Goal: Task Accomplishment & Management: Complete application form

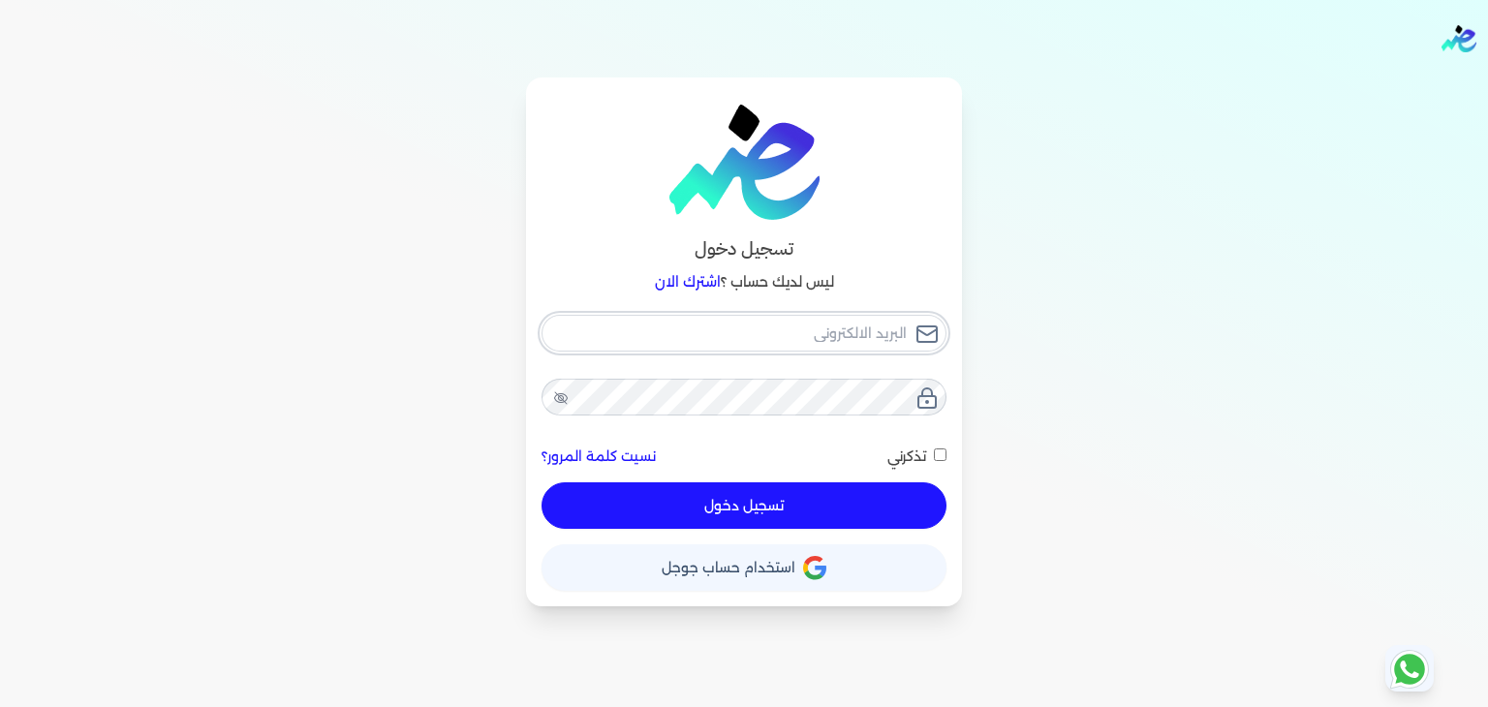
type input "pansseeforcosmetics2022@gmail.com"
click at [858, 509] on button "تسجيل دخول" at bounding box center [744, 505] width 405 height 46
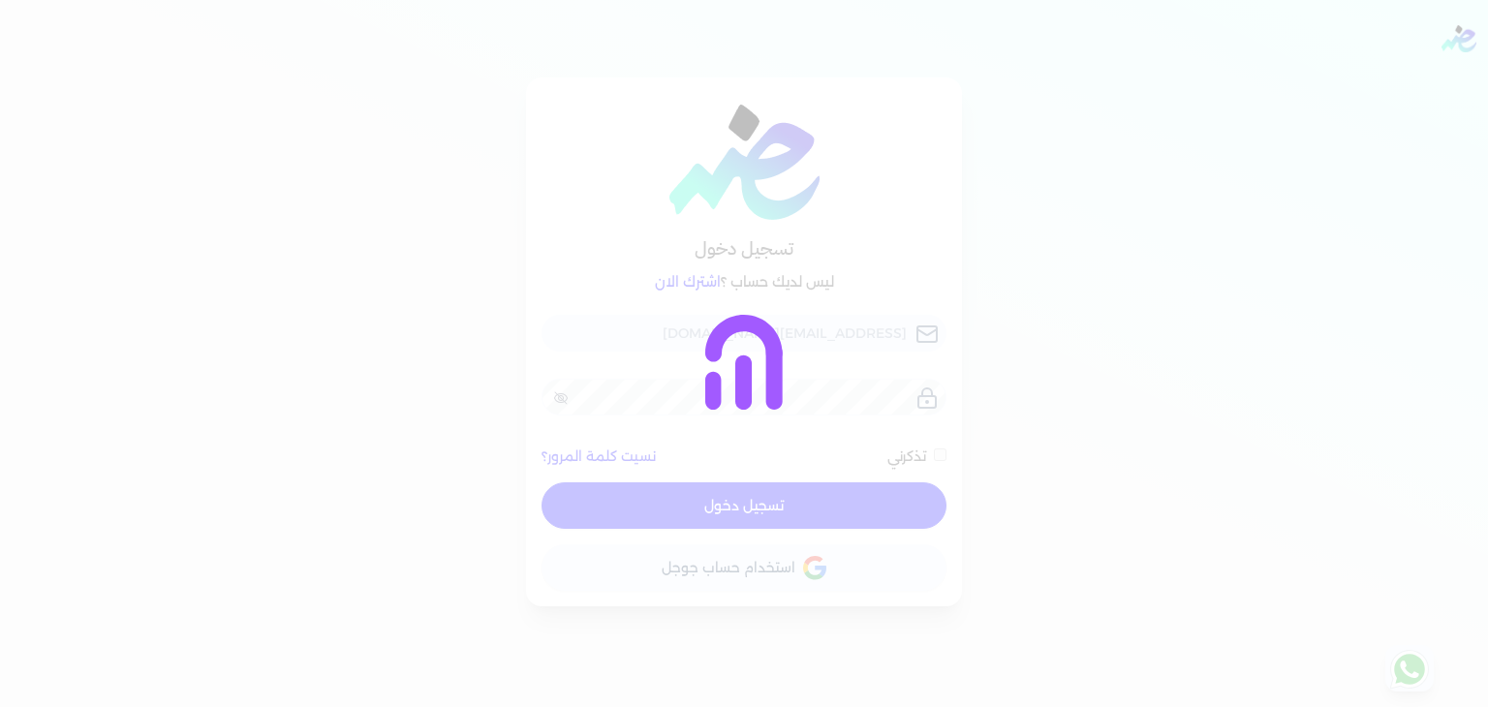
checkbox input "false"
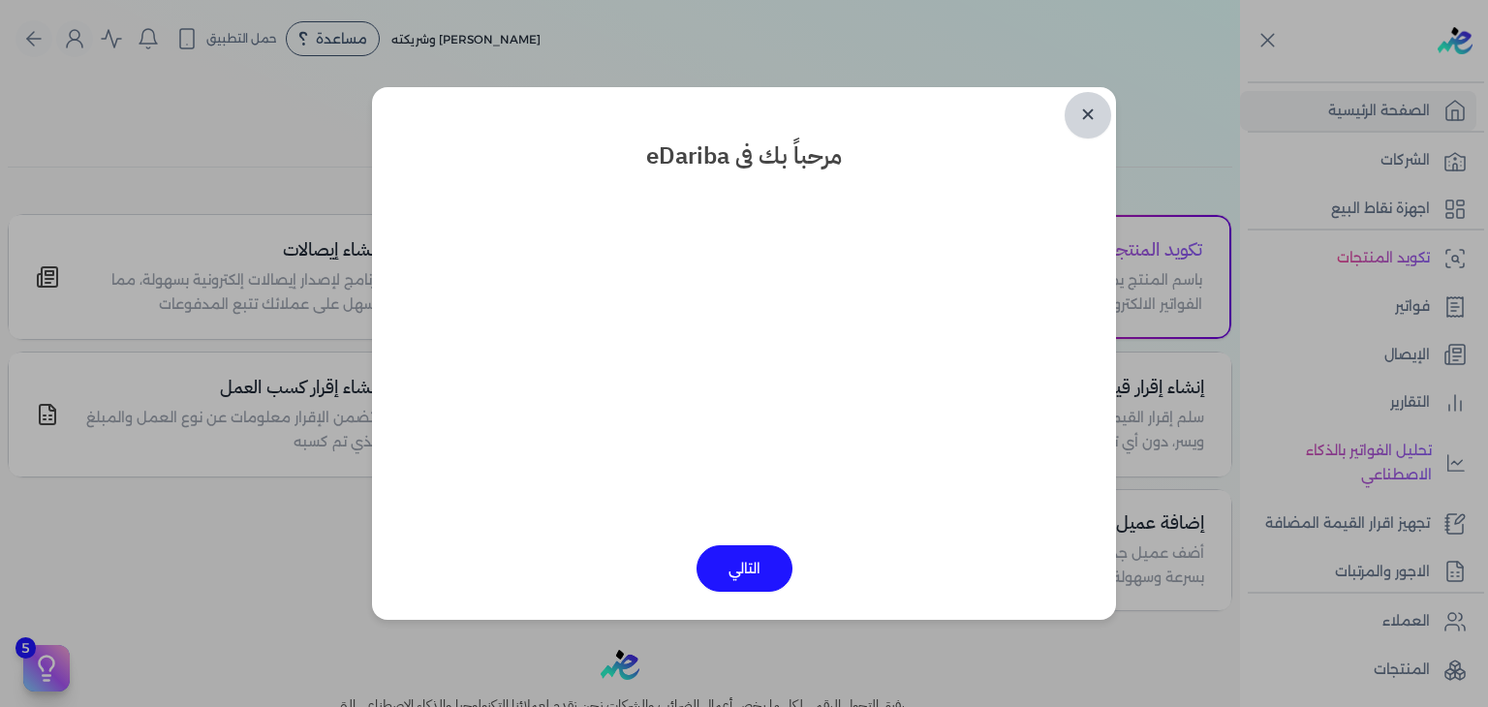
click at [1087, 114] on link "✕" at bounding box center [1088, 115] width 46 height 46
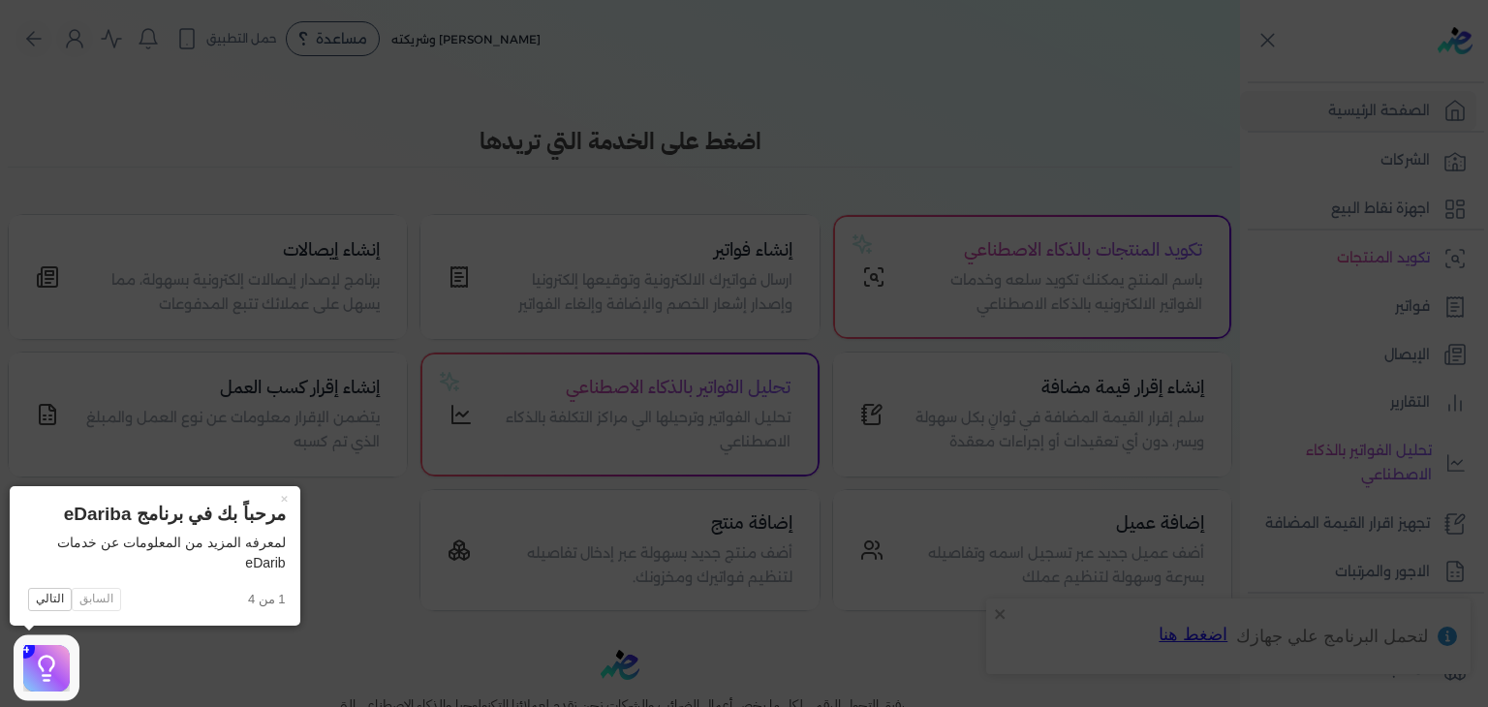
click at [1409, 307] on icon at bounding box center [744, 353] width 1488 height 707
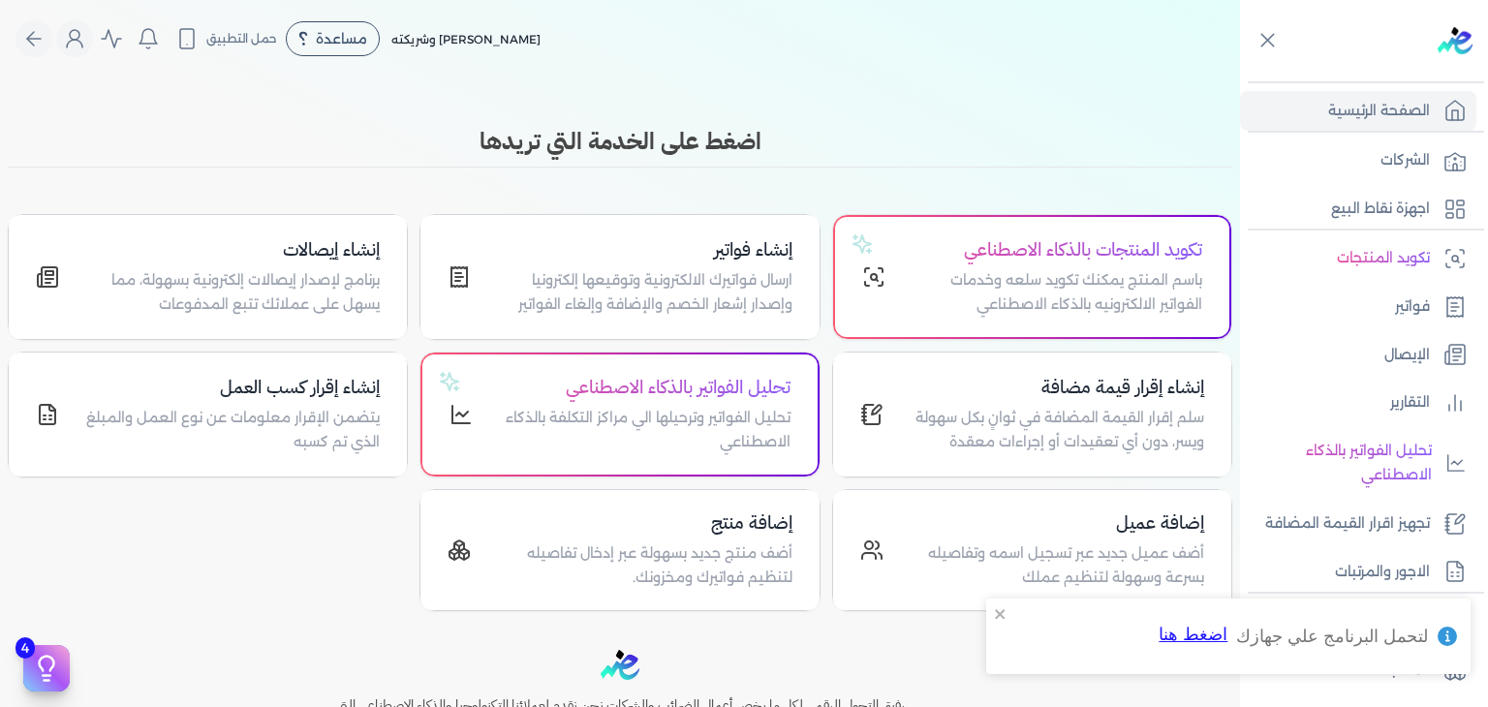
click at [1409, 307] on p "فواتير" at bounding box center [1412, 306] width 35 height 25
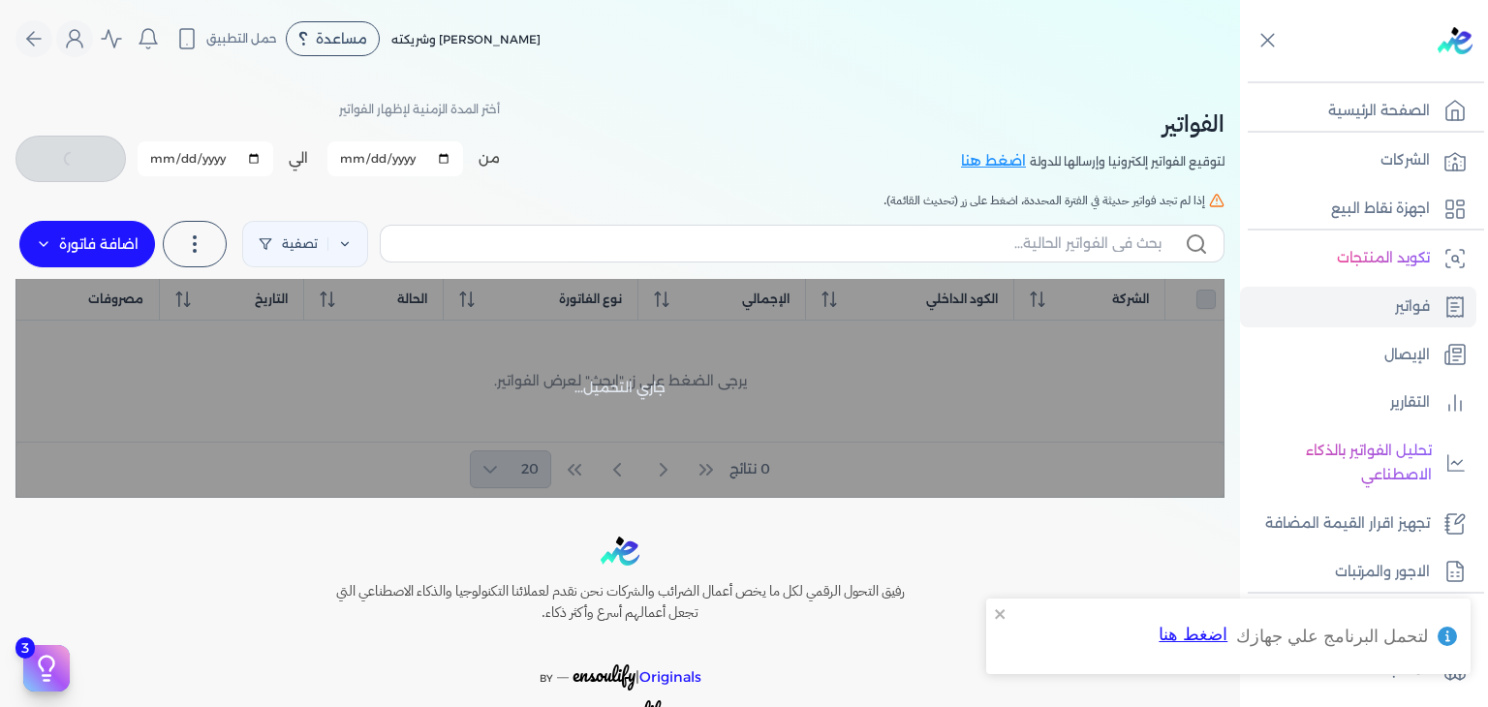
checkbox input "false"
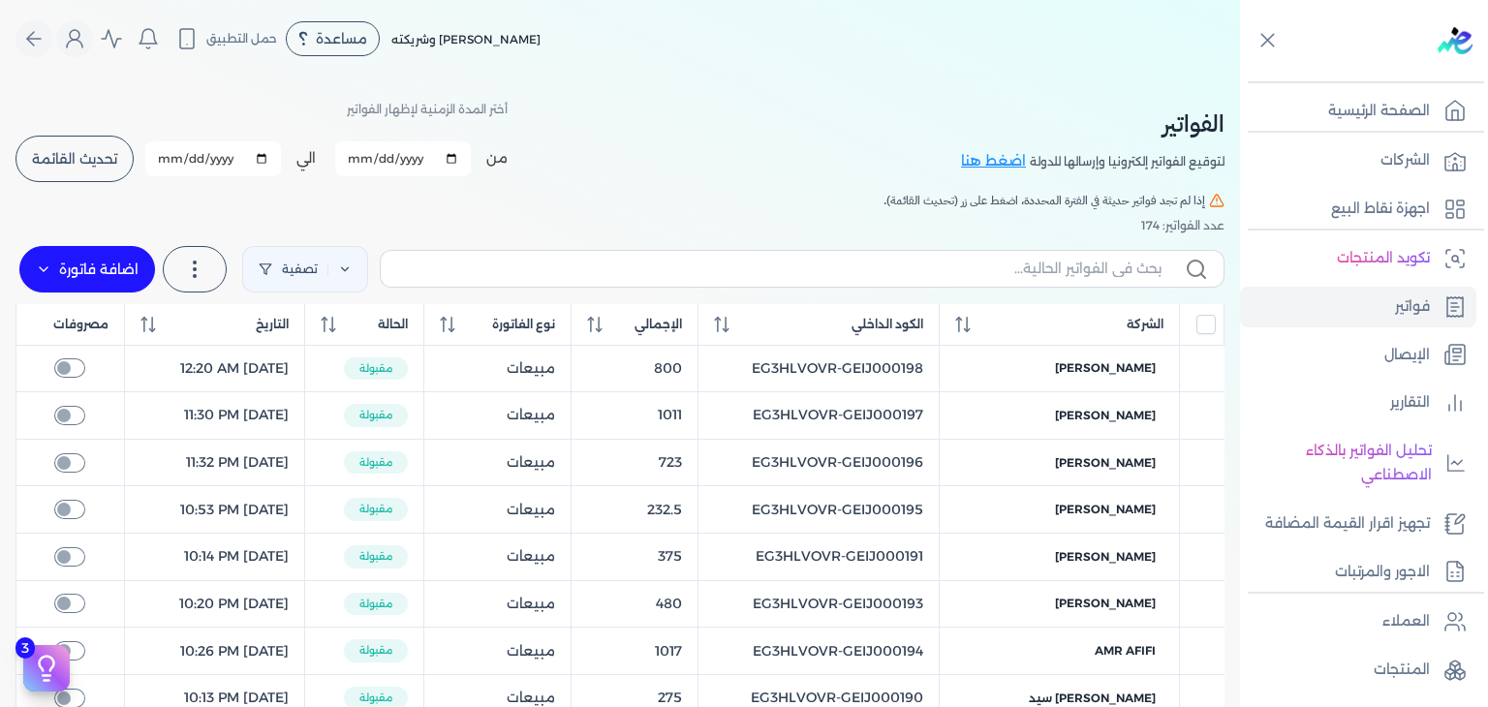
click at [357, 160] on input "2025-10-01" at bounding box center [403, 158] width 136 height 35
type input "2025-10-11"
click at [167, 168] on input "2025-10-31" at bounding box center [213, 158] width 136 height 35
click at [101, 152] on span "تحديث القائمة" at bounding box center [74, 159] width 85 height 14
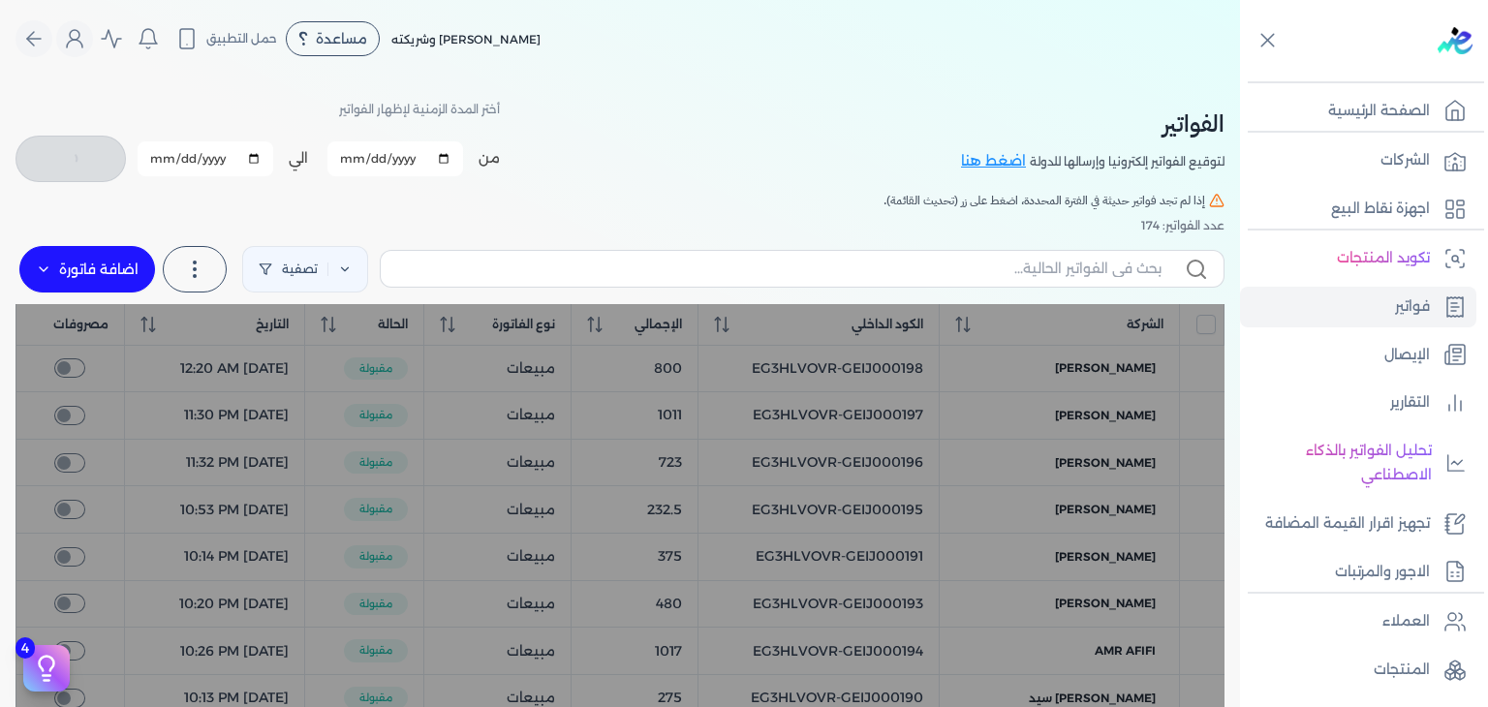
checkbox input "false"
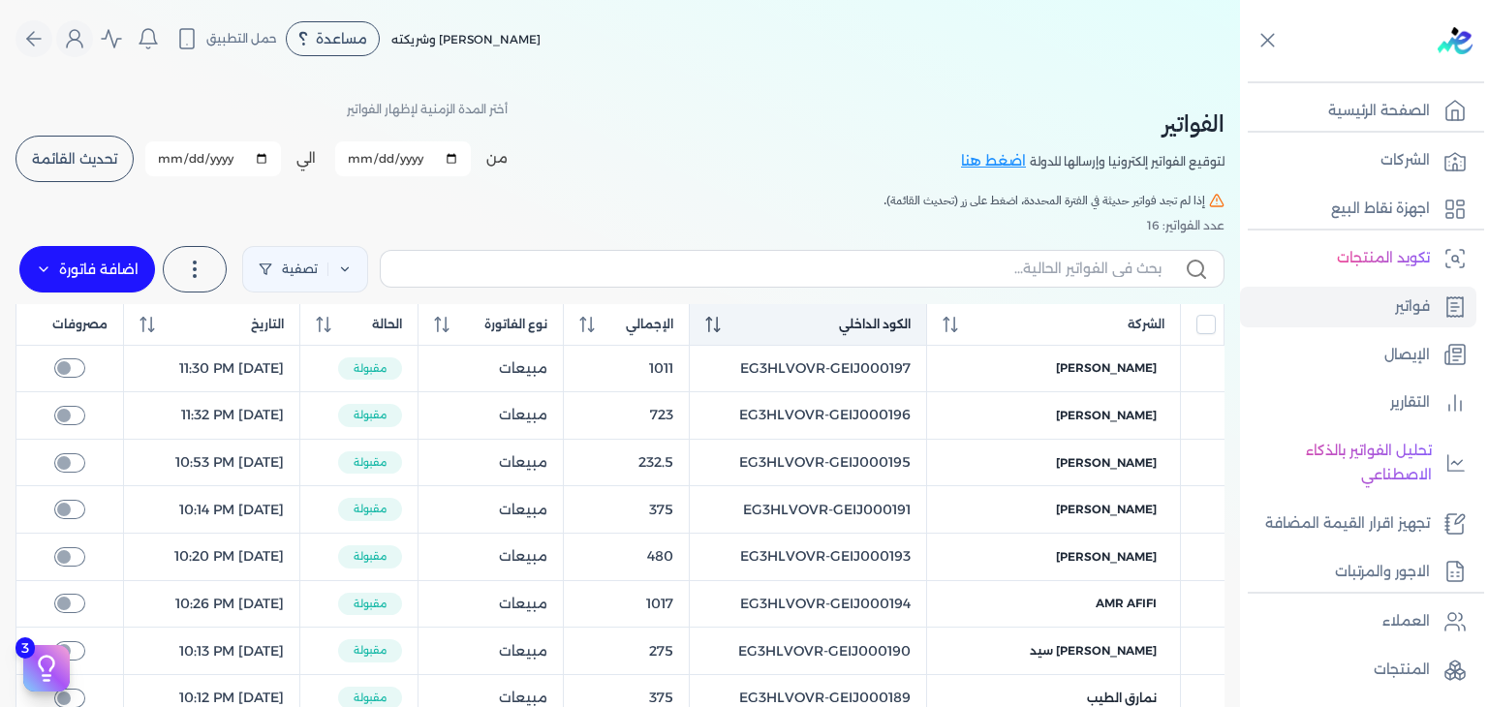
click at [756, 330] on div "الكود الداخلي" at bounding box center [807, 324] width 205 height 17
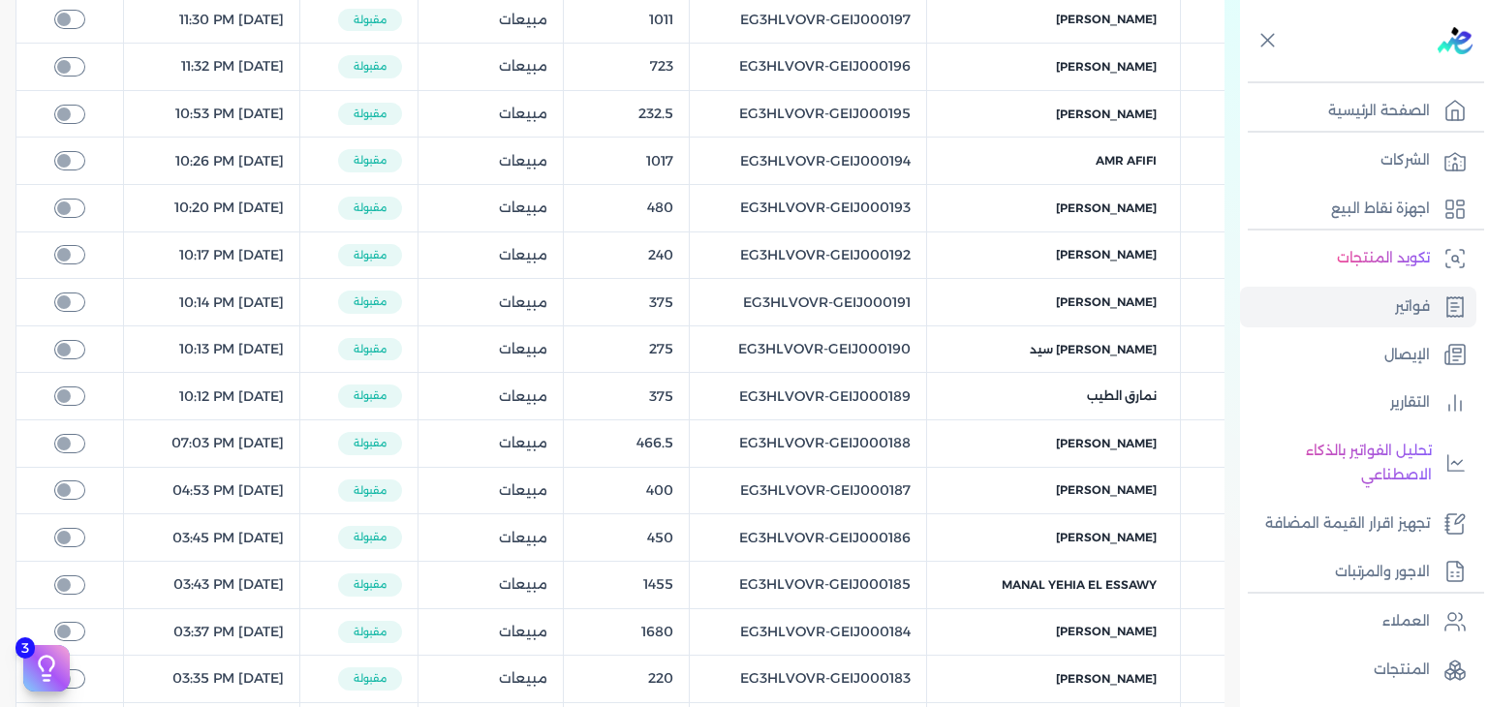
scroll to position [58, 0]
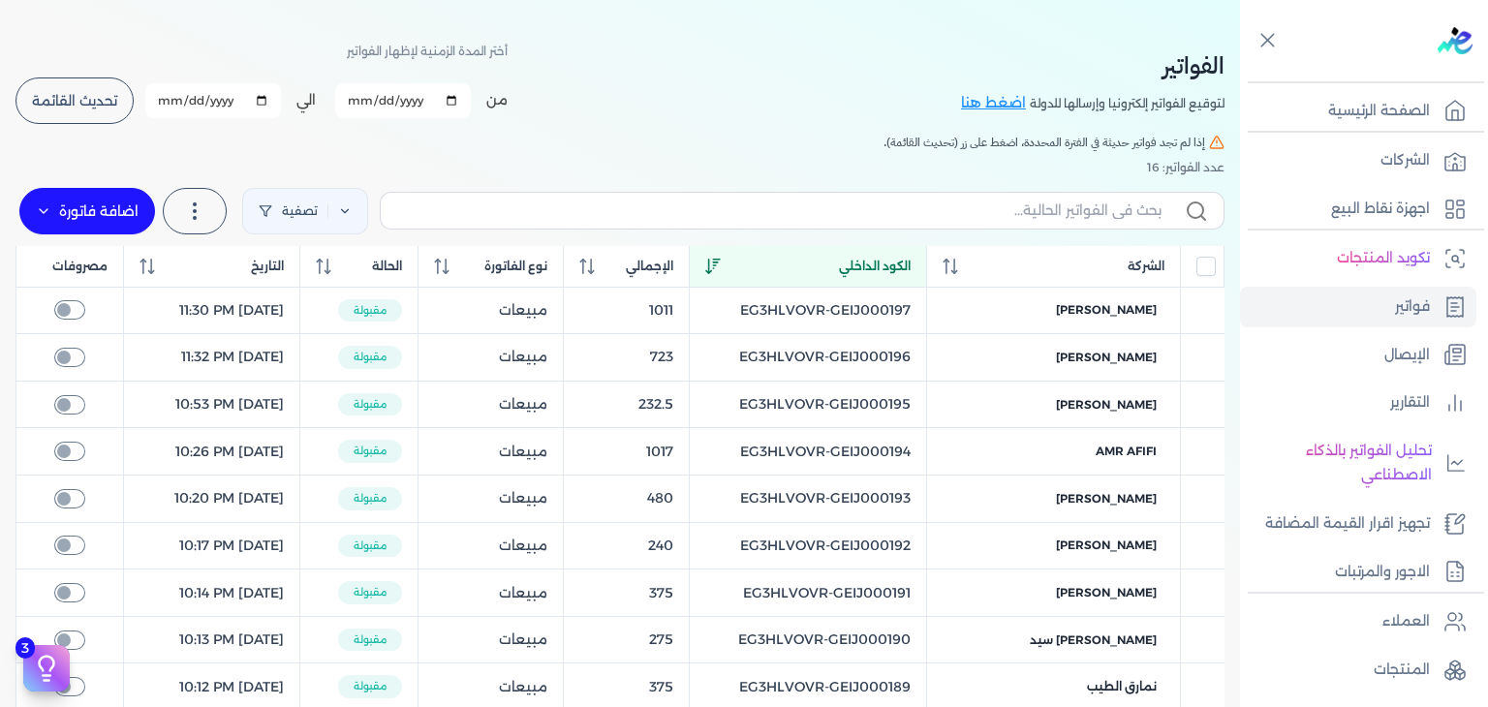
click at [368, 102] on input "2025-10-11" at bounding box center [403, 100] width 136 height 35
type input "2025-10-10"
click at [107, 109] on button "تحديث القائمة" at bounding box center [74, 100] width 118 height 46
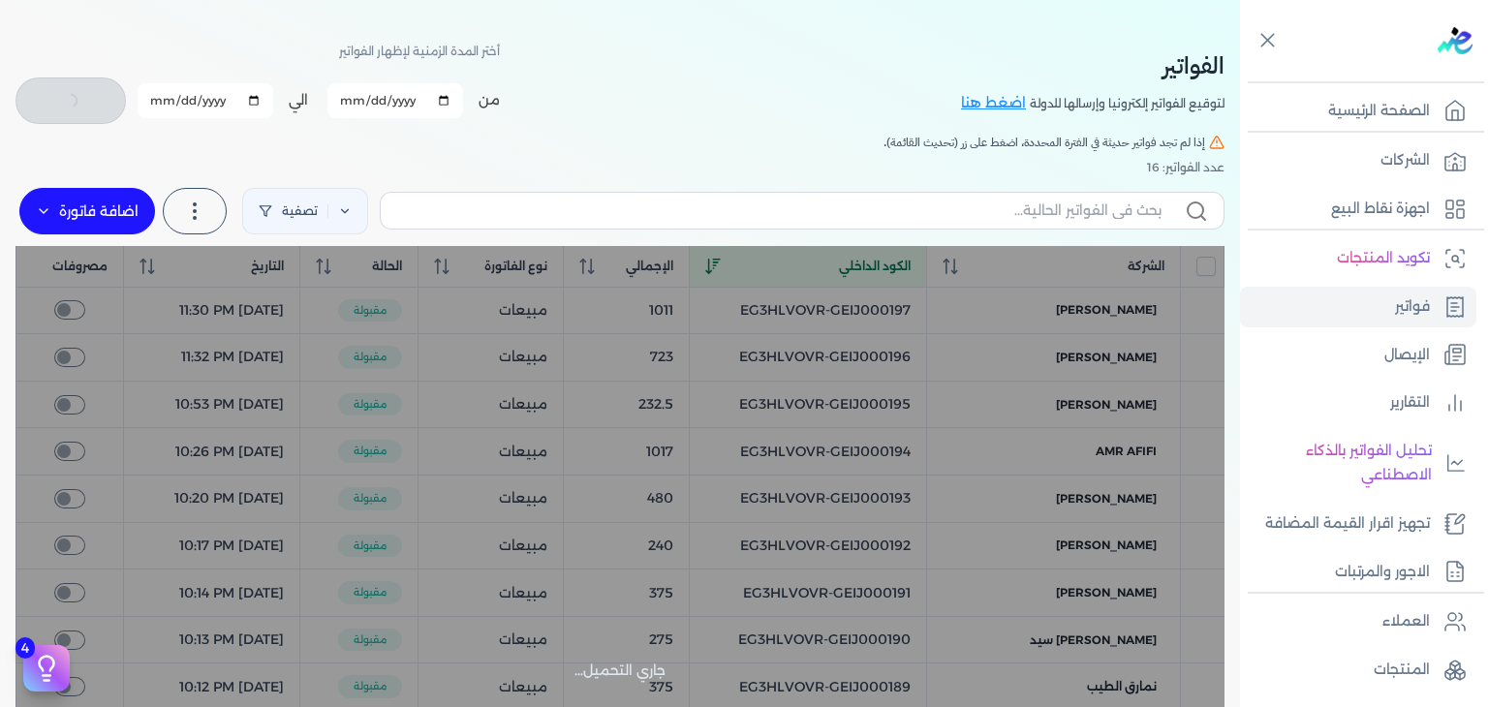
checkbox input "false"
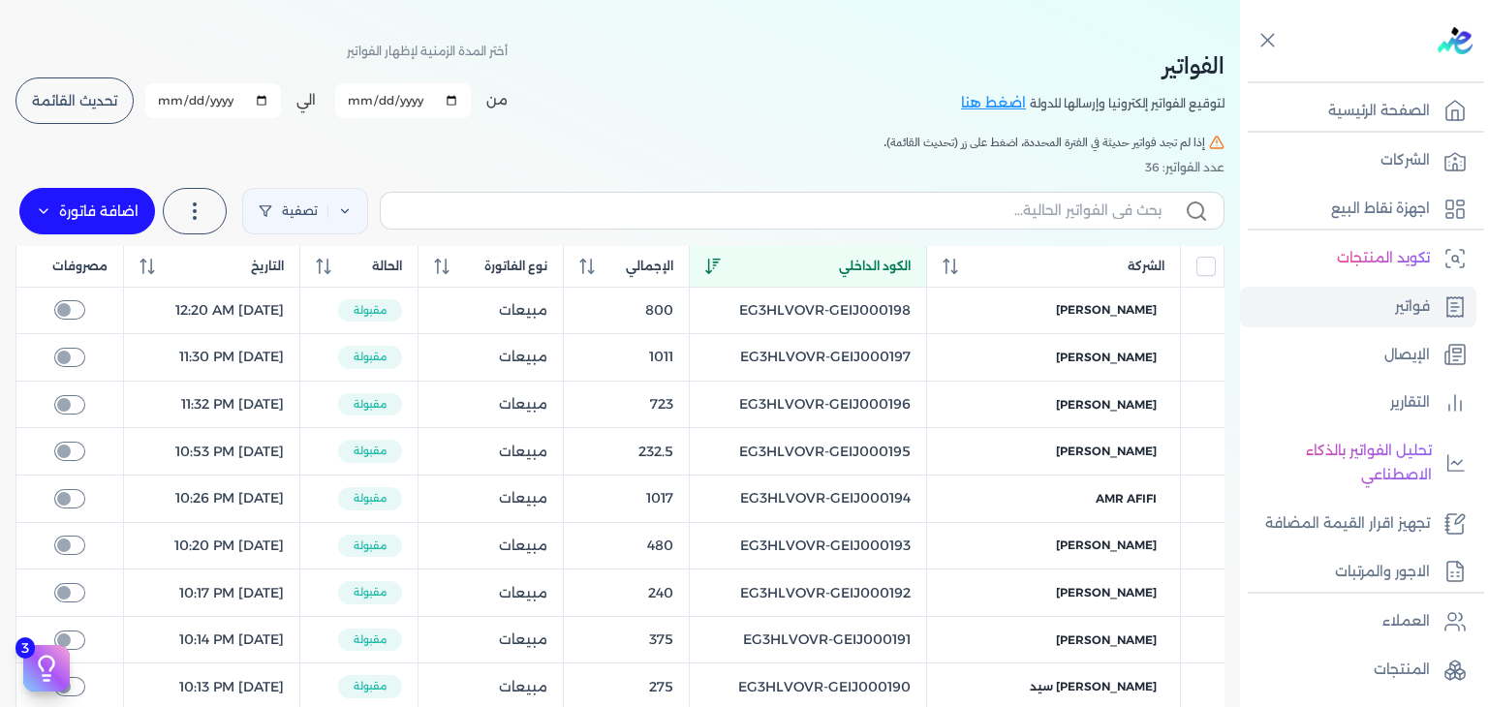
click at [168, 98] on input "2025-10-31" at bounding box center [213, 100] width 136 height 35
type input "2025-10-10"
drag, startPoint x: 77, startPoint y: 97, endPoint x: 174, endPoint y: 114, distance: 98.4
click at [83, 96] on span "تحديث القائمة" at bounding box center [74, 101] width 85 height 14
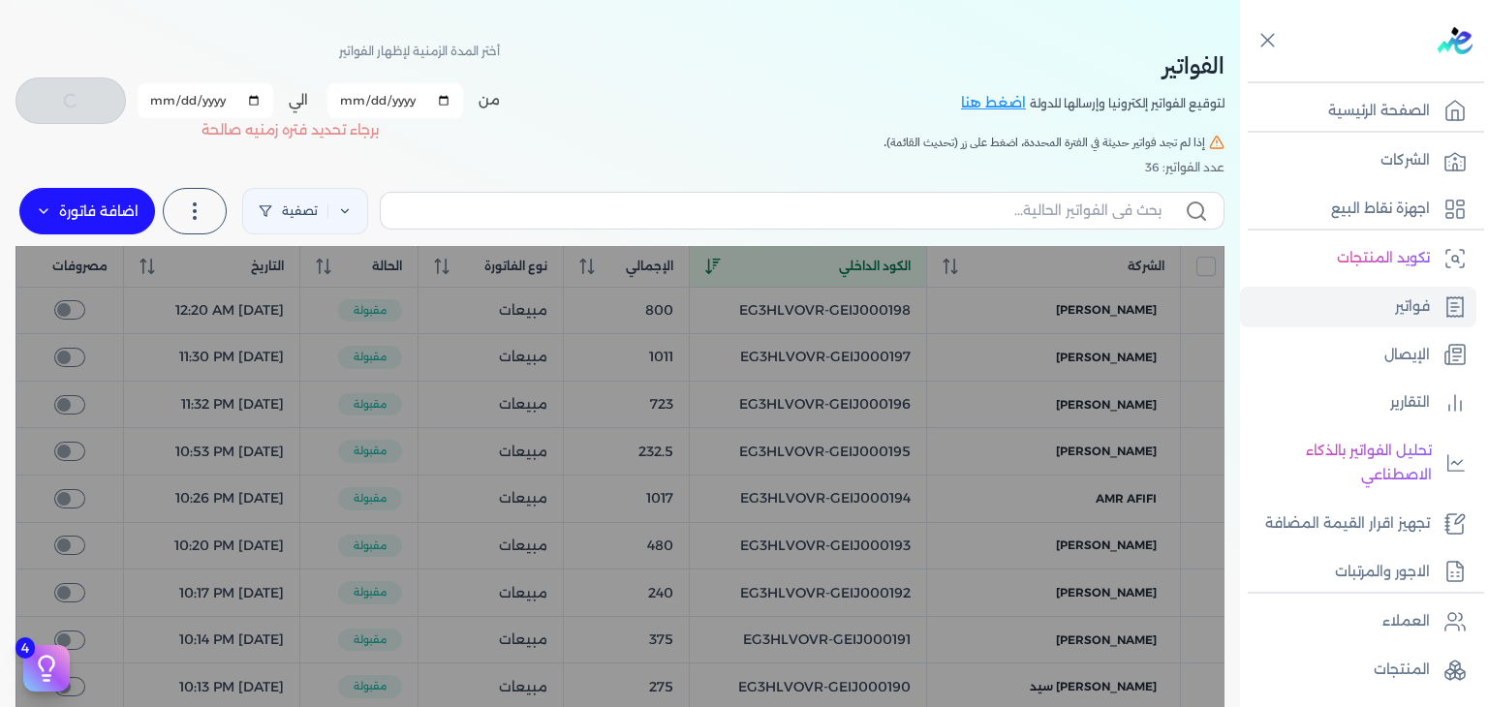
checkbox input "false"
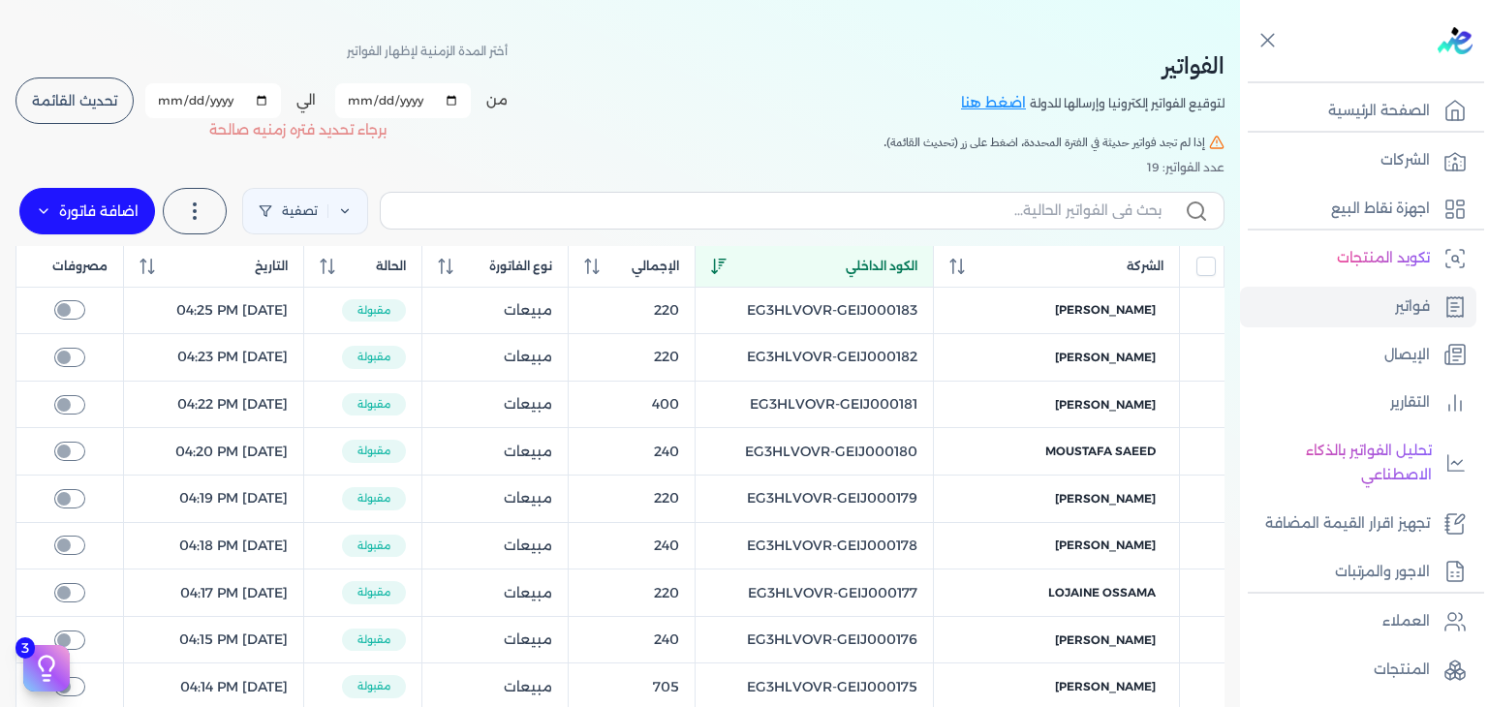
click at [726, 259] on icon at bounding box center [718, 266] width 15 height 15
click at [724, 259] on icon at bounding box center [723, 266] width 2 height 15
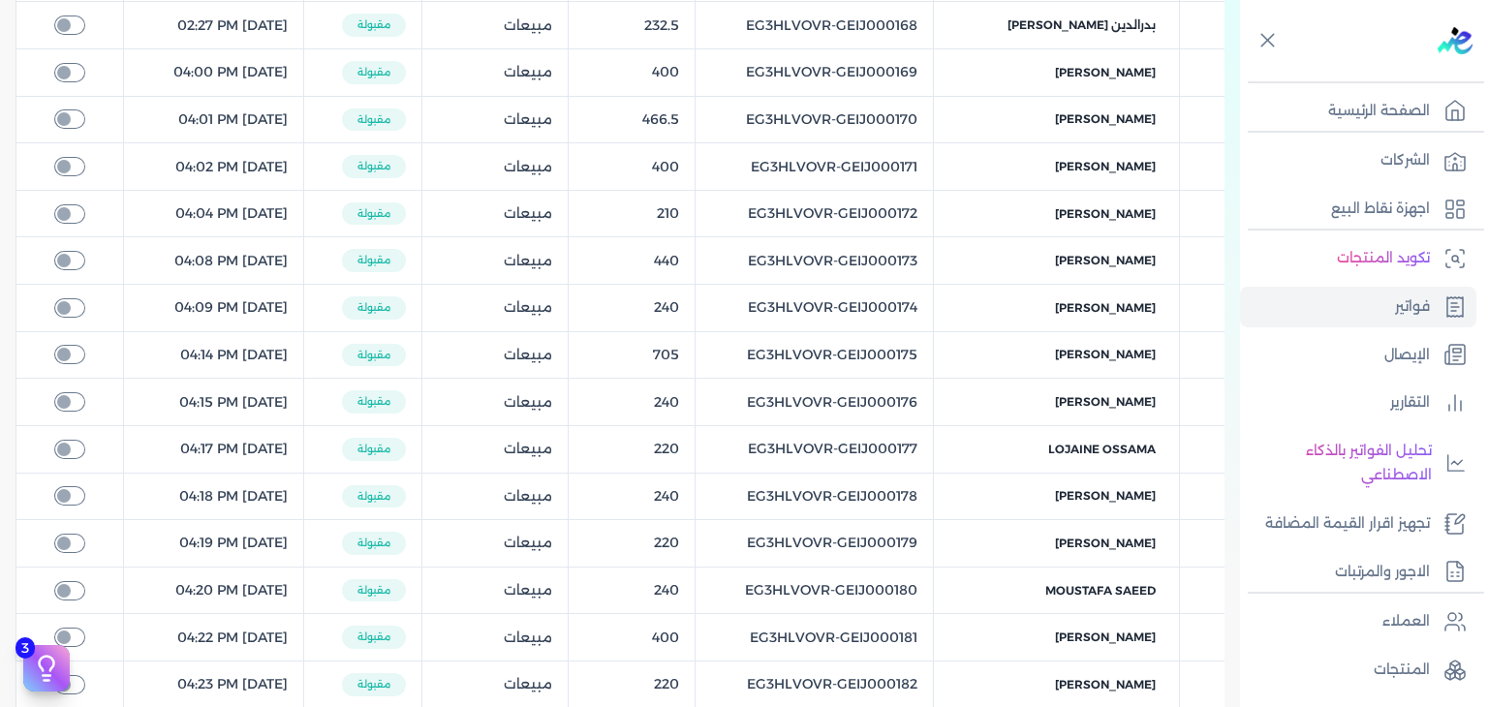
scroll to position [97, 0]
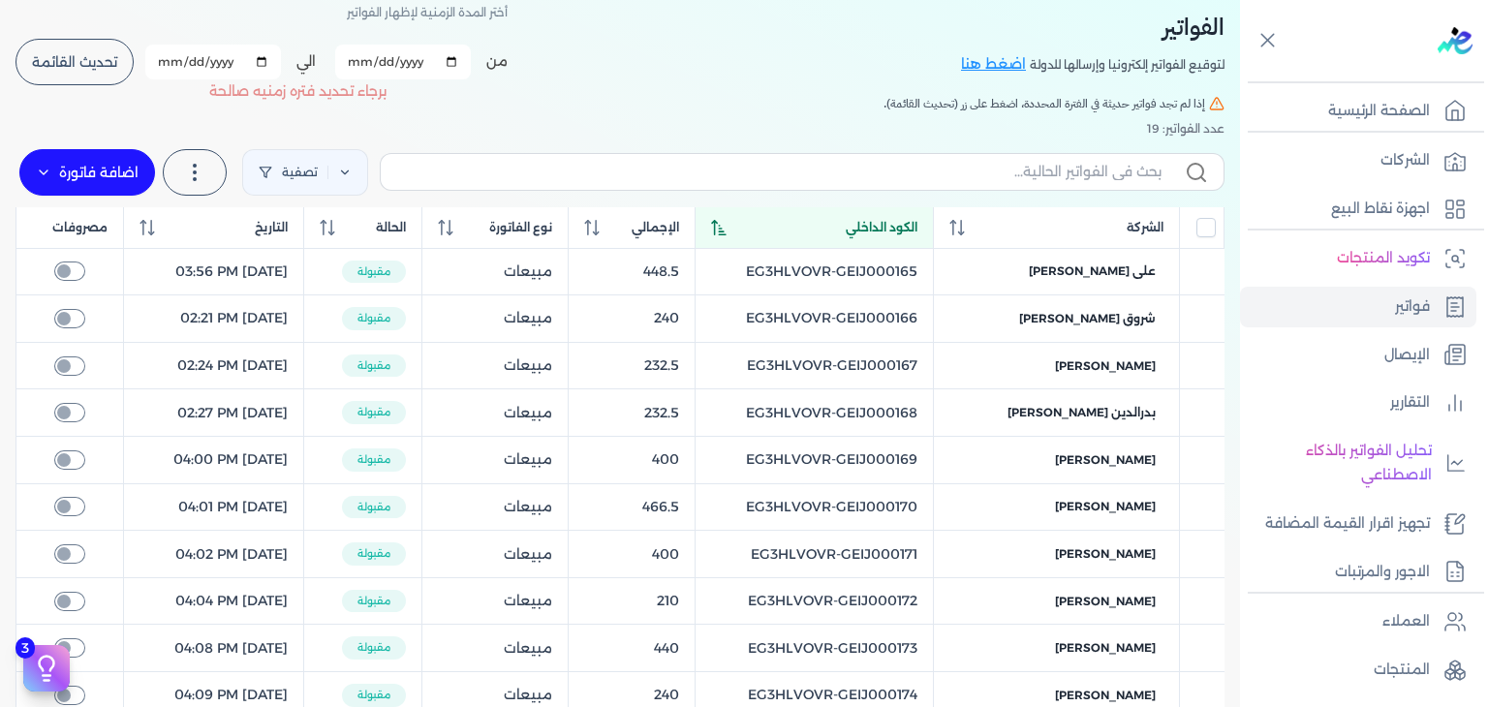
click at [763, 236] on th "الكود الداخلي" at bounding box center [814, 228] width 239 height 42
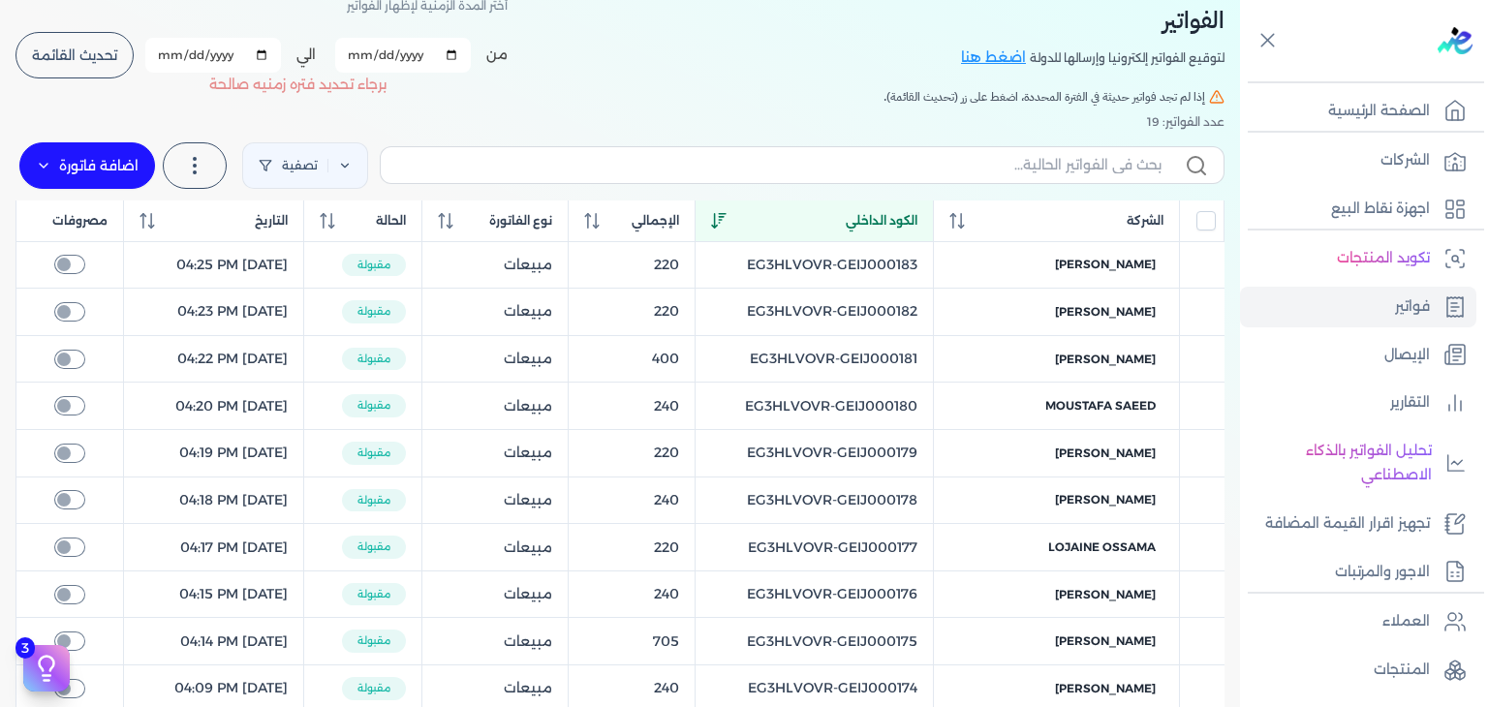
scroll to position [0, 0]
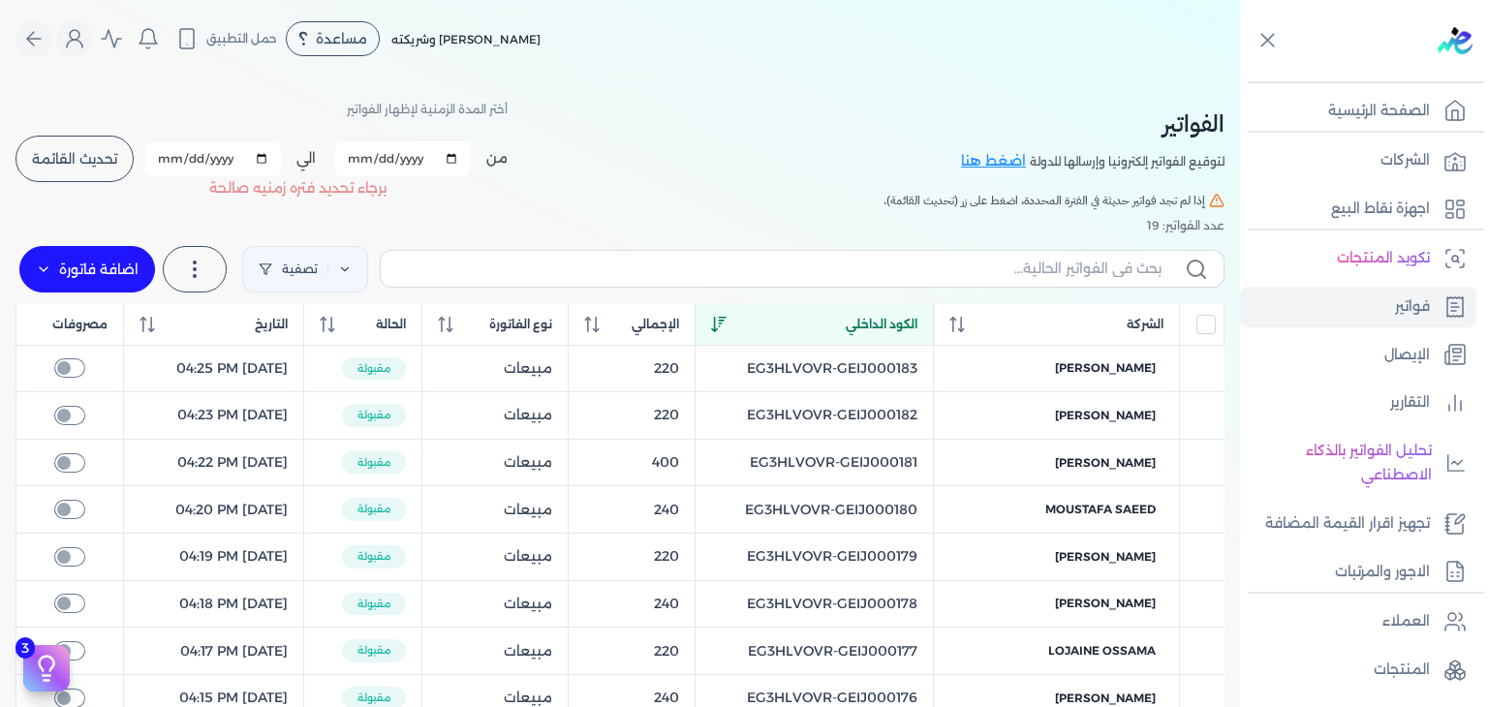
click at [358, 161] on input "2025-10-10" at bounding box center [403, 158] width 136 height 35
type input "2025-10-11"
click at [169, 155] on input "2025-10-10" at bounding box center [213, 158] width 136 height 35
type input "2025-10-11"
click at [108, 169] on button "تحديث القائمة" at bounding box center [74, 159] width 118 height 46
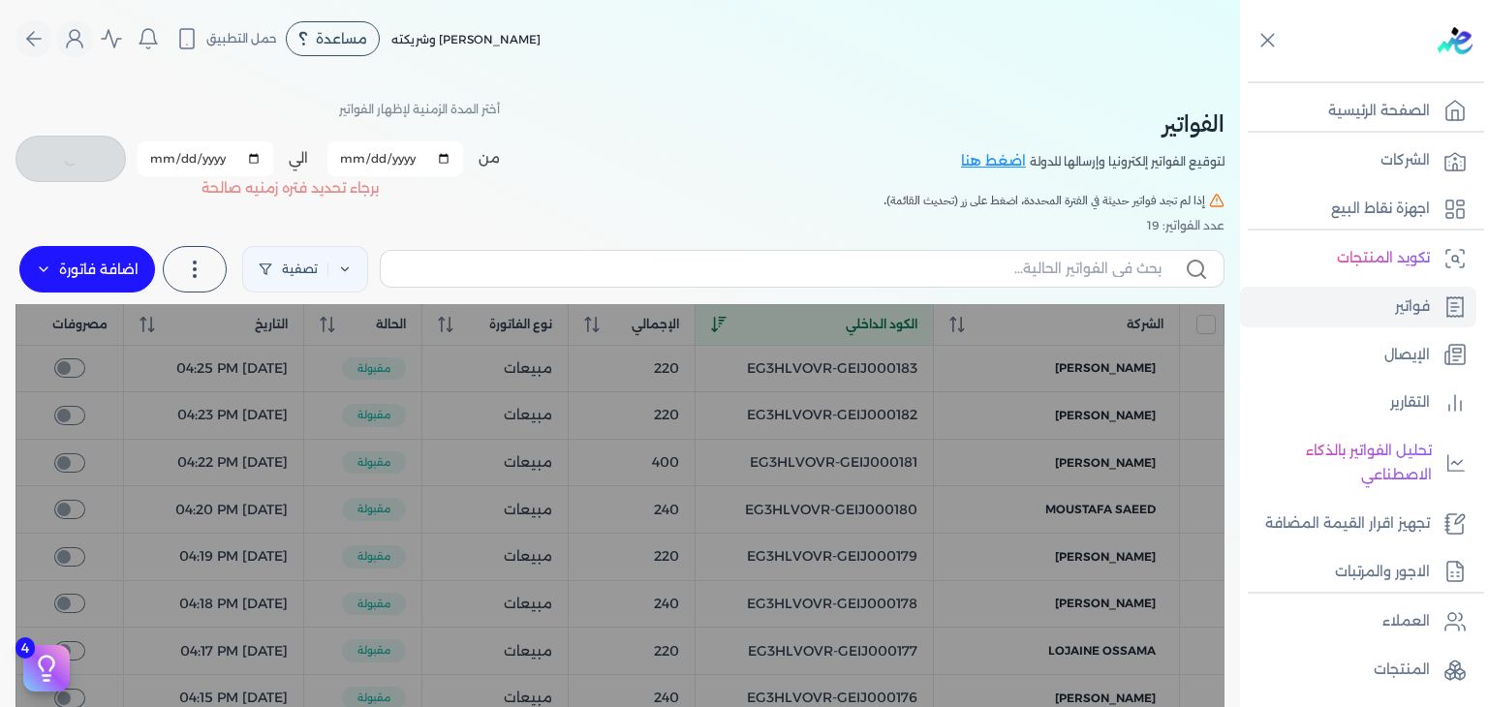
checkbox input "false"
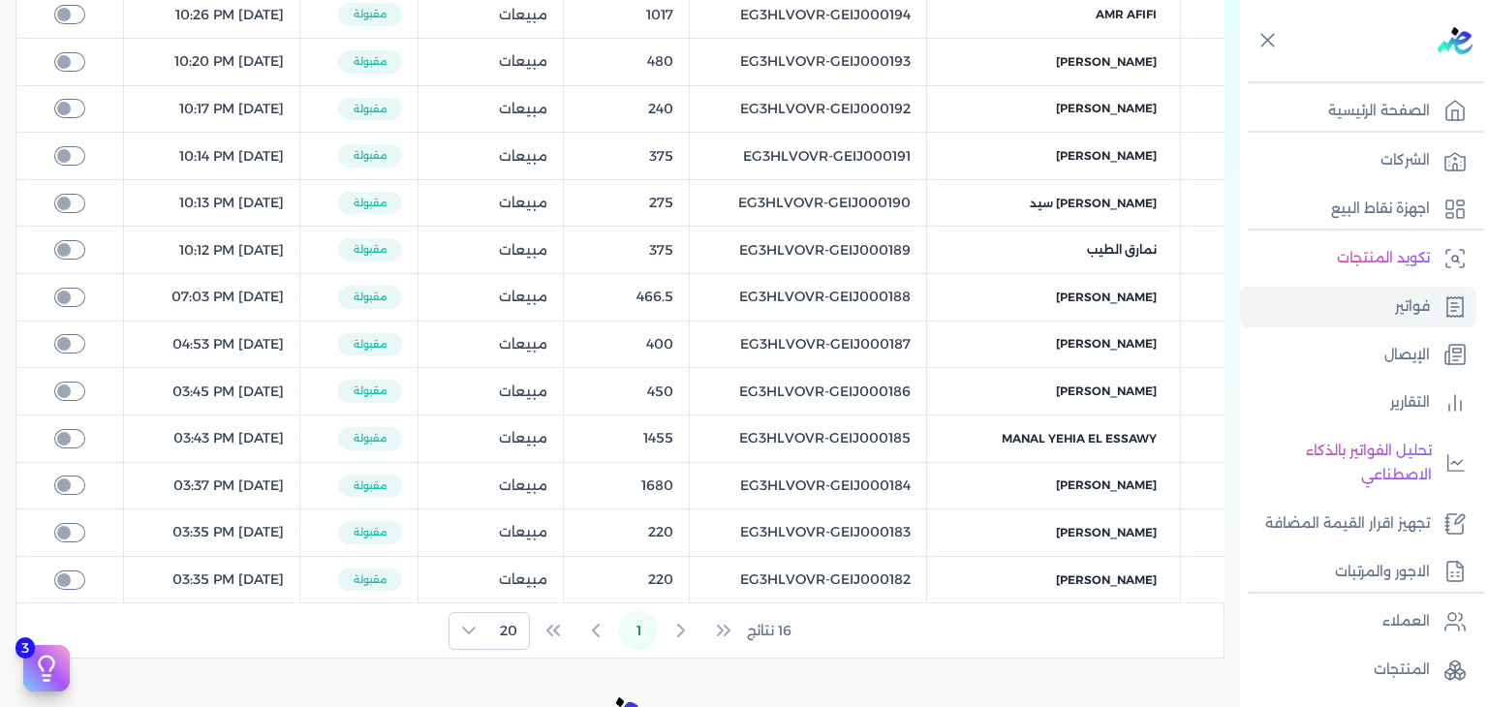
scroll to position [678, 0]
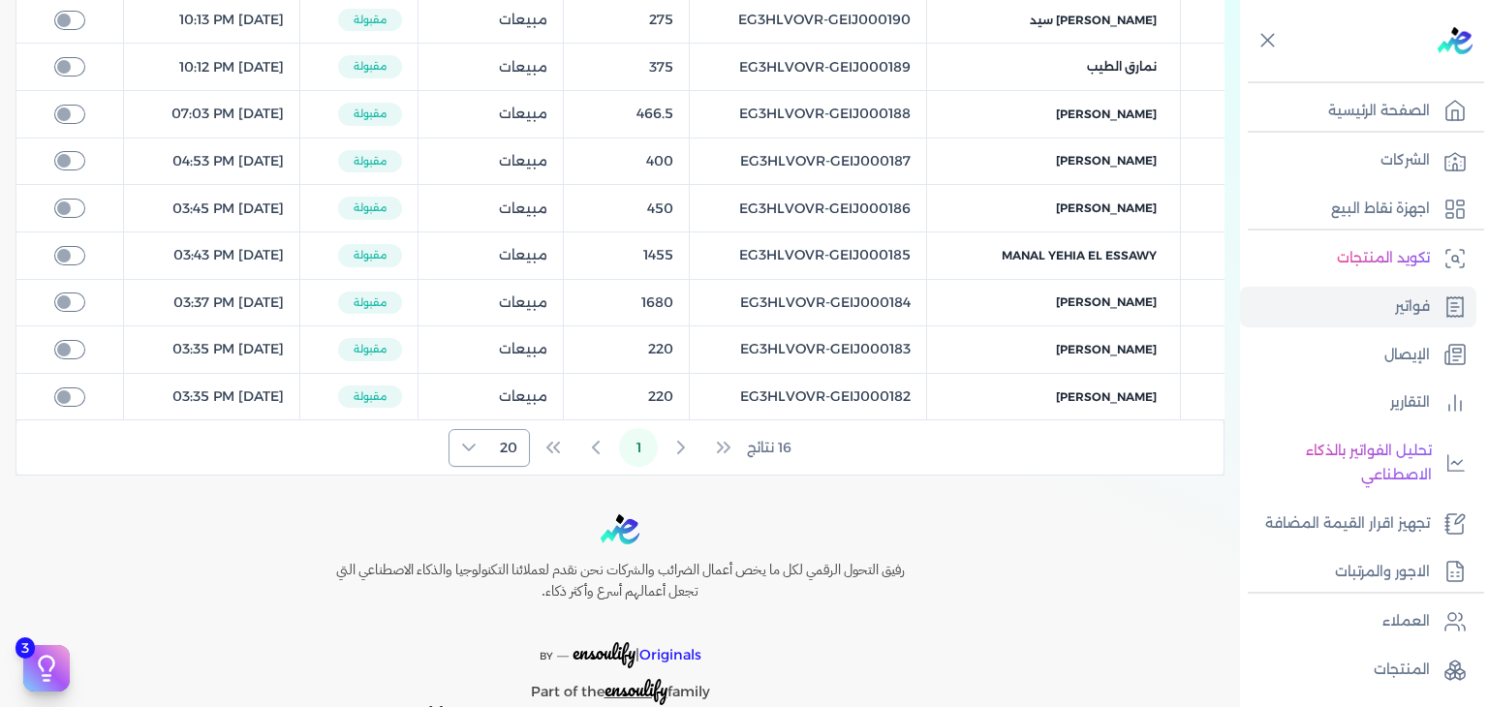
click at [511, 439] on span "20" at bounding box center [508, 448] width 41 height 36
click at [493, 555] on span "100" at bounding box center [505, 564] width 24 height 20
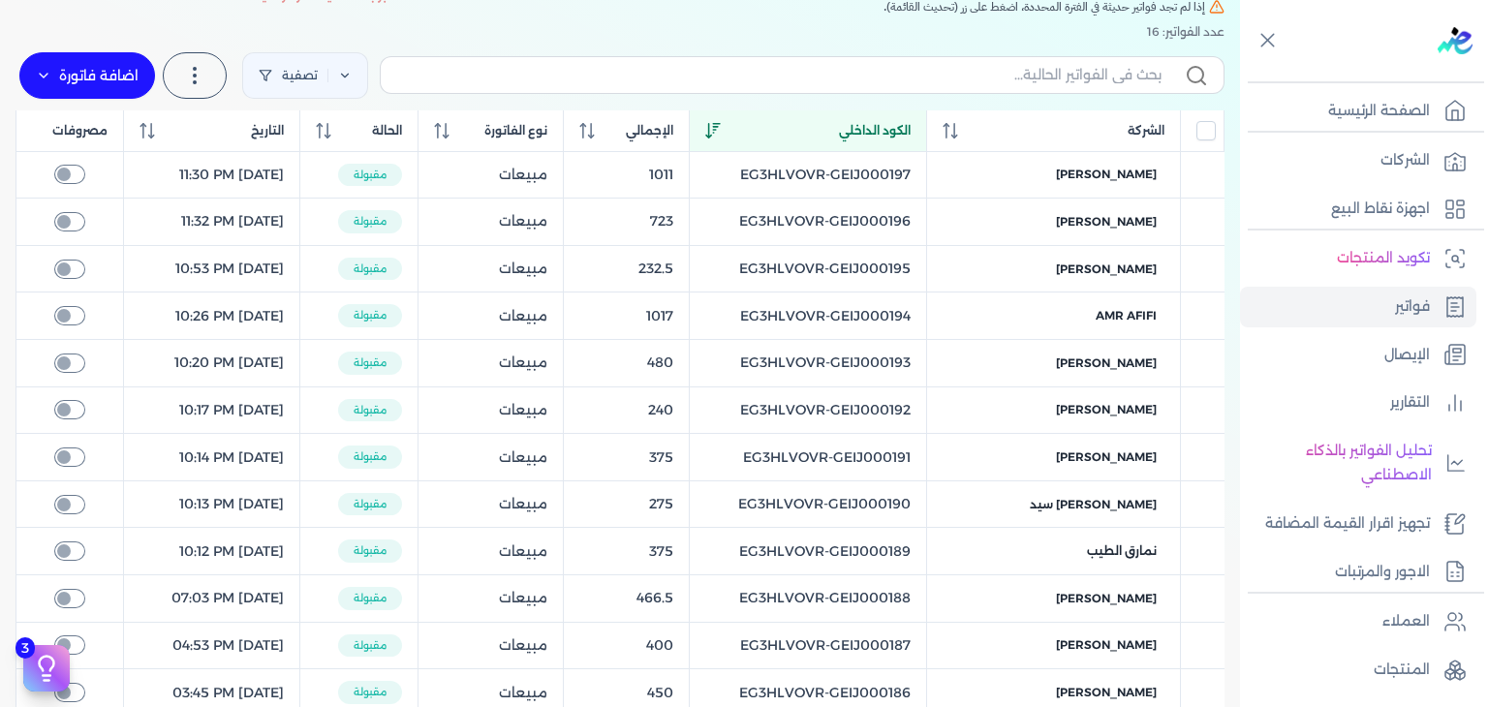
scroll to position [0, 0]
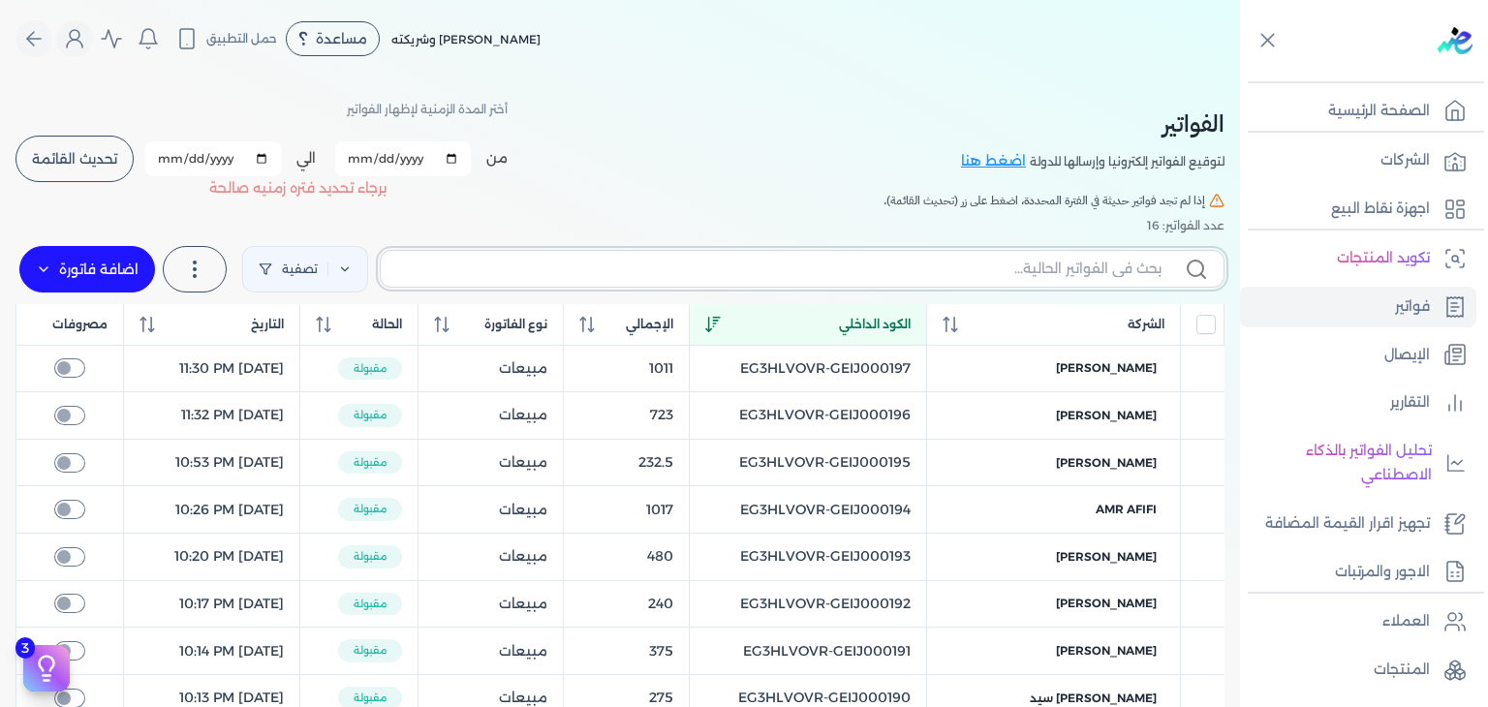
click at [854, 274] on input "text" at bounding box center [778, 269] width 765 height 20
drag, startPoint x: 927, startPoint y: 363, endPoint x: 740, endPoint y: 366, distance: 187.0
click at [740, 366] on table "الشركة الكود الداخلي الإجمالي نوع الفاتورة الحالة التاريخ مصروفات احمد محمد EG3…" at bounding box center [619, 701] width 1209 height 795
copy td "EG3HLVOVR-GEIJ000197"
click at [900, 272] on input "text" at bounding box center [778, 269] width 765 height 20
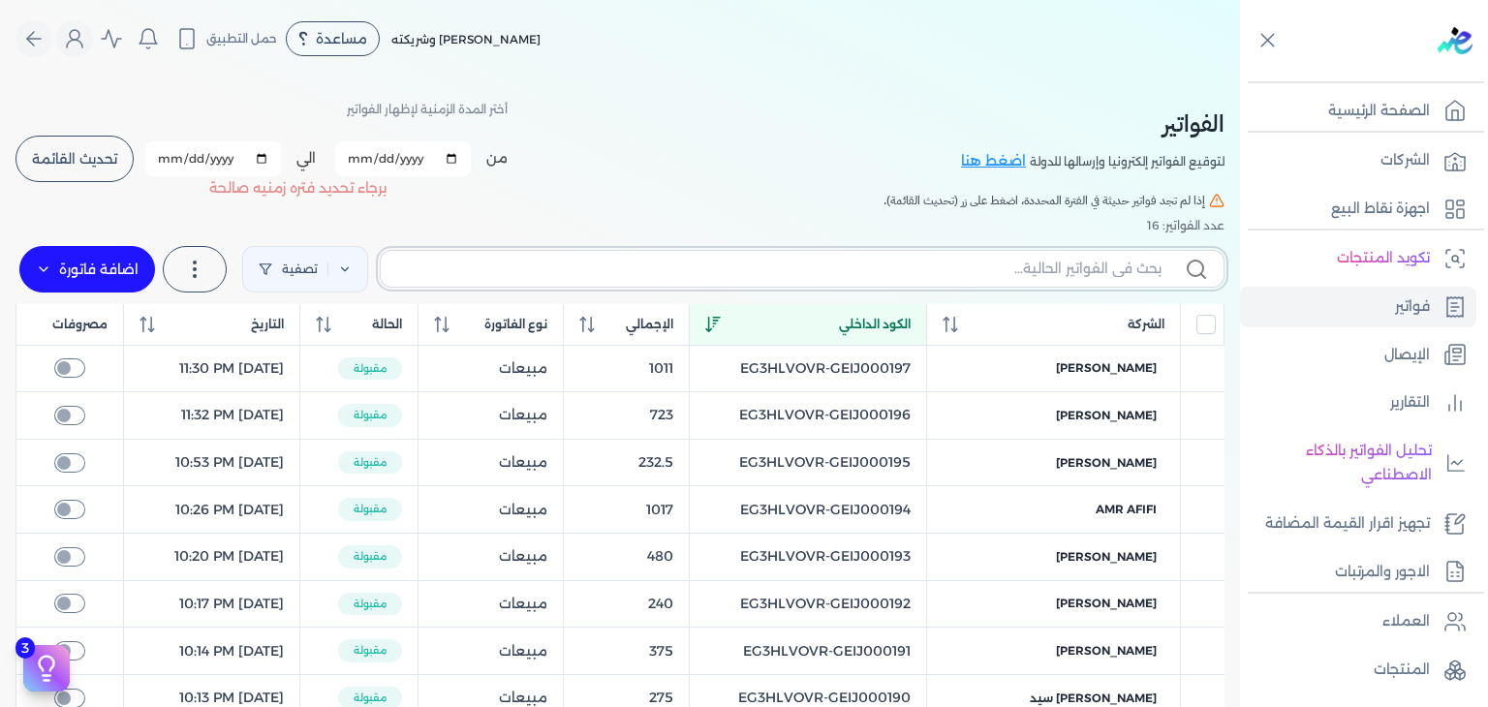
paste input "EG3HLVOVR-GEIJ000197"
type input "EG3HLVOVR-GEIJ000197"
checkbox input "false"
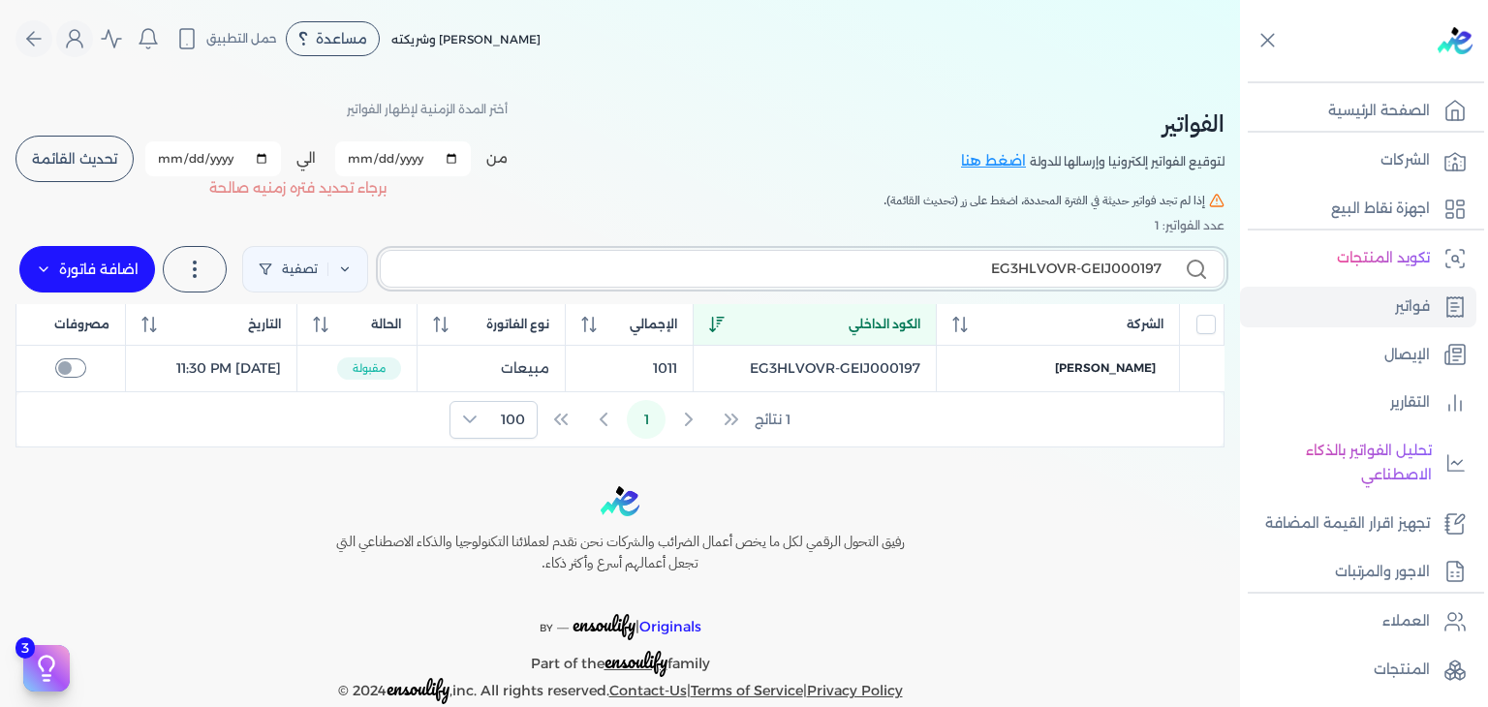
type input "EG3HLVOVR-GEIJ00019"
checkbox input "false"
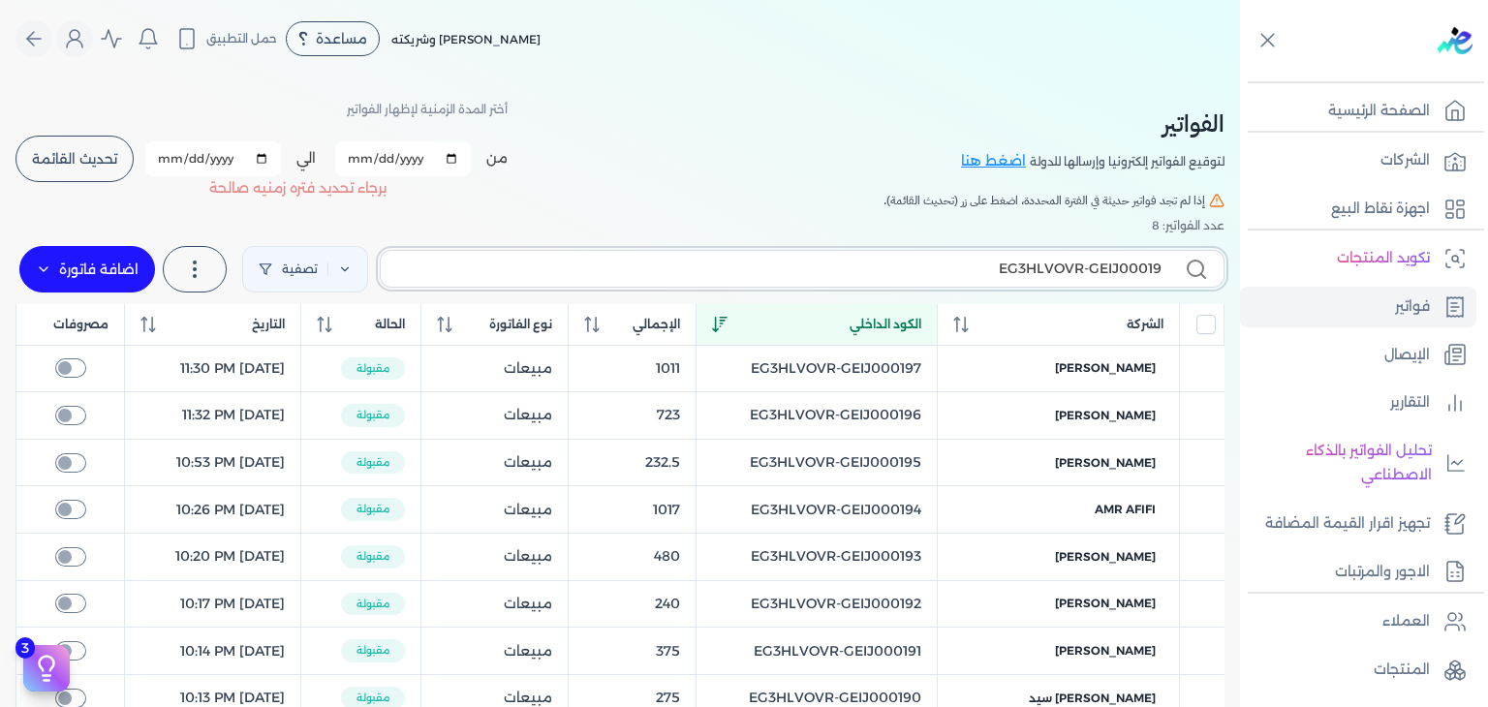
type input "EG3HLVOVR-GEIJ000198"
checkbox input "false"
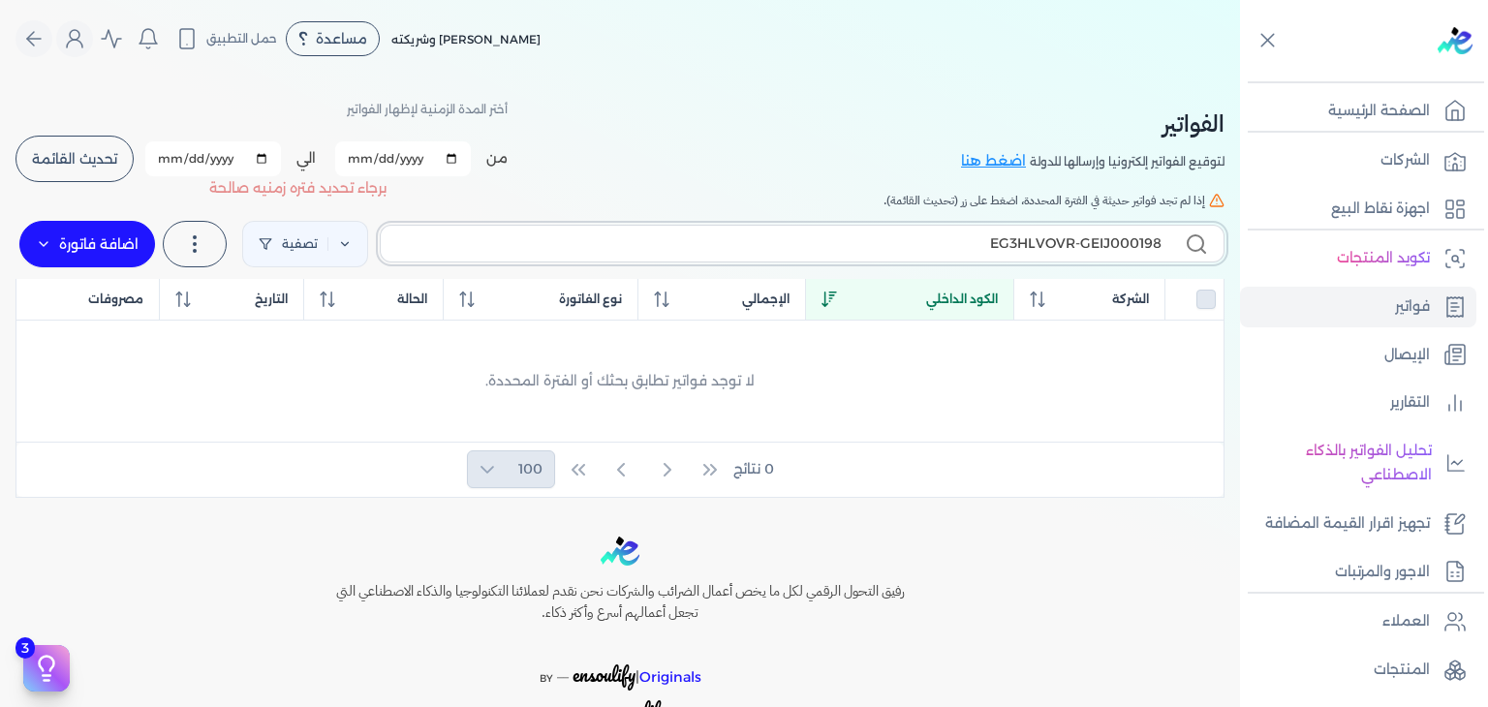
type input "EG3HLVOVR-GEIJ000198"
click at [359, 156] on input "2025-10-11" at bounding box center [403, 158] width 136 height 35
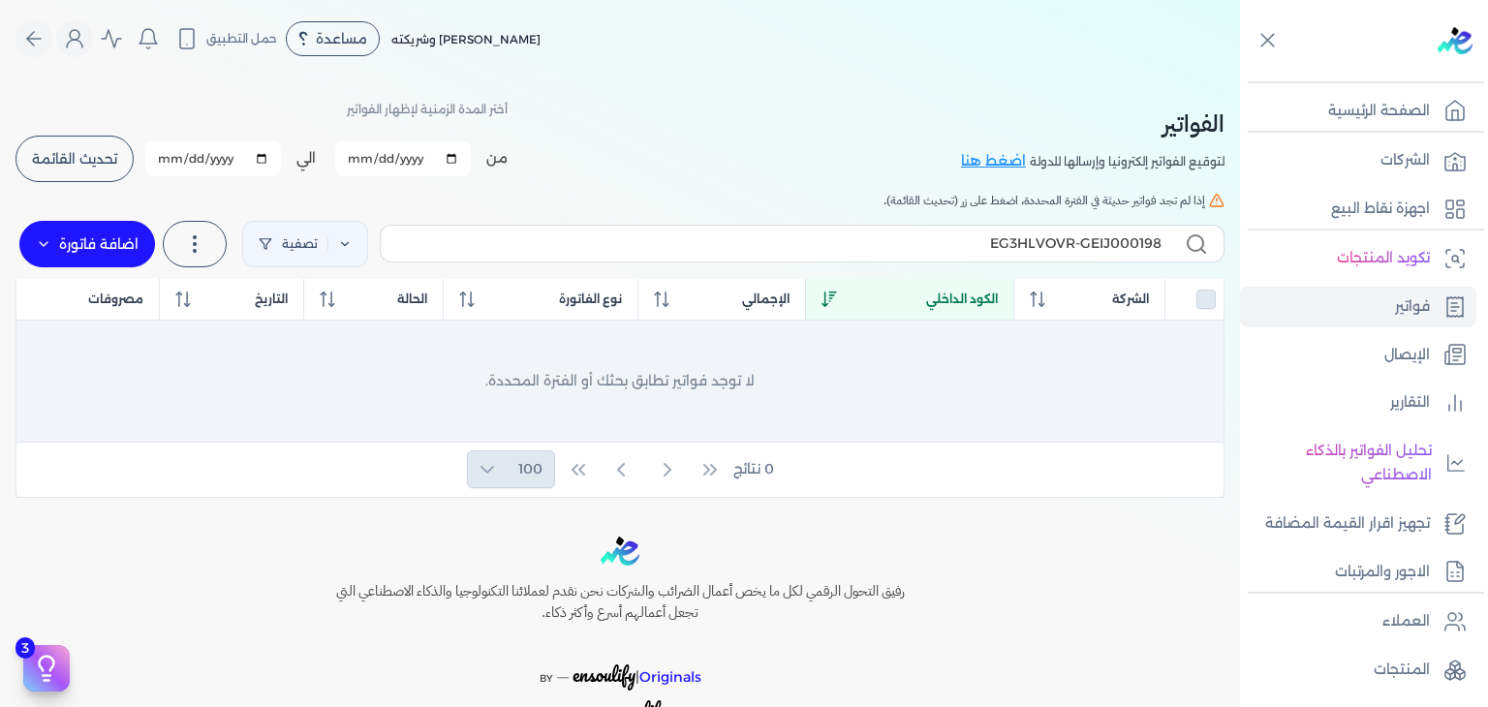
type input "2025-10-10"
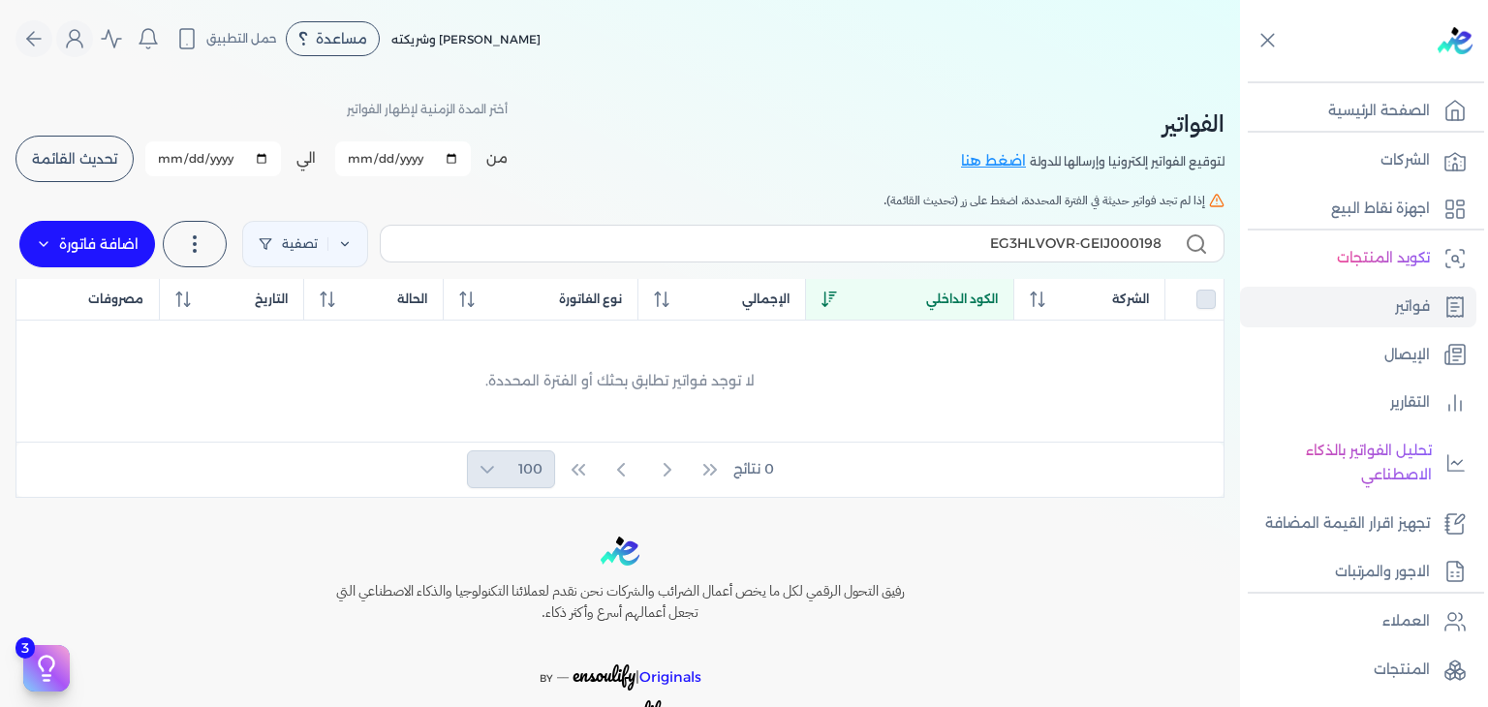
click at [115, 164] on span "تحديث القائمة" at bounding box center [74, 159] width 85 height 14
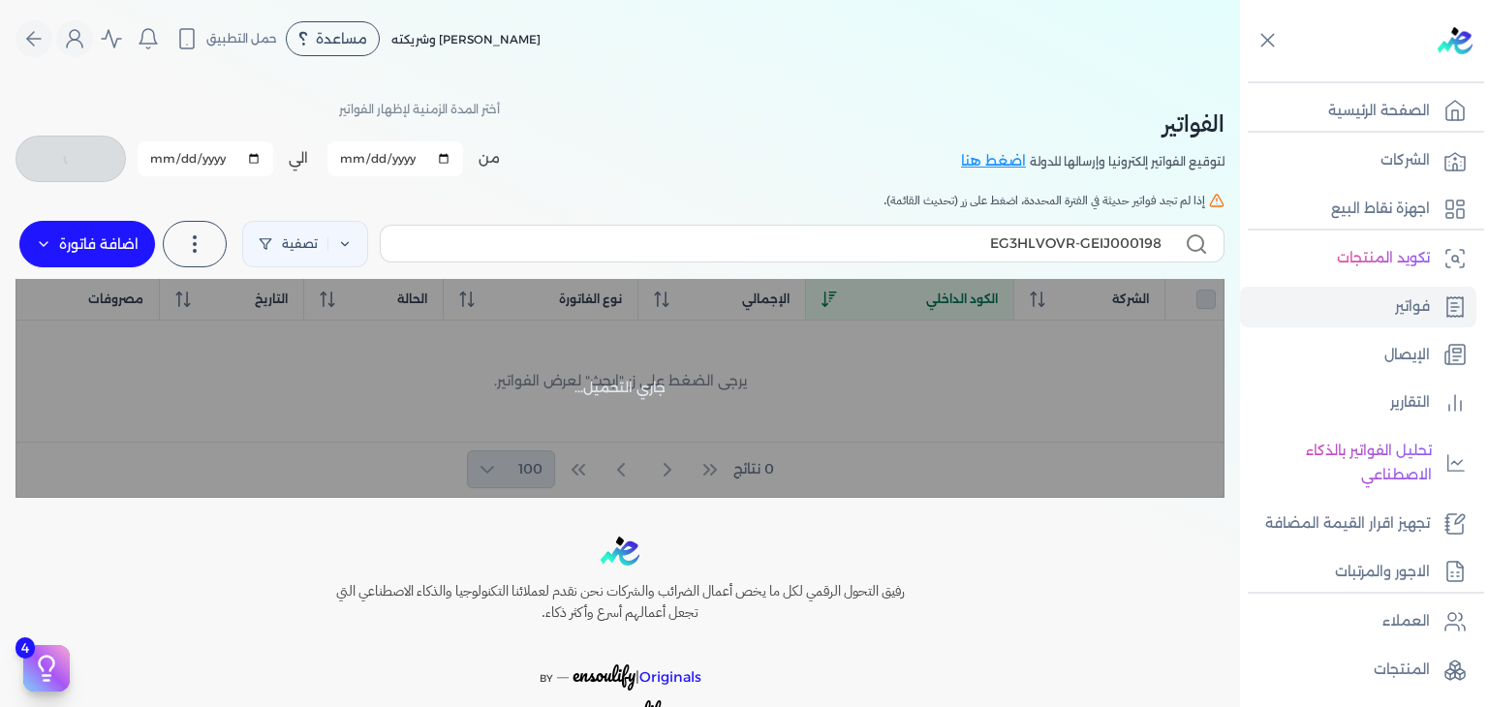
checkbox input "false"
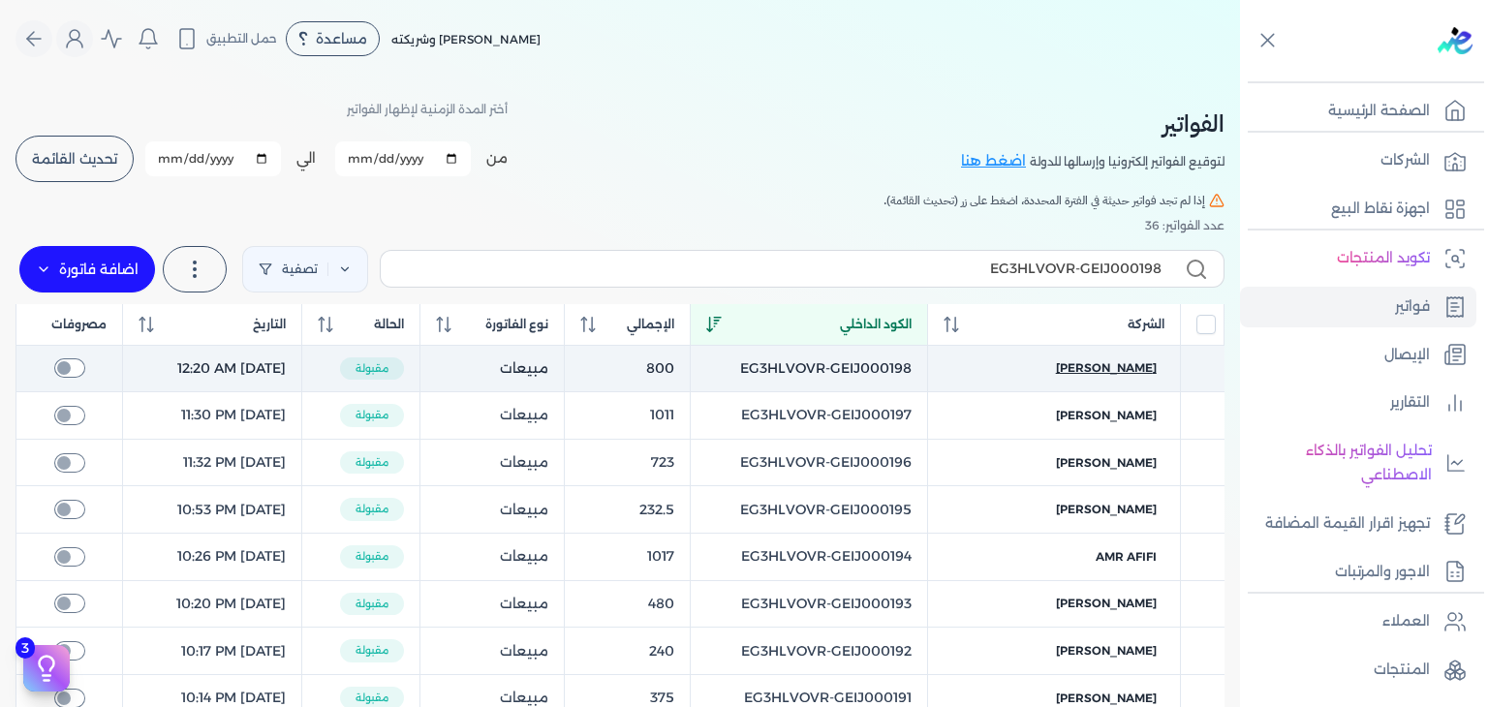
click at [1126, 366] on span "حسام هاني" at bounding box center [1106, 367] width 101 height 17
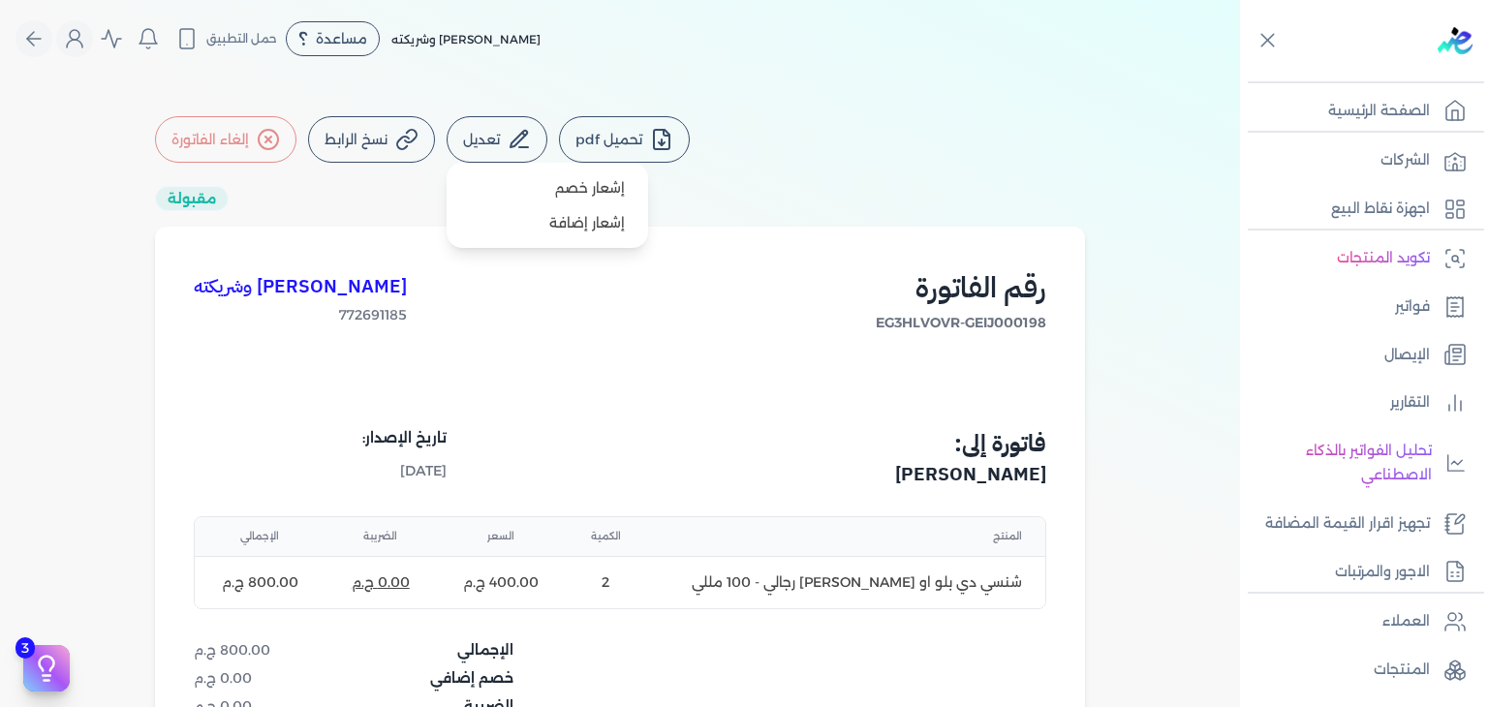
click at [468, 144] on button "تعديل" at bounding box center [497, 139] width 101 height 46
click at [705, 299] on div "كريم محمود ابراهيم الدقلة وشريكته 772691185 رقم الفاتورة EG3HLVOVR-GEIJ000198" at bounding box center [620, 330] width 852 height 130
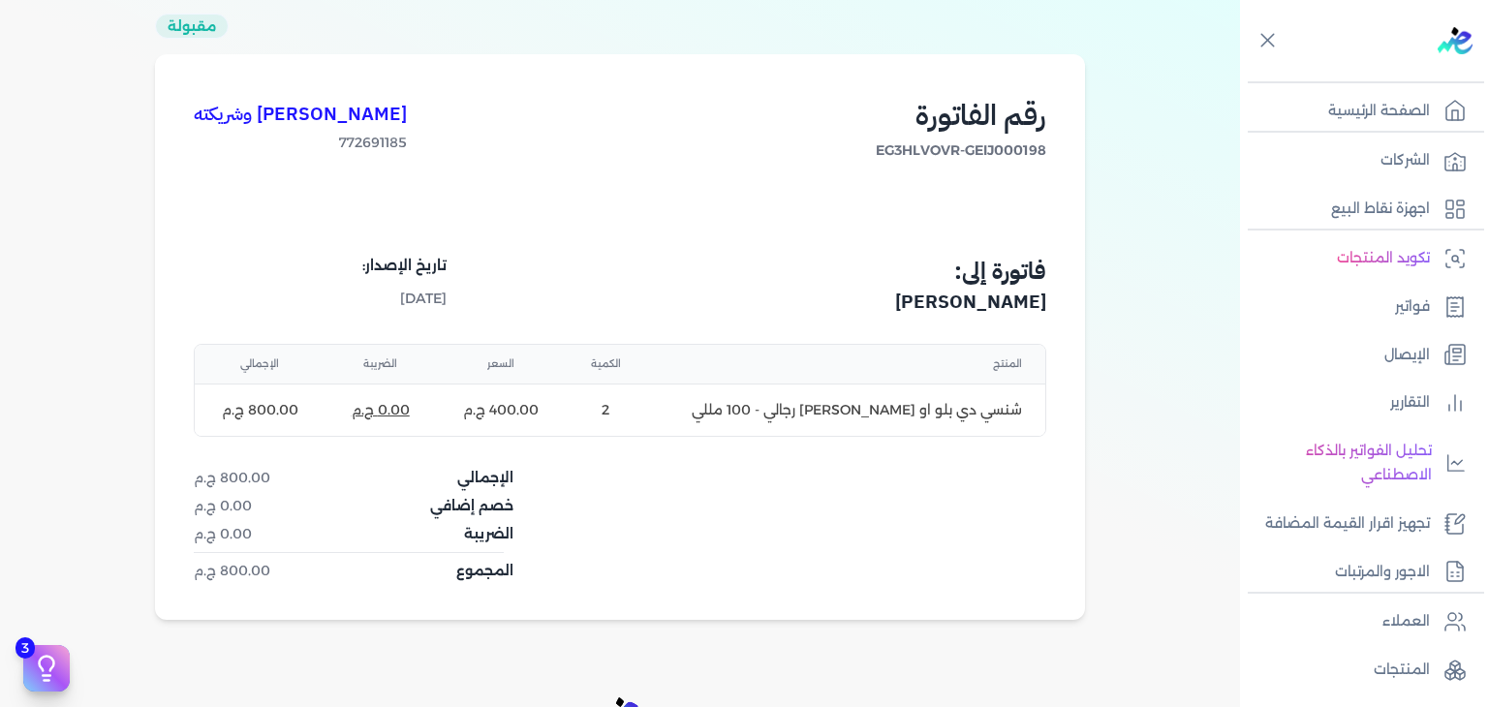
scroll to position [291, 0]
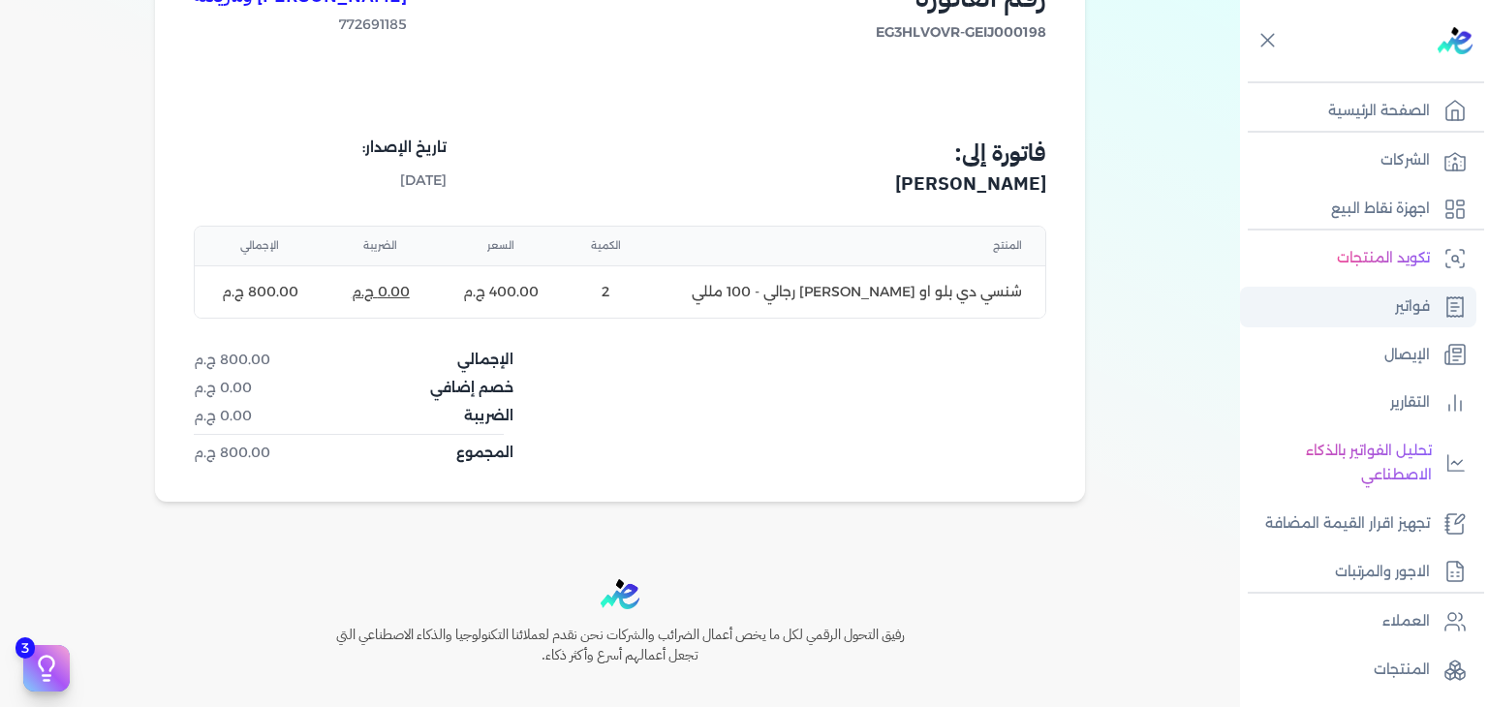
click at [1395, 314] on p "فواتير" at bounding box center [1412, 306] width 35 height 25
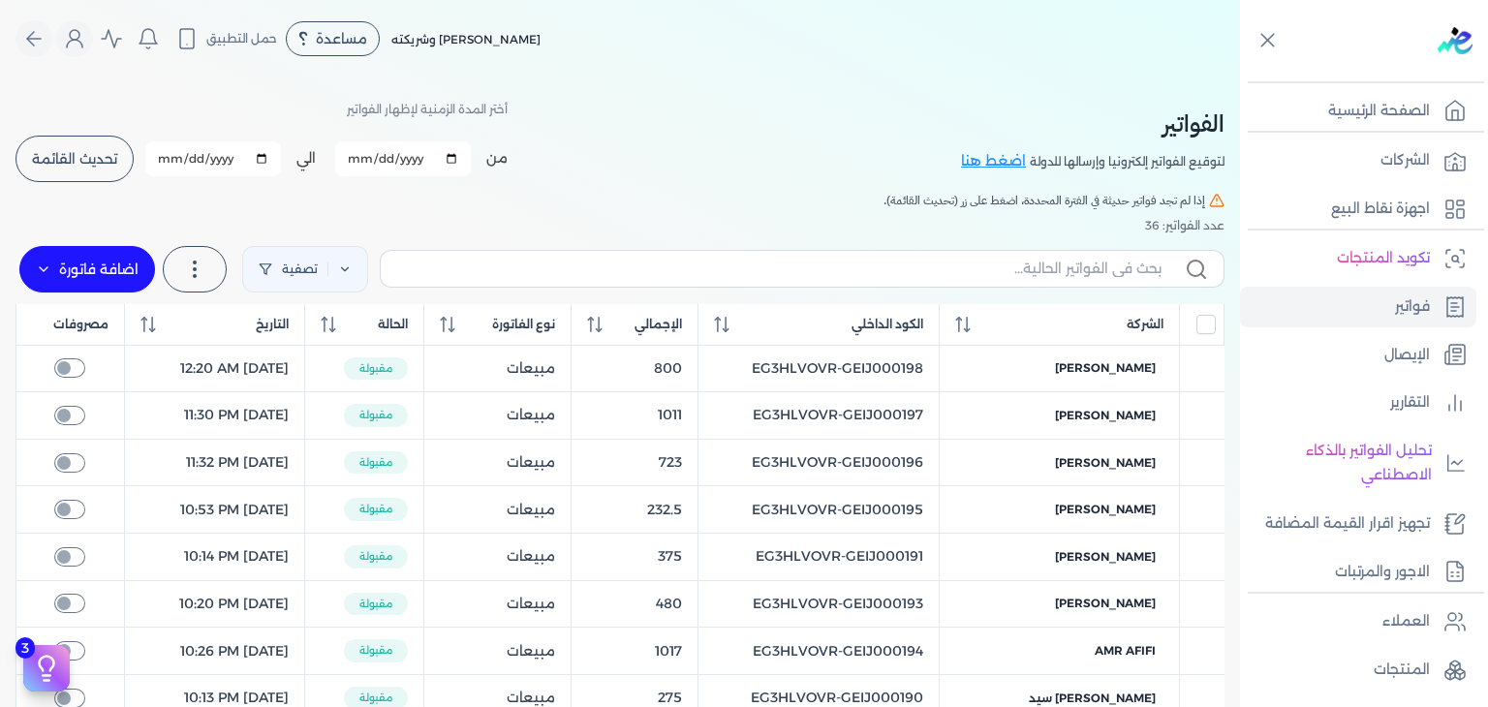
click at [372, 166] on input "2025-10-10" at bounding box center [403, 158] width 136 height 35
click at [147, 335] on th "التاريخ" at bounding box center [214, 325] width 180 height 42
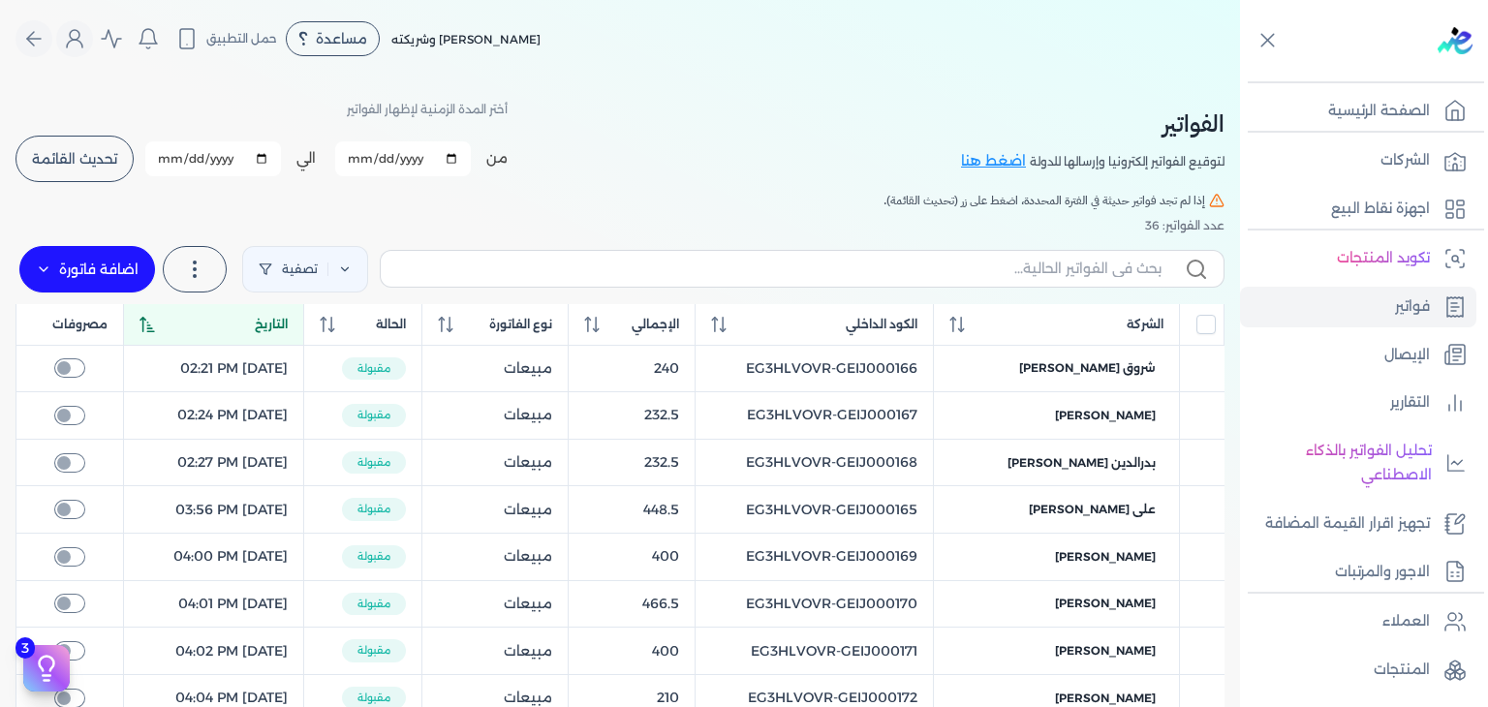
click at [147, 335] on th "التاريخ" at bounding box center [214, 325] width 180 height 42
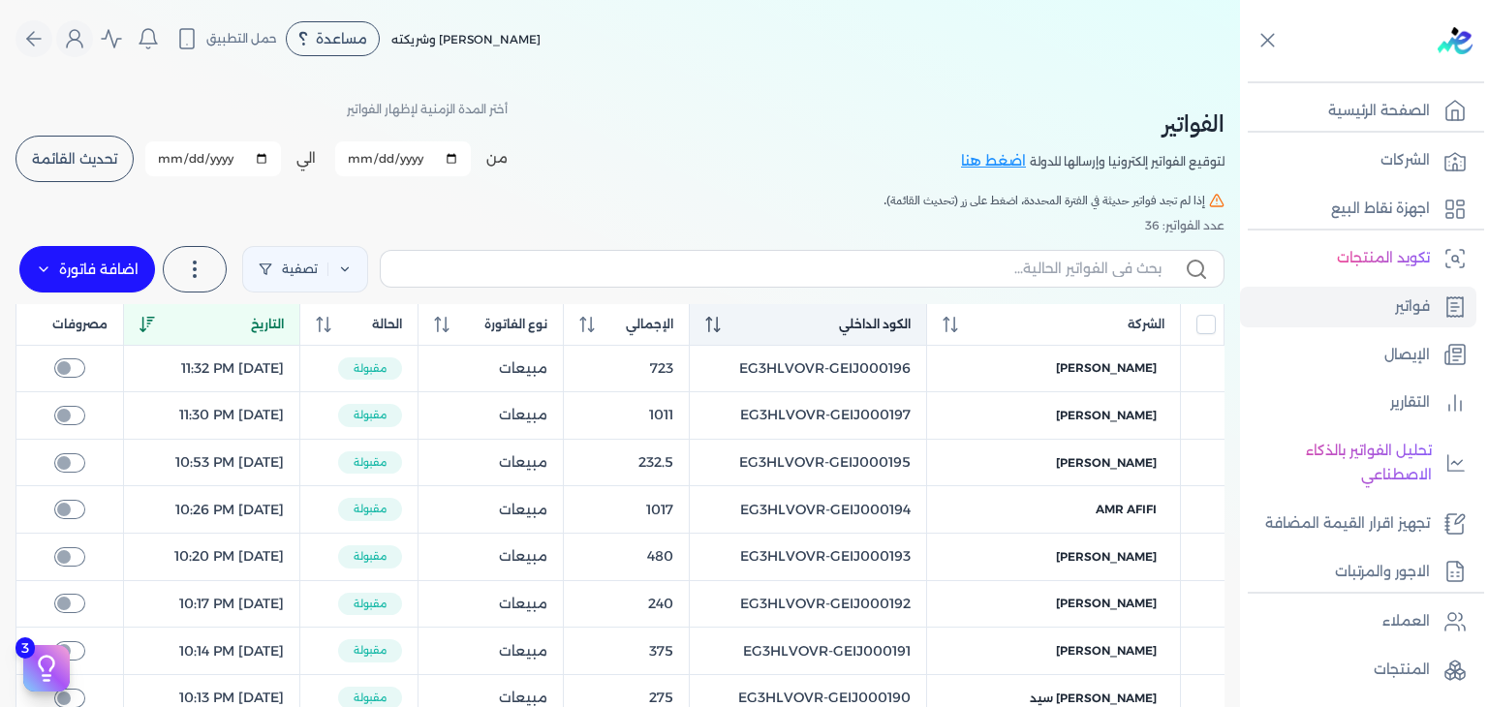
click at [759, 325] on div "الكود الداخلي" at bounding box center [807, 324] width 205 height 17
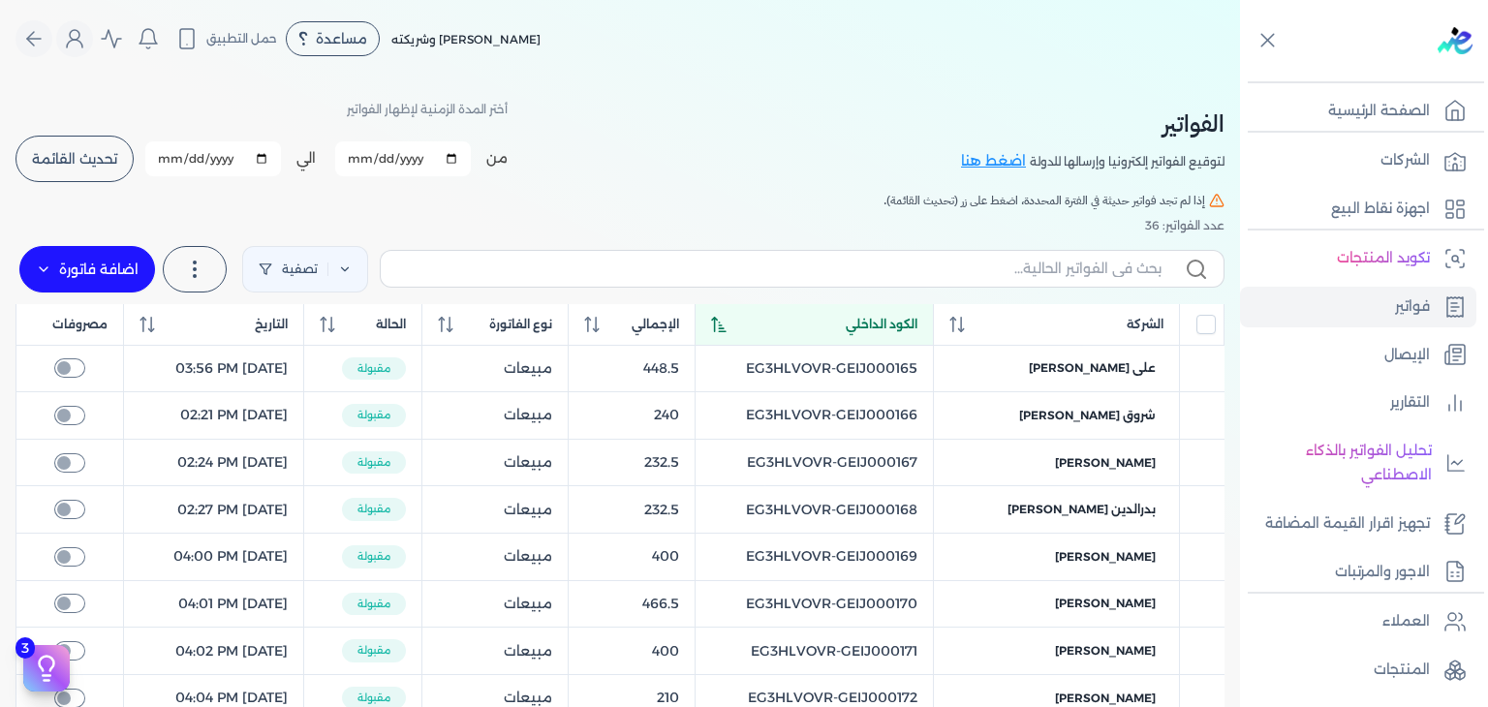
click at [727, 325] on icon at bounding box center [718, 324] width 15 height 15
click at [367, 162] on input "2025-10-10" at bounding box center [403, 158] width 136 height 35
type input "2025-10-11"
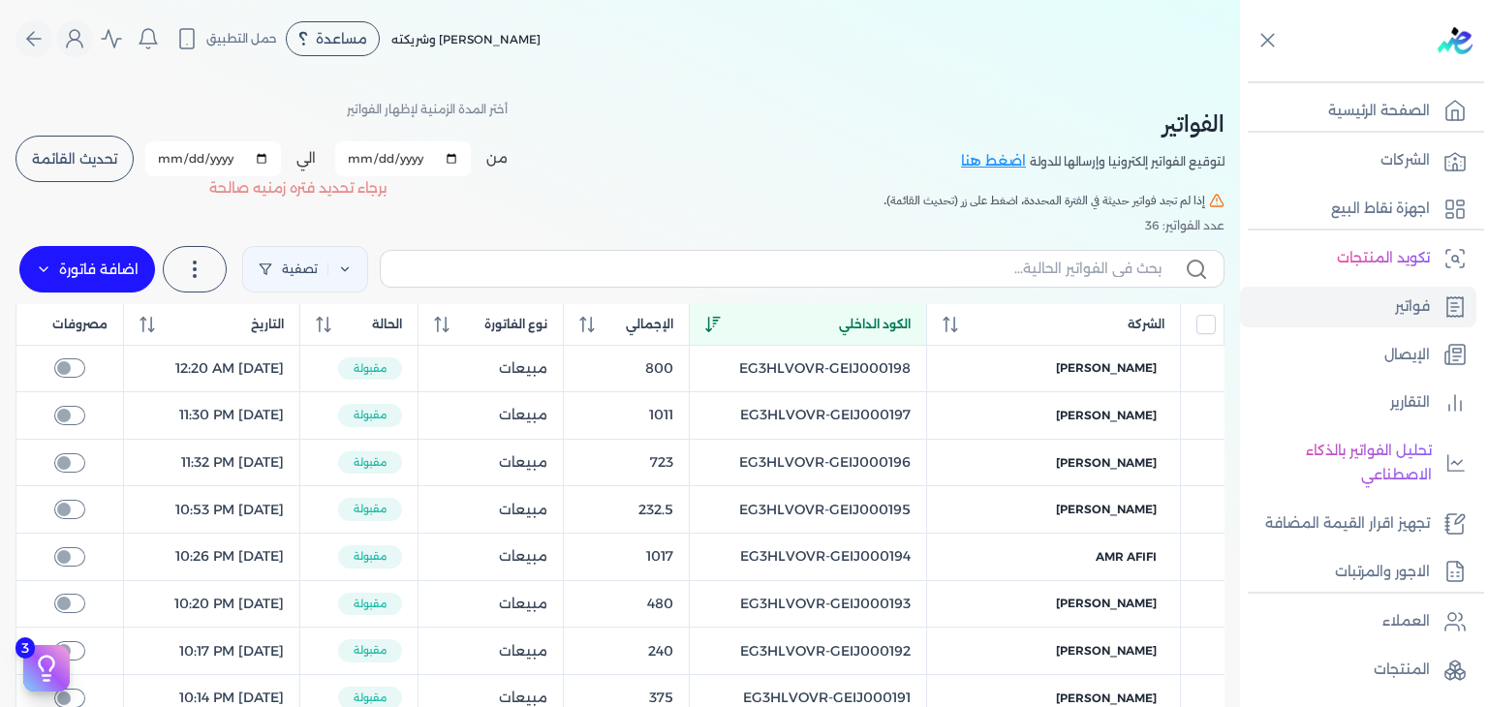
click at [90, 137] on button "تحديث القائمة" at bounding box center [74, 159] width 118 height 46
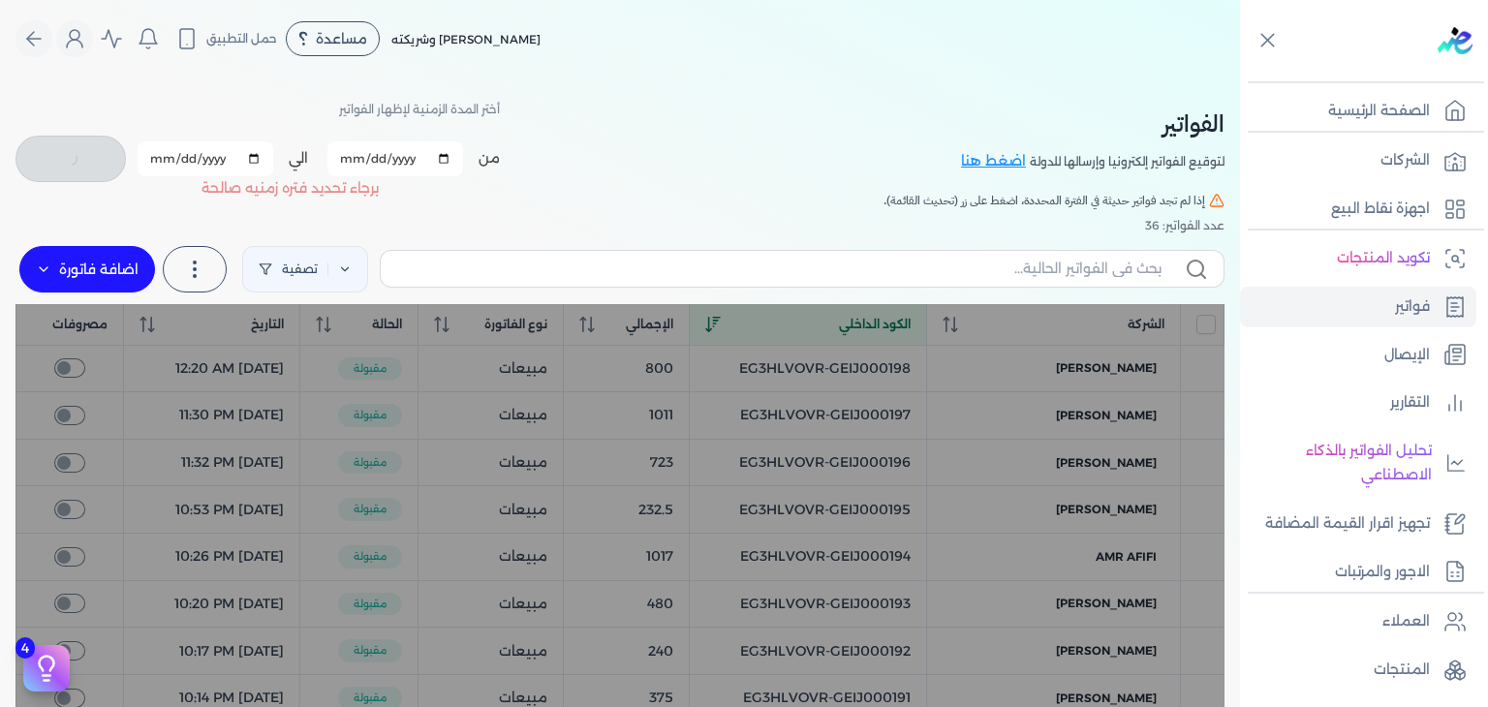
checkbox input "false"
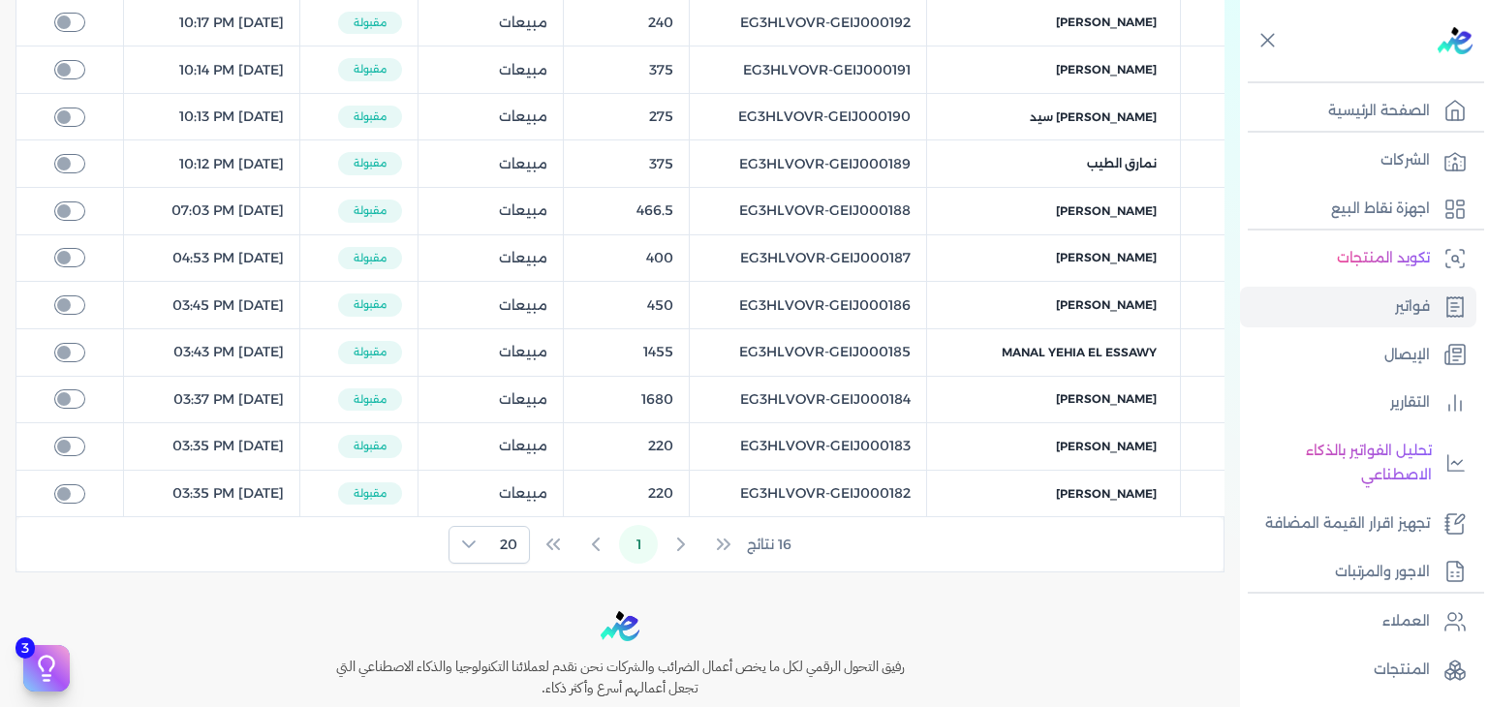
scroll to position [736, 0]
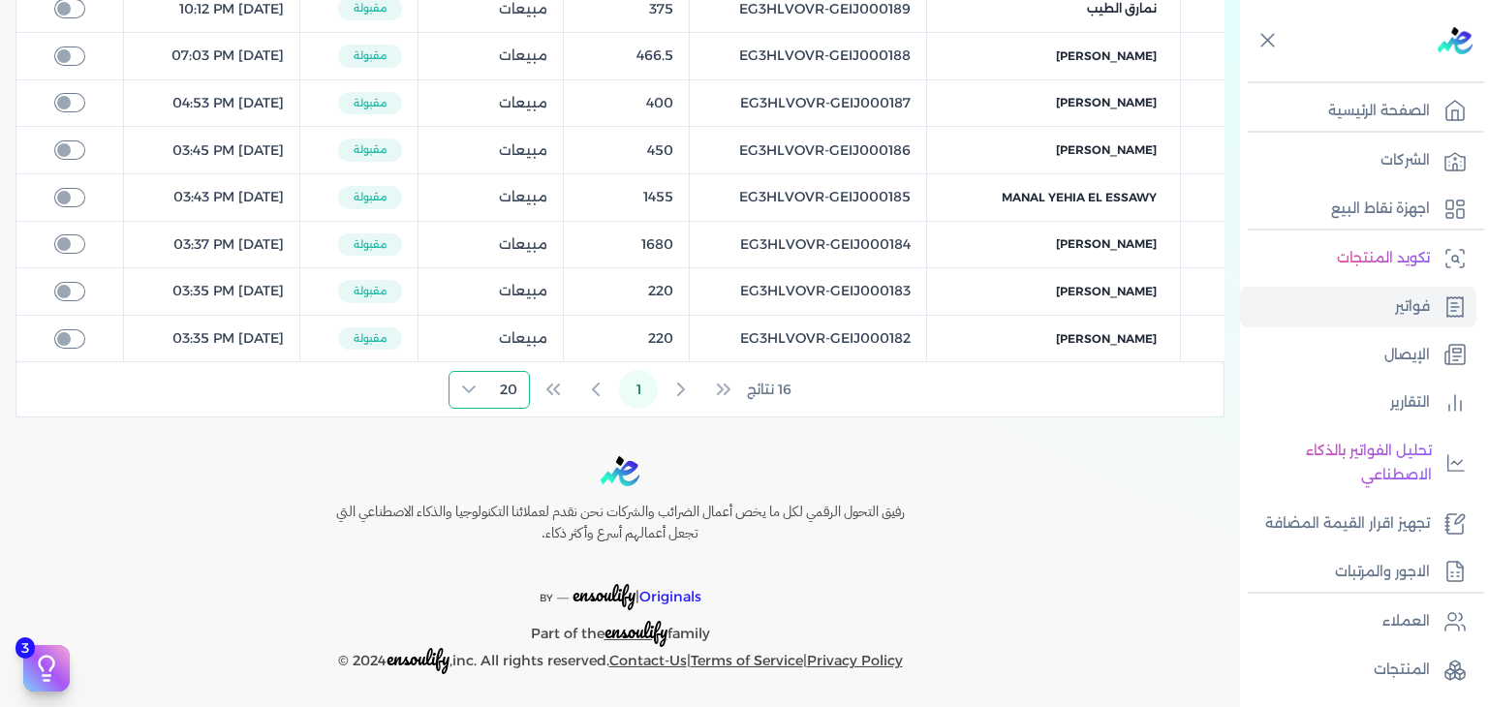
click at [515, 399] on span "20" at bounding box center [508, 390] width 41 height 36
click at [522, 500] on li "100" at bounding box center [493, 505] width 72 height 36
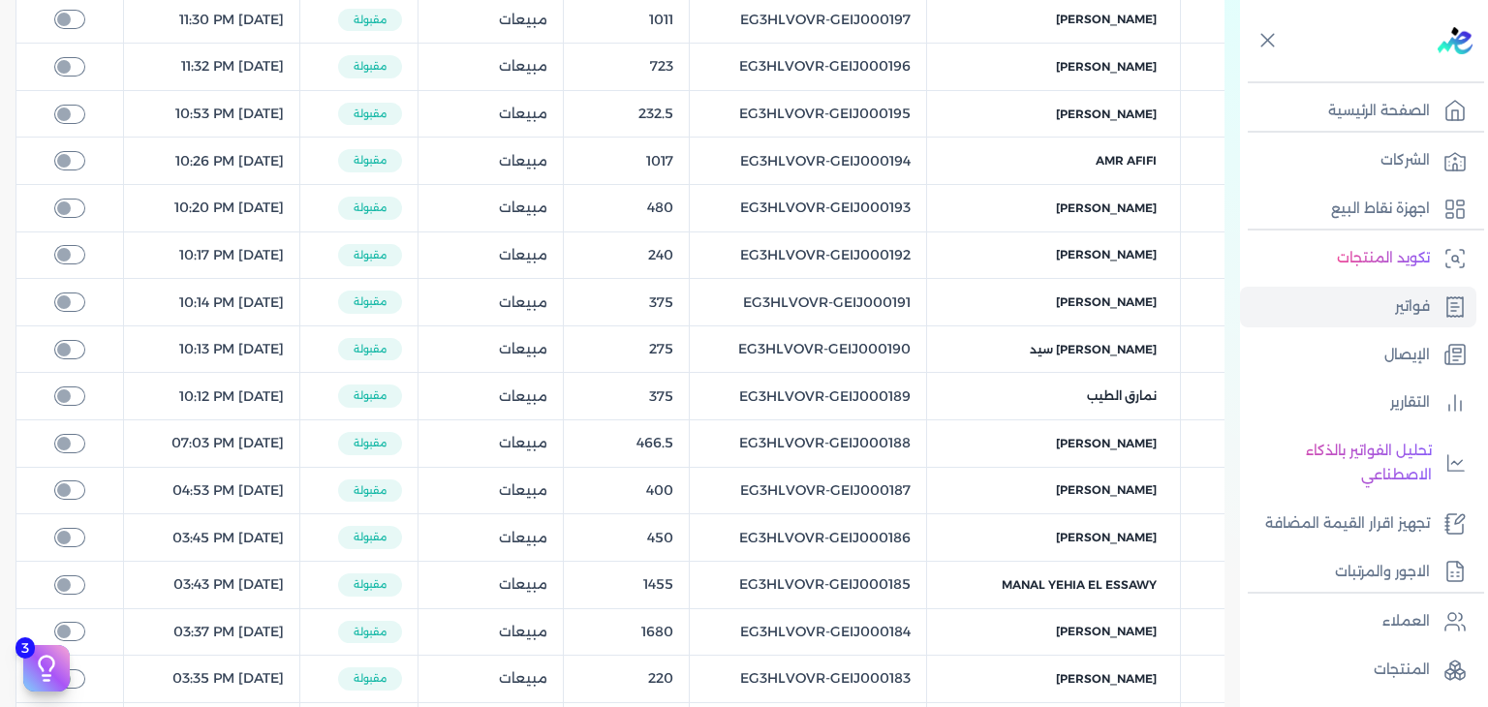
scroll to position [0, 0]
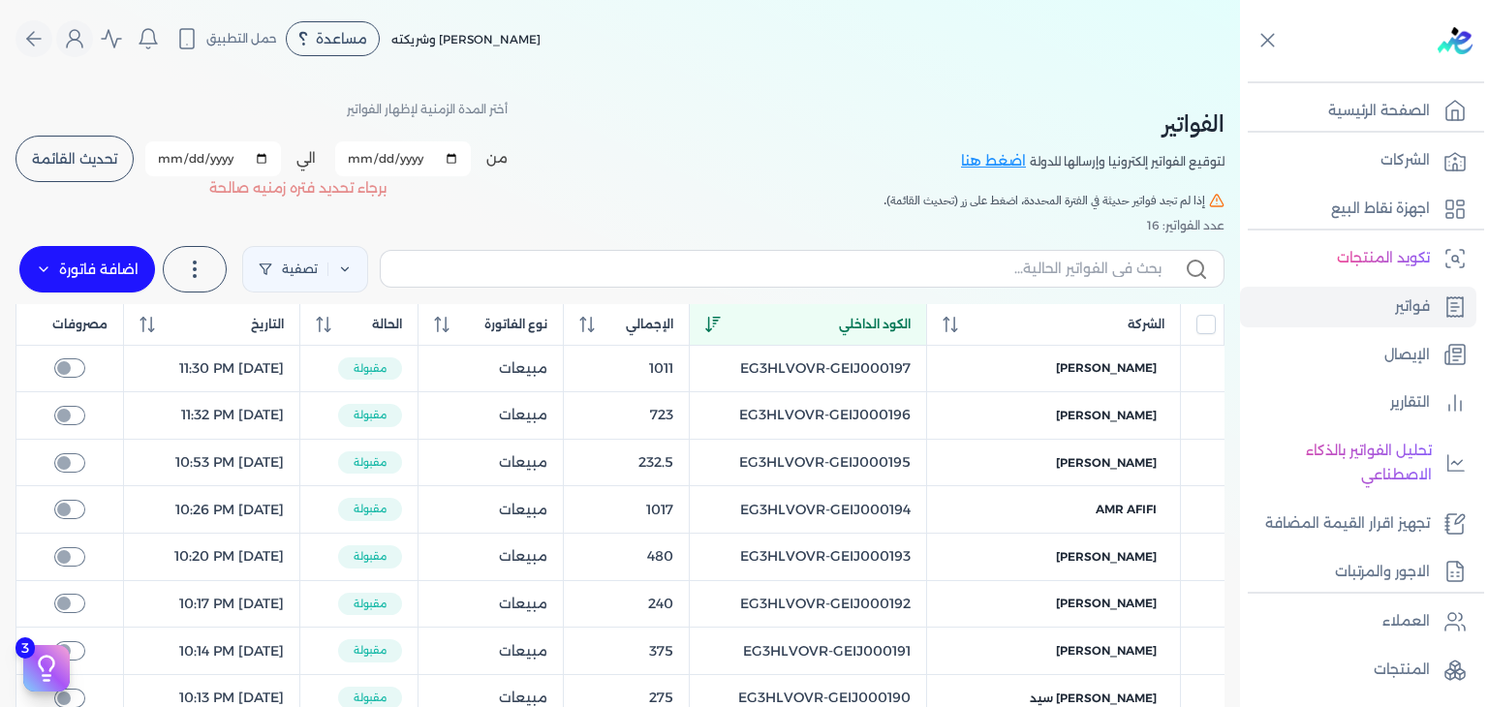
click at [364, 159] on input "2025-10-11" at bounding box center [403, 158] width 136 height 35
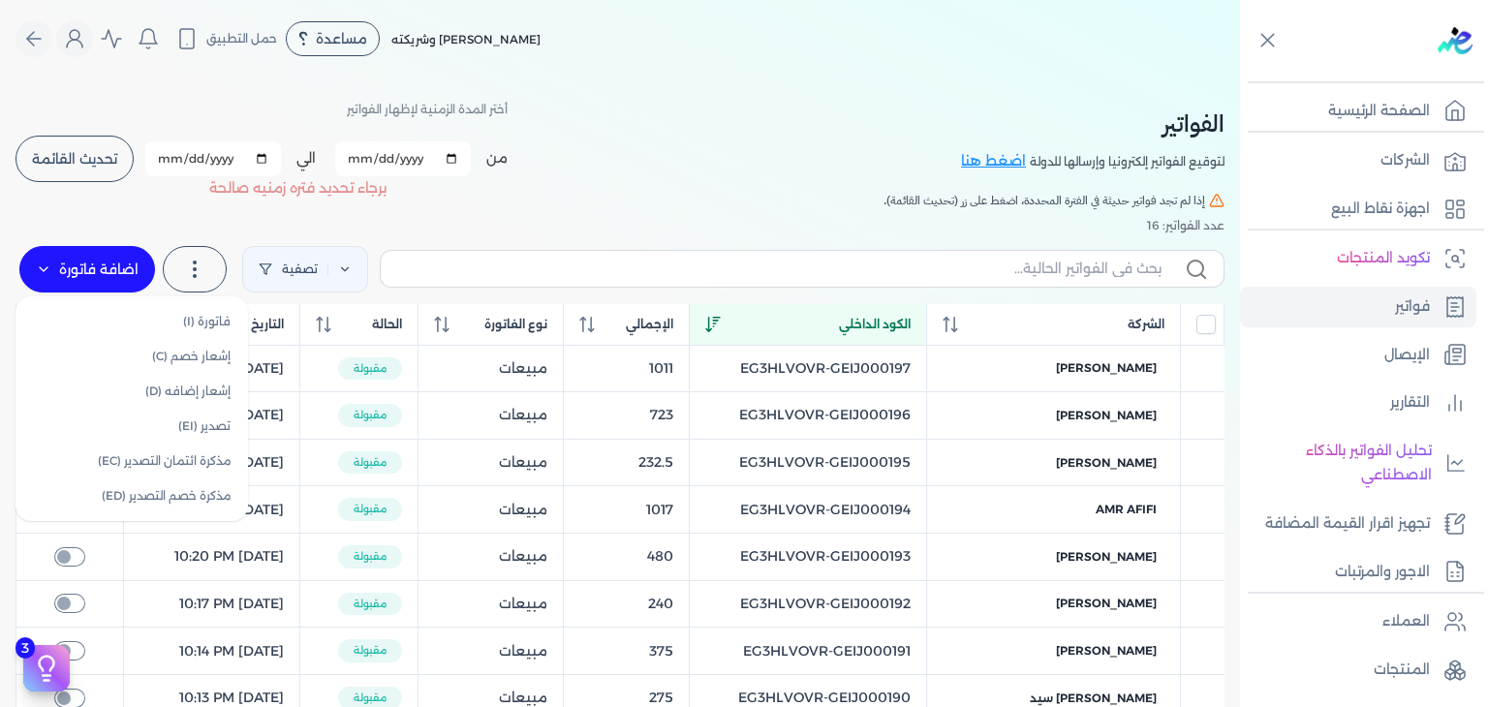
click at [80, 267] on label "اضافة فاتورة" at bounding box center [87, 269] width 136 height 46
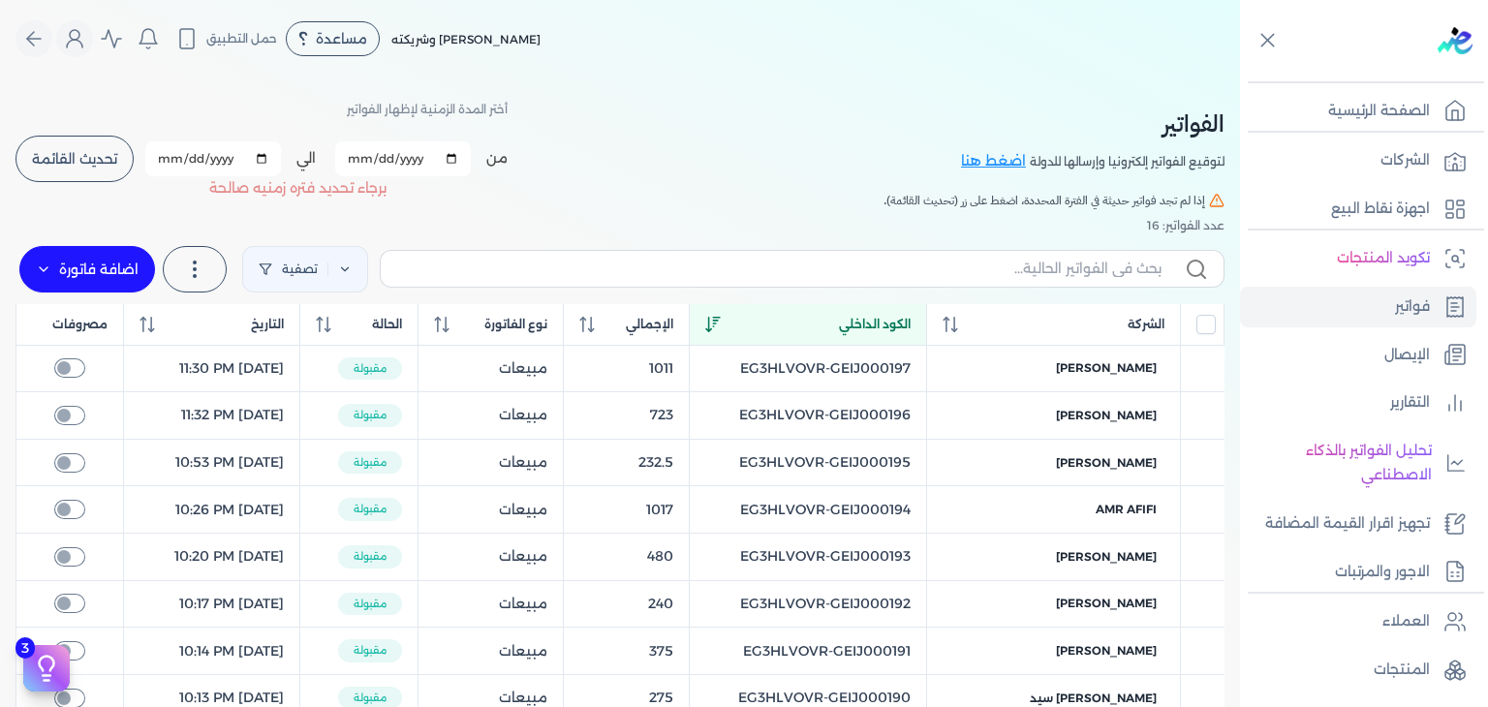
click at [523, 283] on label at bounding box center [802, 268] width 845 height 37
click at [523, 279] on input "text" at bounding box center [778, 269] width 765 height 20
click at [359, 156] on input "2025-10-11" at bounding box center [403, 158] width 136 height 35
type input "2025-10-01"
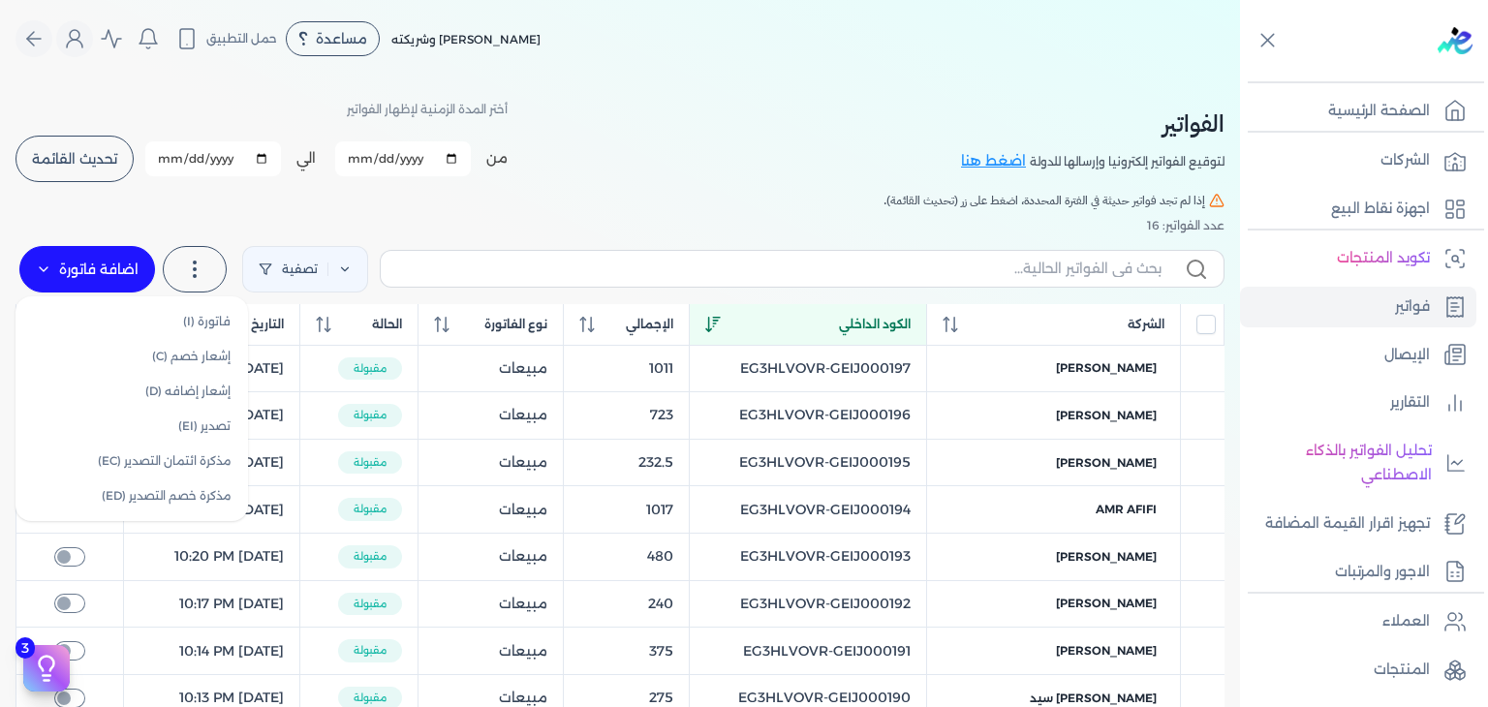
click at [94, 263] on label "اضافة فاتورة" at bounding box center [87, 269] width 136 height 46
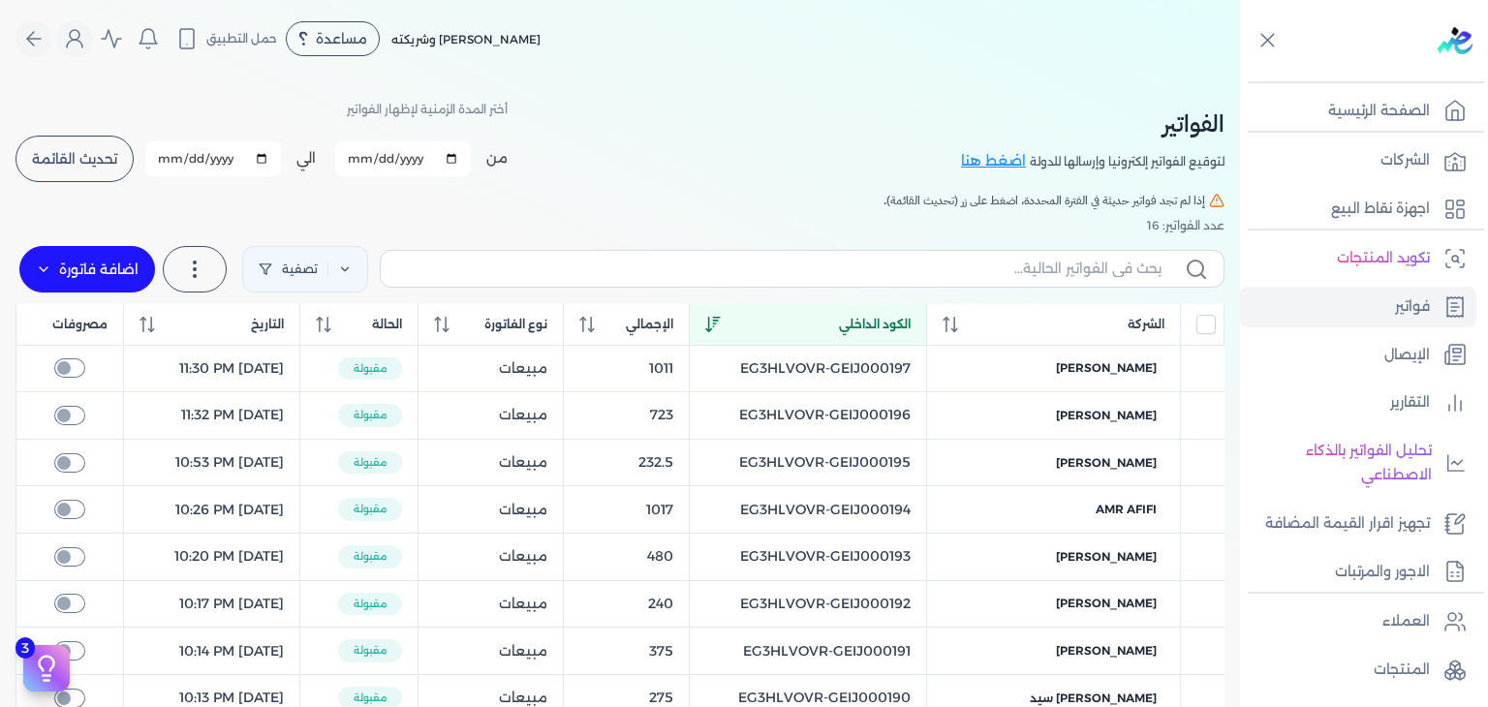
click at [111, 162] on span "تحديث القائمة" at bounding box center [74, 159] width 85 height 14
checkbox input "false"
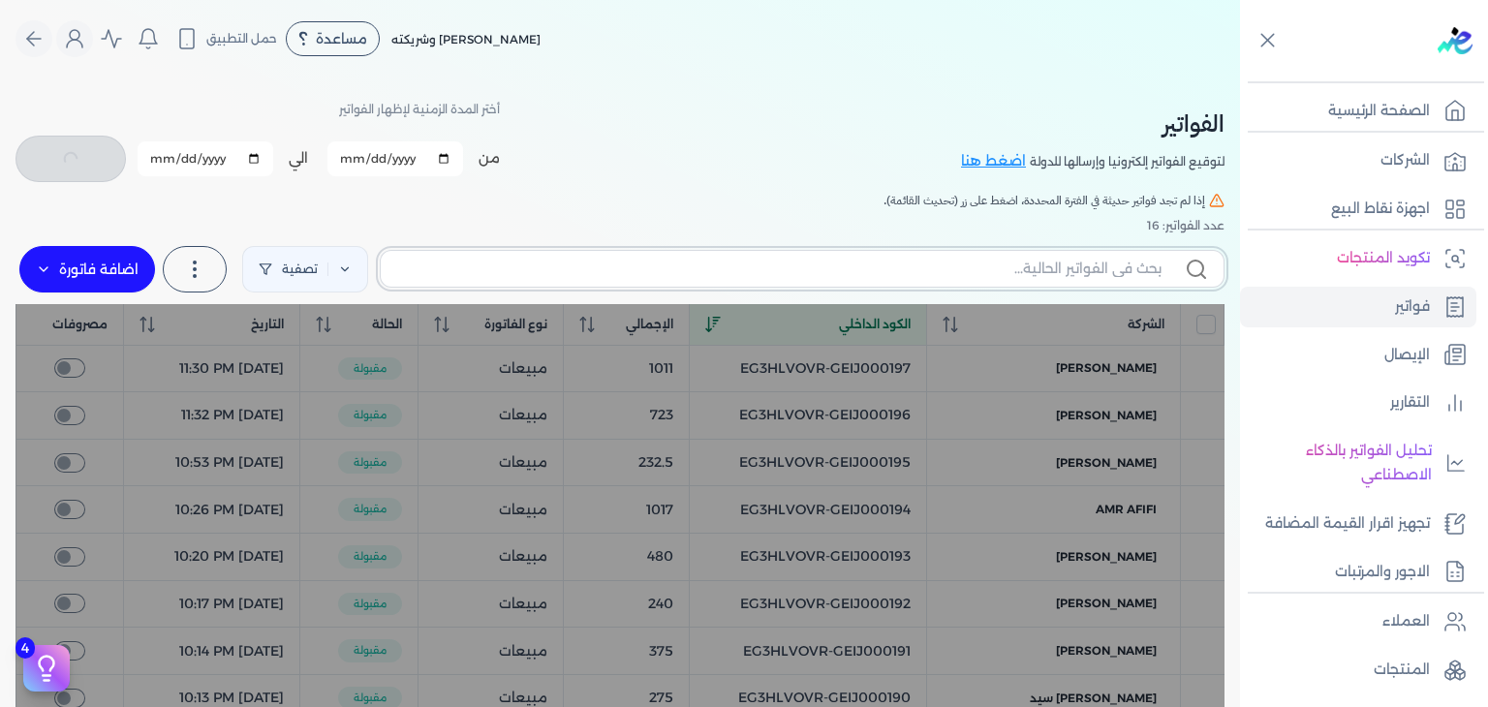
click at [584, 272] on input "text" at bounding box center [778, 269] width 765 height 20
paste input "EG3HLVOVR-GEIJ000199"
type input "EG3HLVOVR-GEIJ000199"
checkbox input "false"
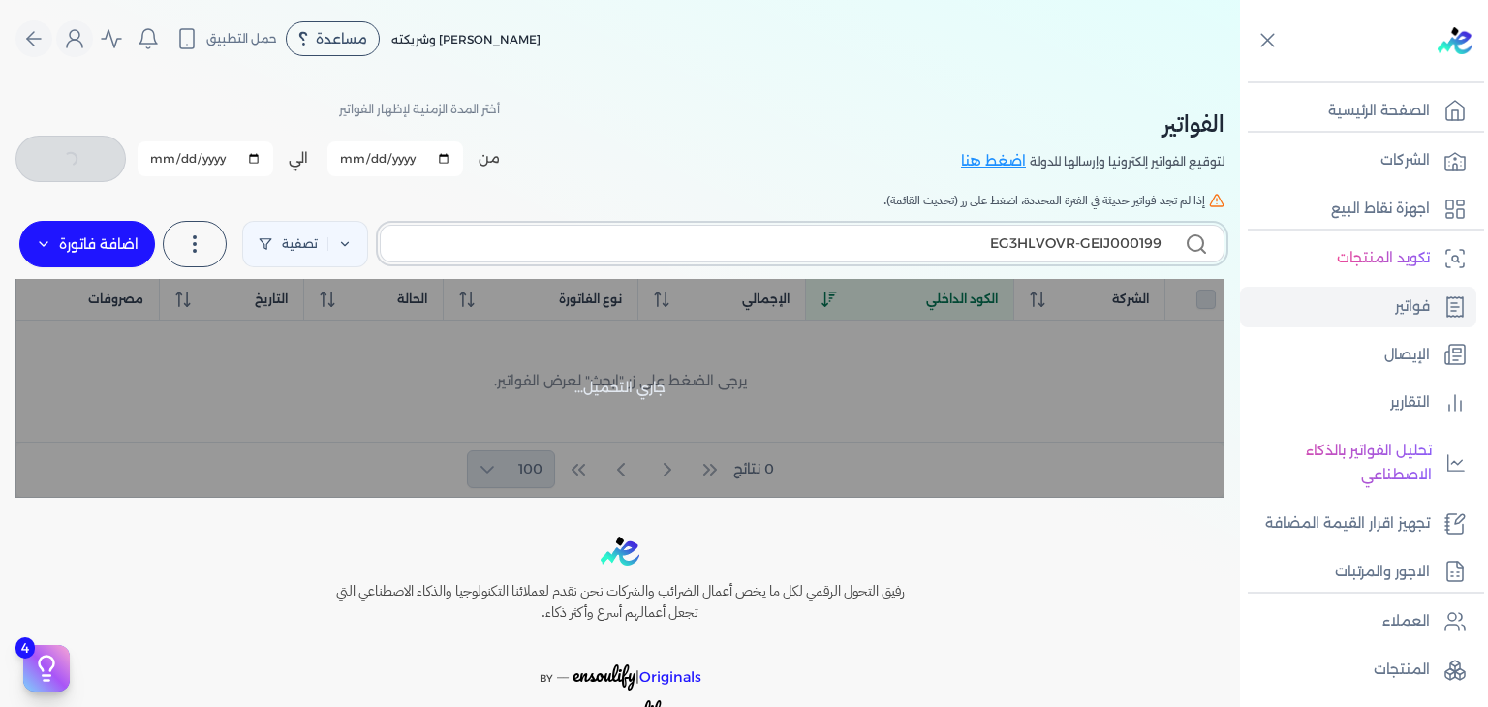
type input "EG3HLVOVR-GEIJ000199"
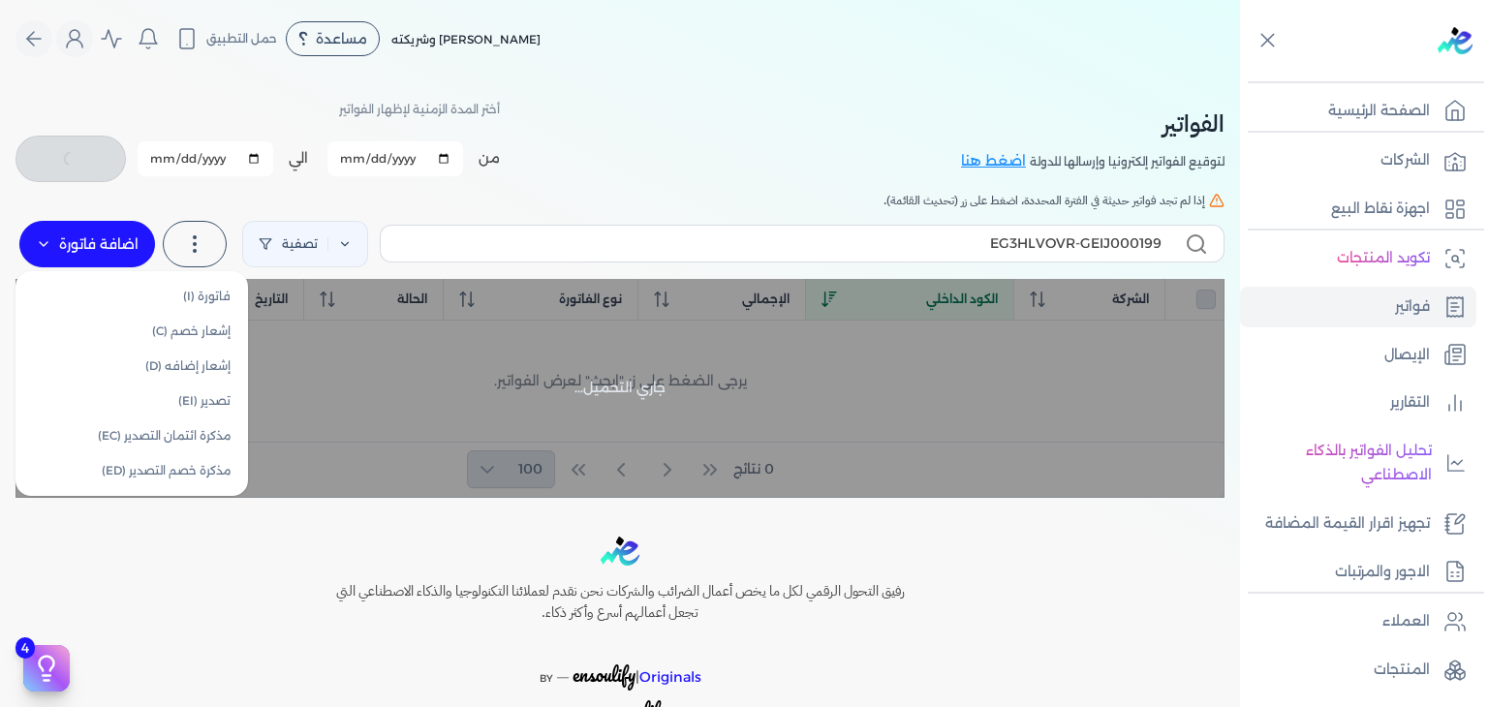
click at [130, 257] on label "اضافة فاتورة" at bounding box center [87, 244] width 136 height 46
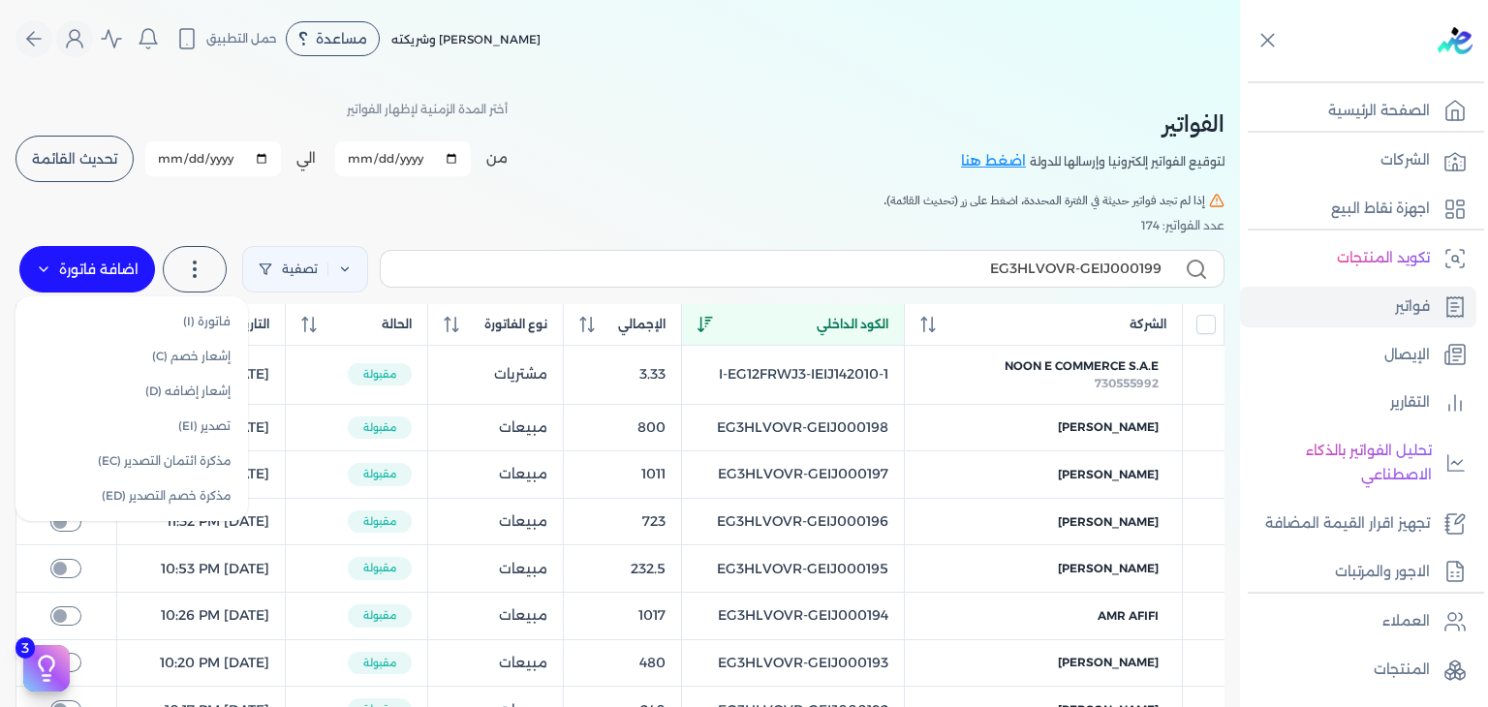
checkbox input "false"
click at [201, 313] on link "فاتورة (I)" at bounding box center [131, 321] width 217 height 35
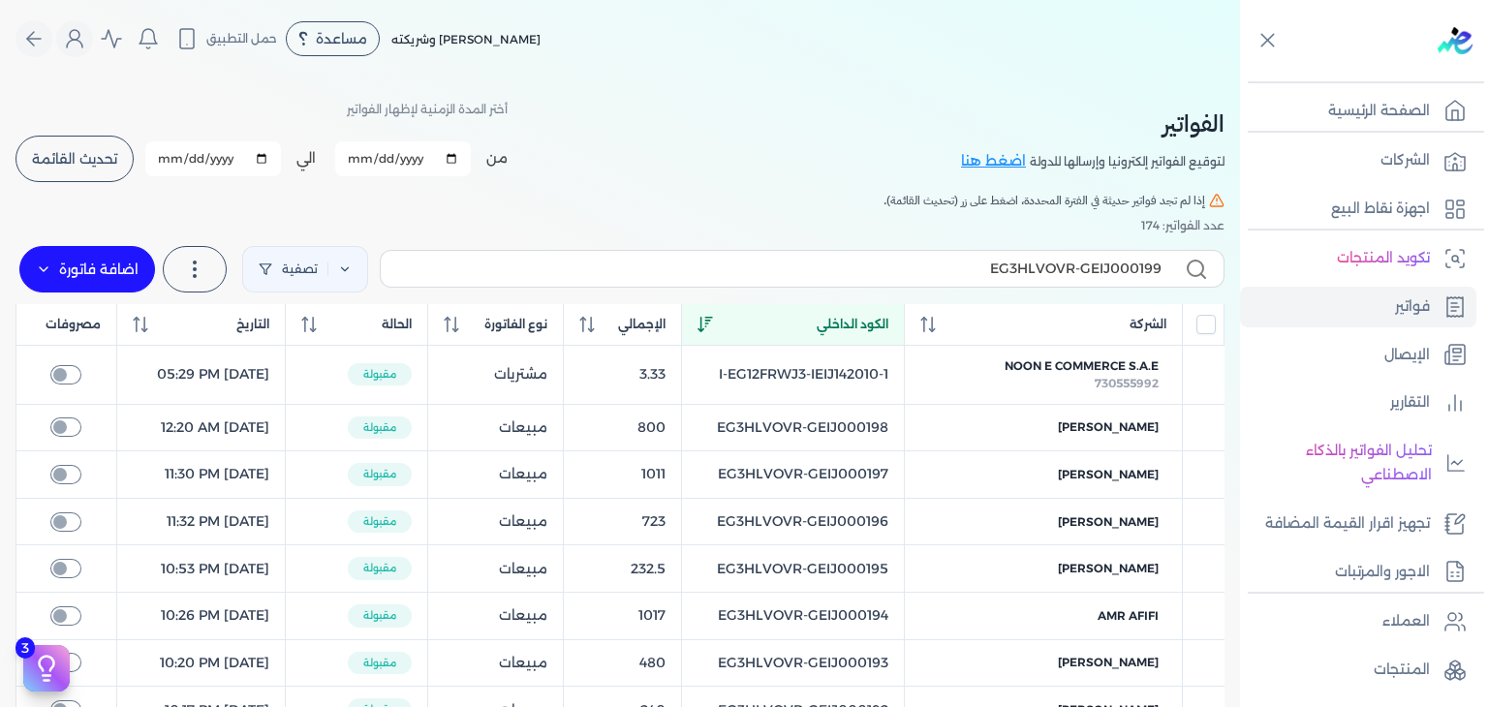
select select "EGP"
select select "B"
select select "EGS"
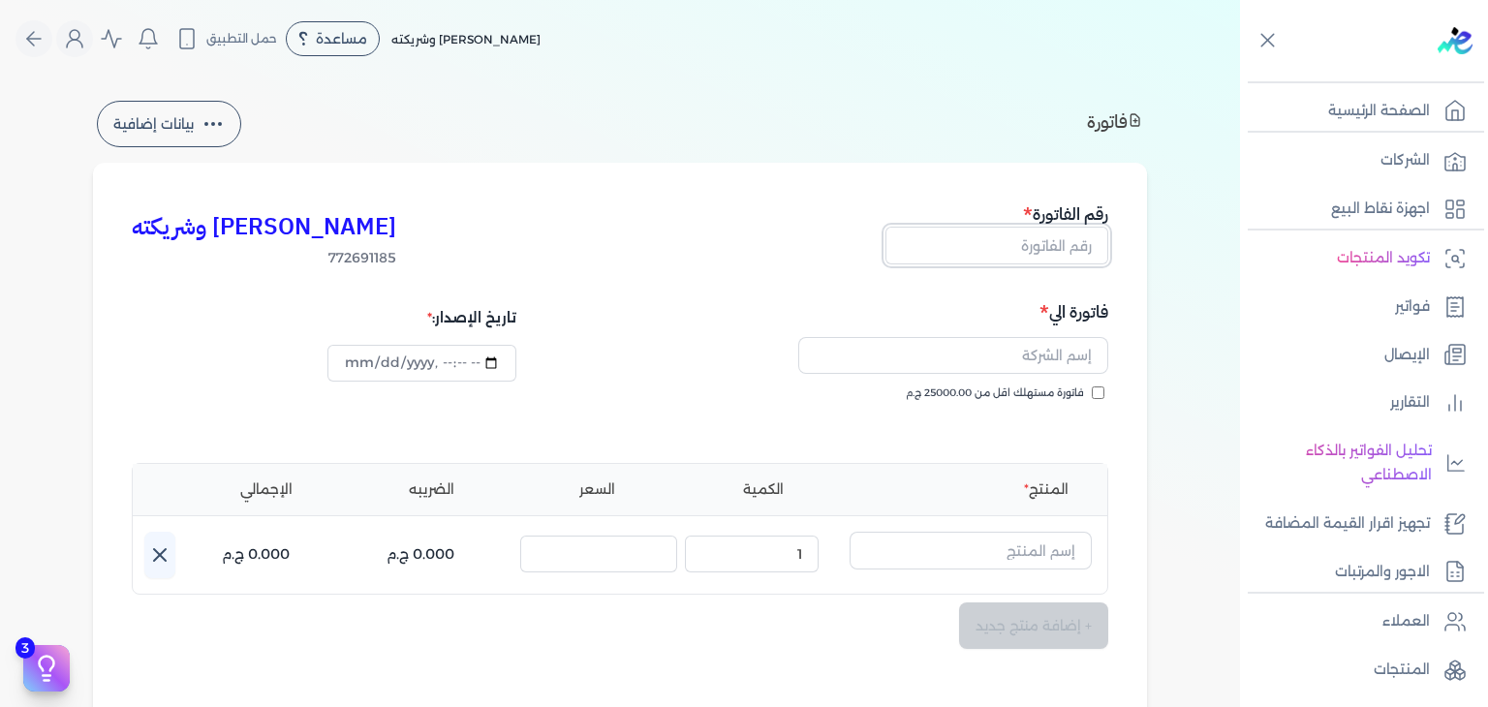
click at [956, 257] on input "text" at bounding box center [996, 245] width 223 height 37
paste input "EG3HLVOVR-GEIJ000199"
type input "EG3HLVOVR-GEIJ000199"
click at [1104, 393] on input "فاتورة مستهلك اقل من 25000.00 ج.م" at bounding box center [1098, 393] width 13 height 13
checkbox input "true"
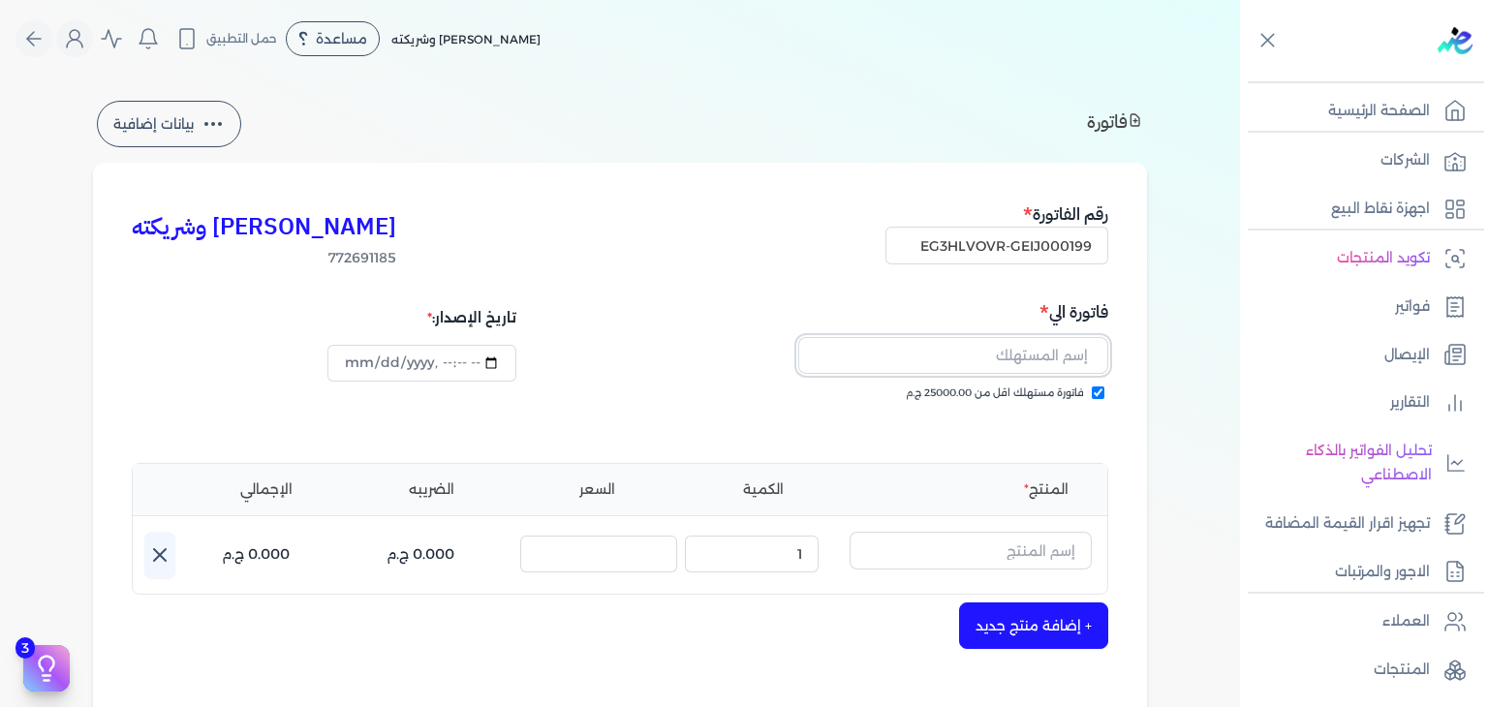
click at [970, 365] on input "text" at bounding box center [953, 355] width 310 height 37
paste input "Marfa Alsadig"
type input "Marfa Alsadig"
click at [1004, 547] on input "text" at bounding box center [971, 550] width 242 height 37
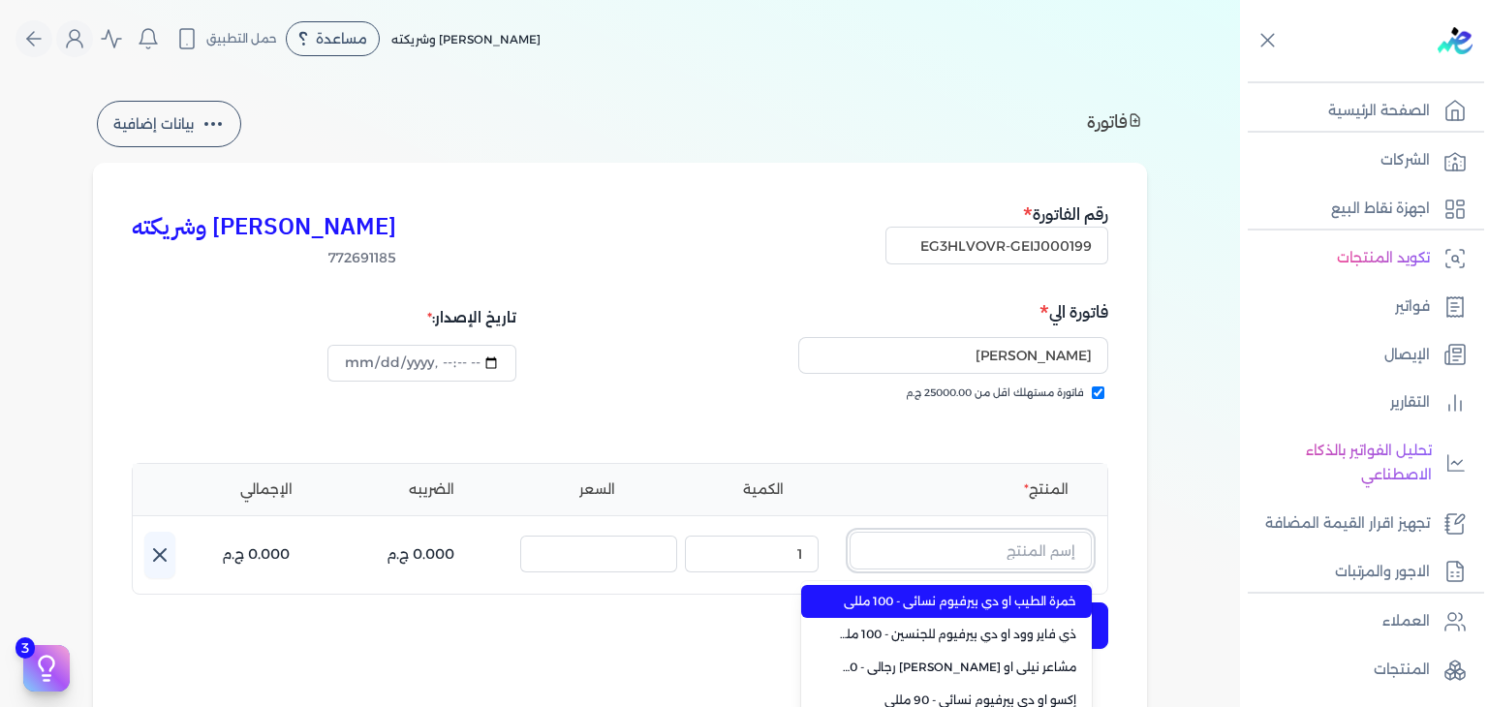
paste input "فاسيو او دي بيرفيوم نسائي - 50 مللي"
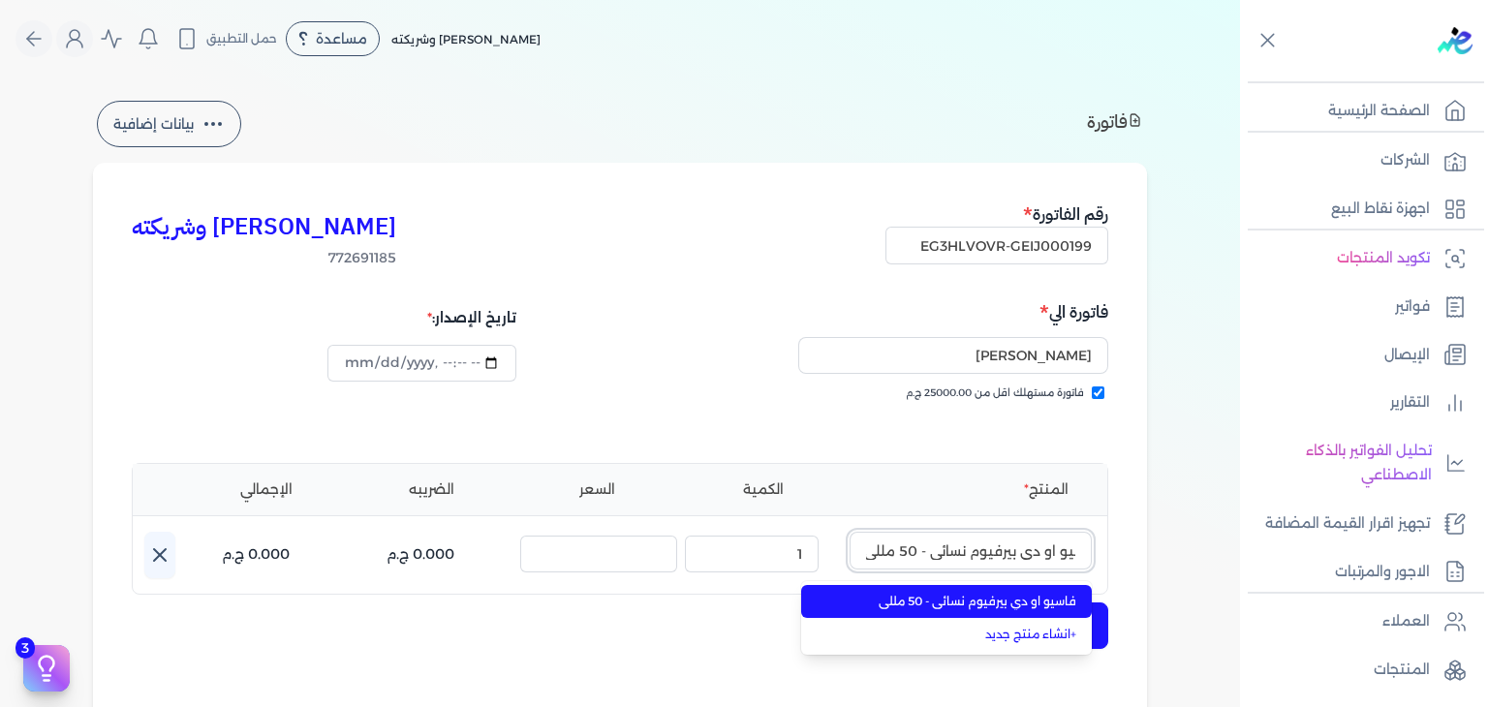
type input "فاسيو او دي بيرفيوم نسائي - 50 مللي"
click at [1009, 609] on li "فاسيو او دي بيرفيوم نسائي - 50 مللي" at bounding box center [946, 601] width 291 height 33
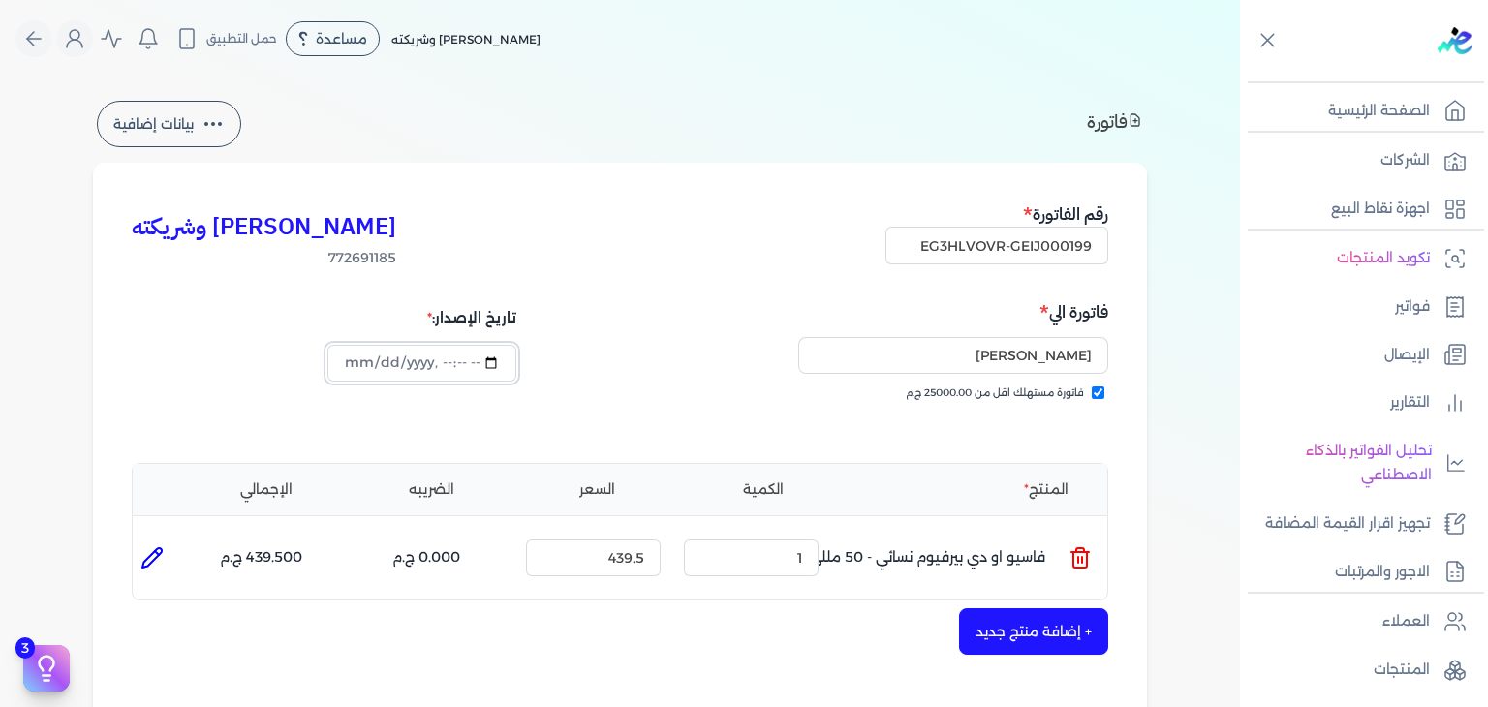
click at [350, 357] on input "datetime-local" at bounding box center [421, 363] width 188 height 37
type input "2025-10-11T16:40:20"
click at [694, 354] on div "Marfa Alsadig" at bounding box center [867, 355] width 482 height 60
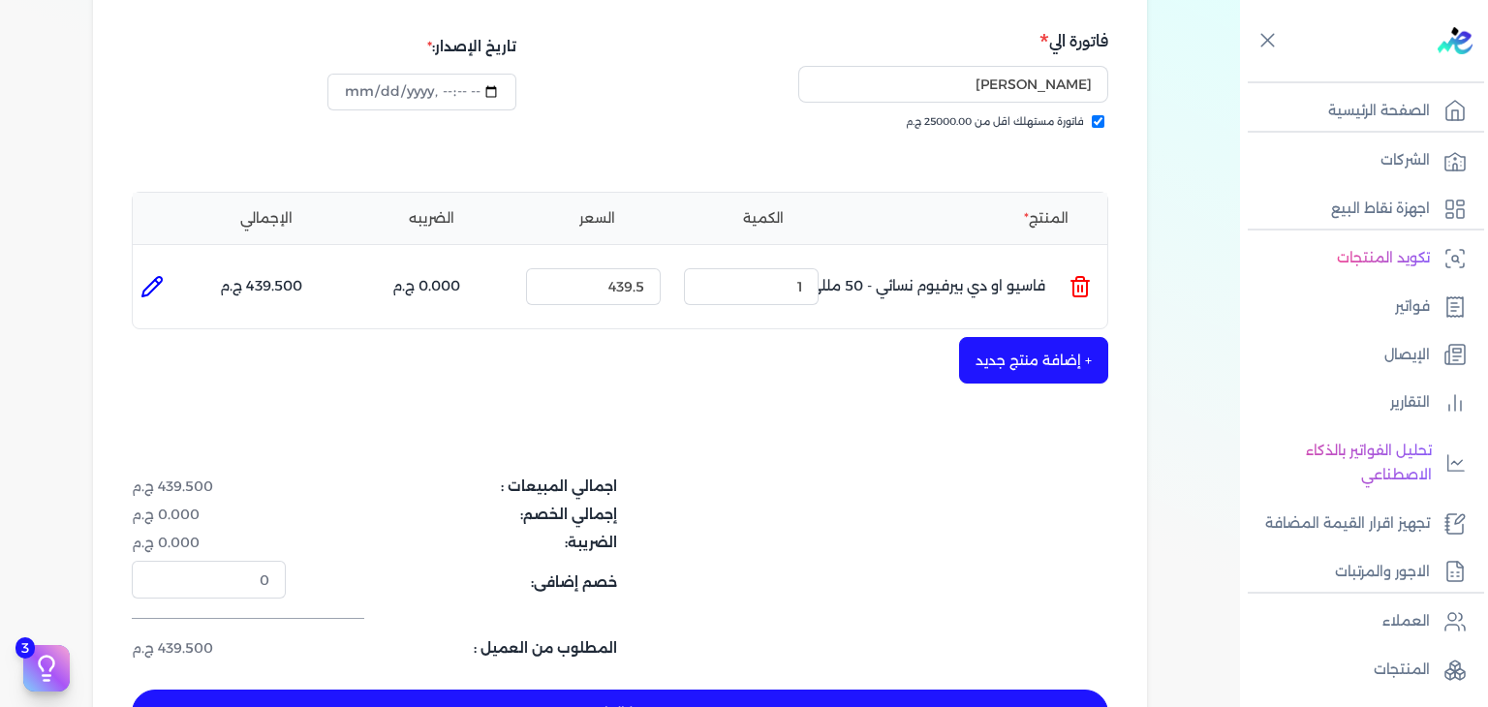
scroll to position [291, 0]
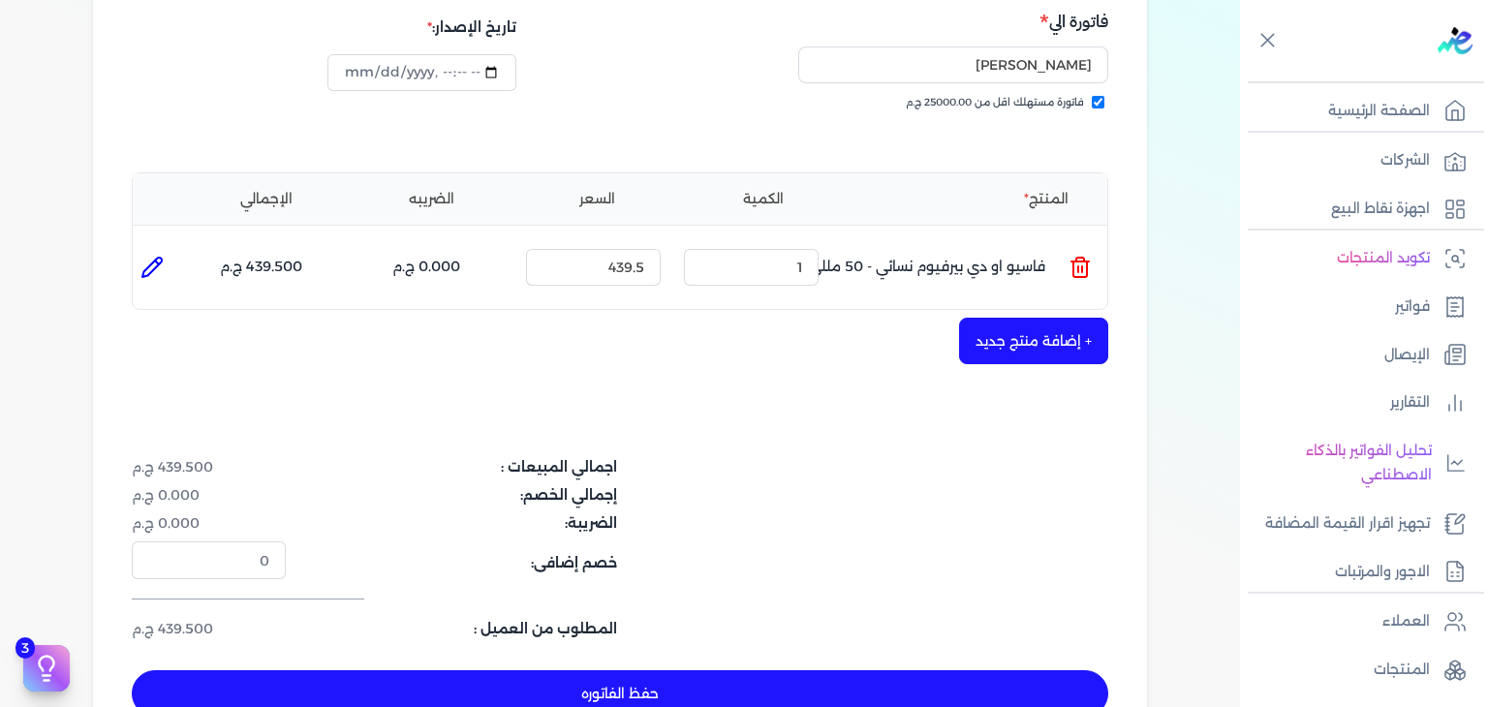
click at [806, 670] on button "حفظ الفاتوره" at bounding box center [620, 693] width 976 height 46
type input "2025-10-12"
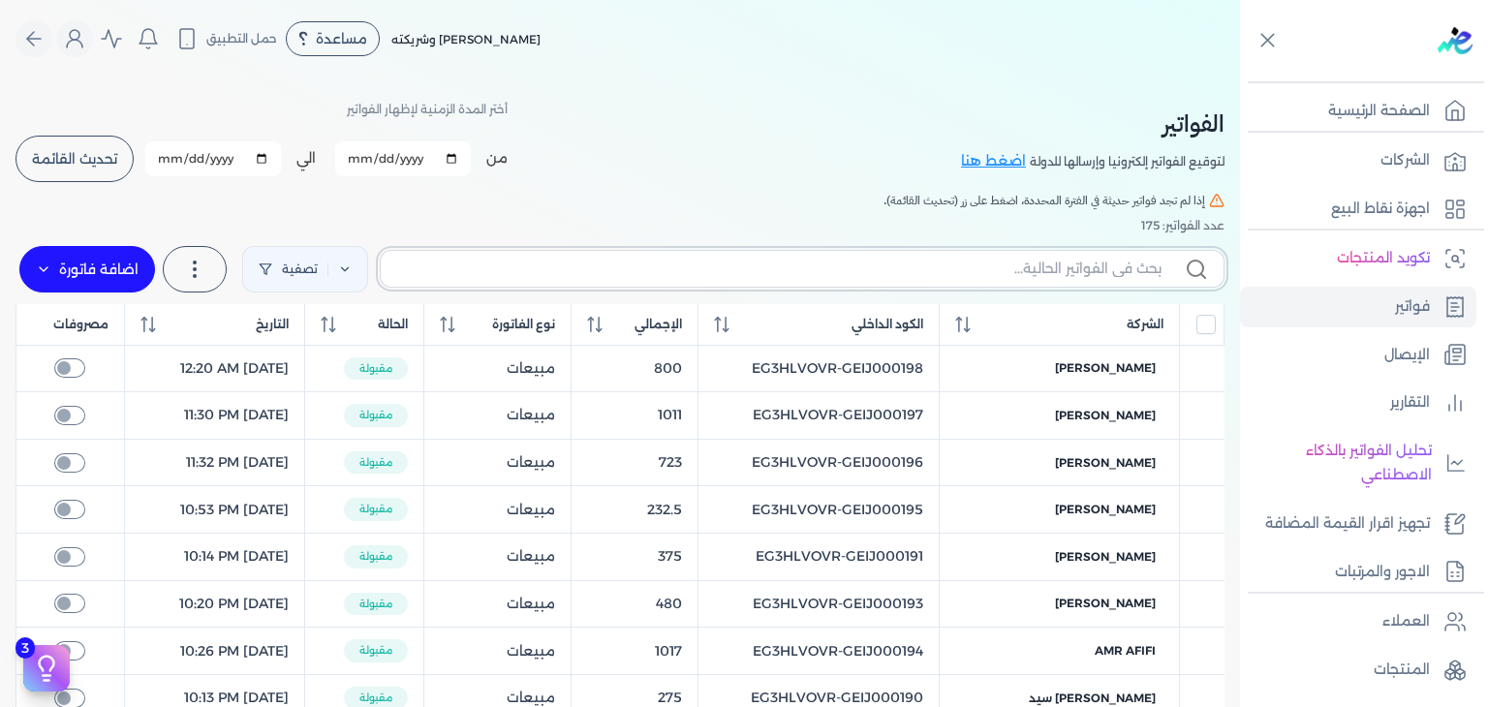
click at [876, 260] on input "text" at bounding box center [778, 269] width 765 height 20
paste input "فاسيو او دي بيرفيوم نسائي - 50 مللي"
type input "فاسيو او دي بيرفيوم نسائي - 50 مللي"
checkbox input "false"
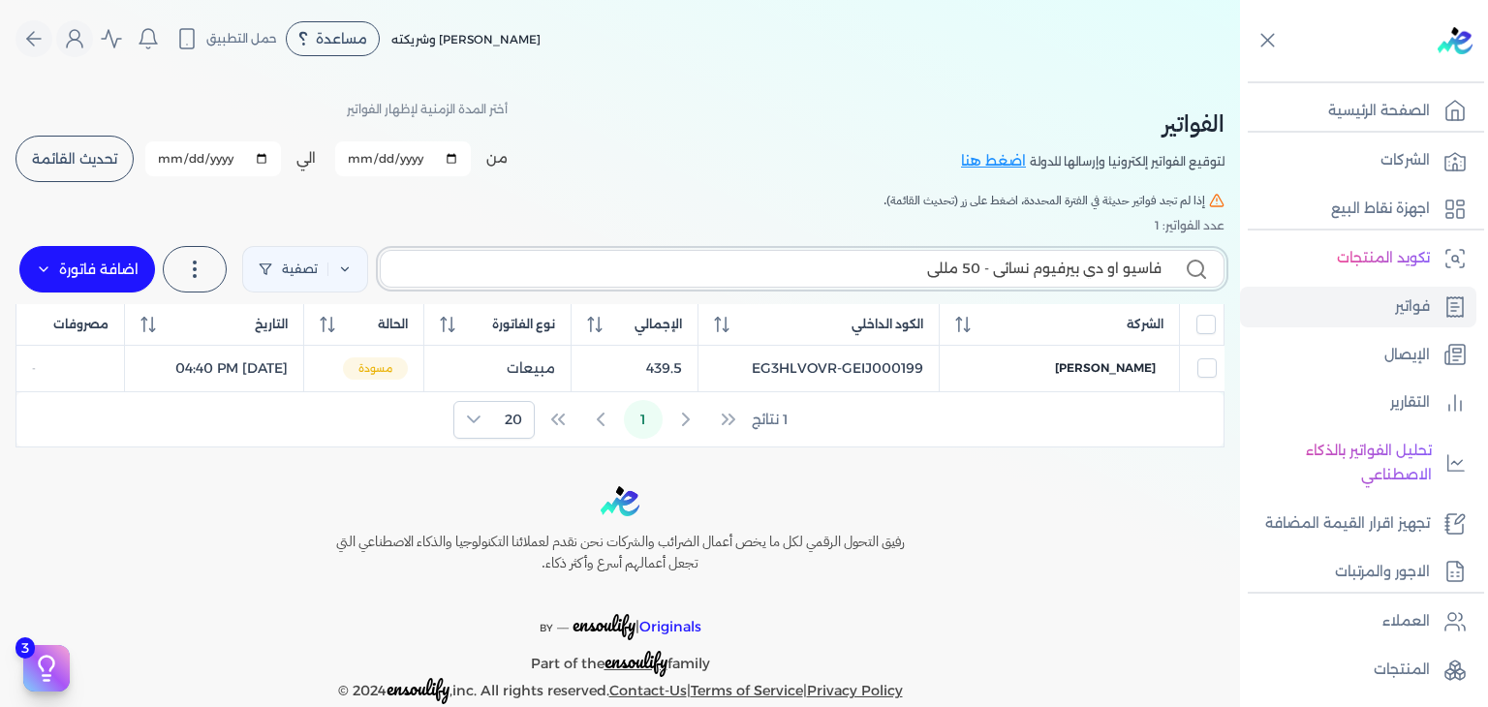
click at [962, 271] on input "فاسيو او دي بيرفيوم نسائي - 50 مللي" at bounding box center [778, 269] width 765 height 20
paste input "EG3HLVOVR-GEIJ000199"
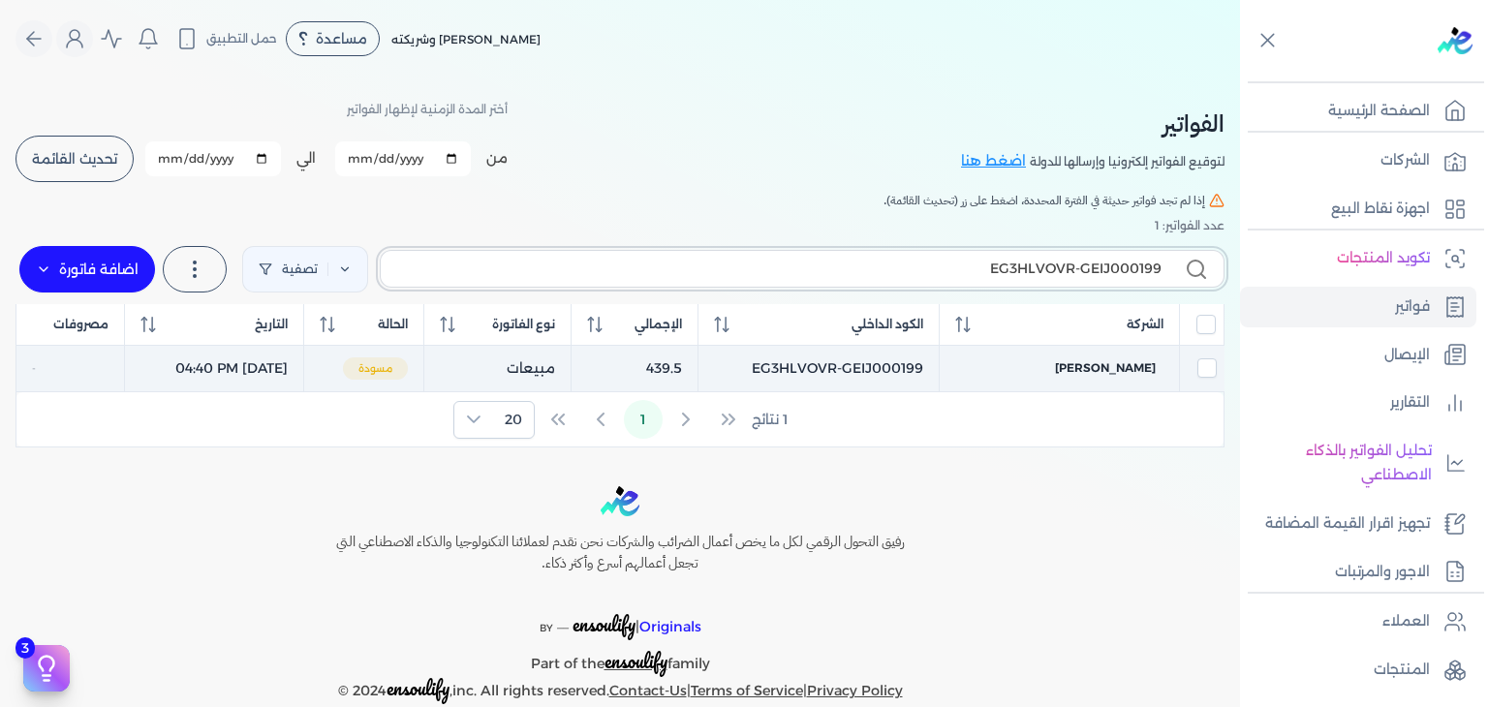
type input "EG3HLVOVR-GEIJ000199"
click at [1089, 381] on td "Marfa Alsadig" at bounding box center [1059, 368] width 240 height 47
checkbox input "true"
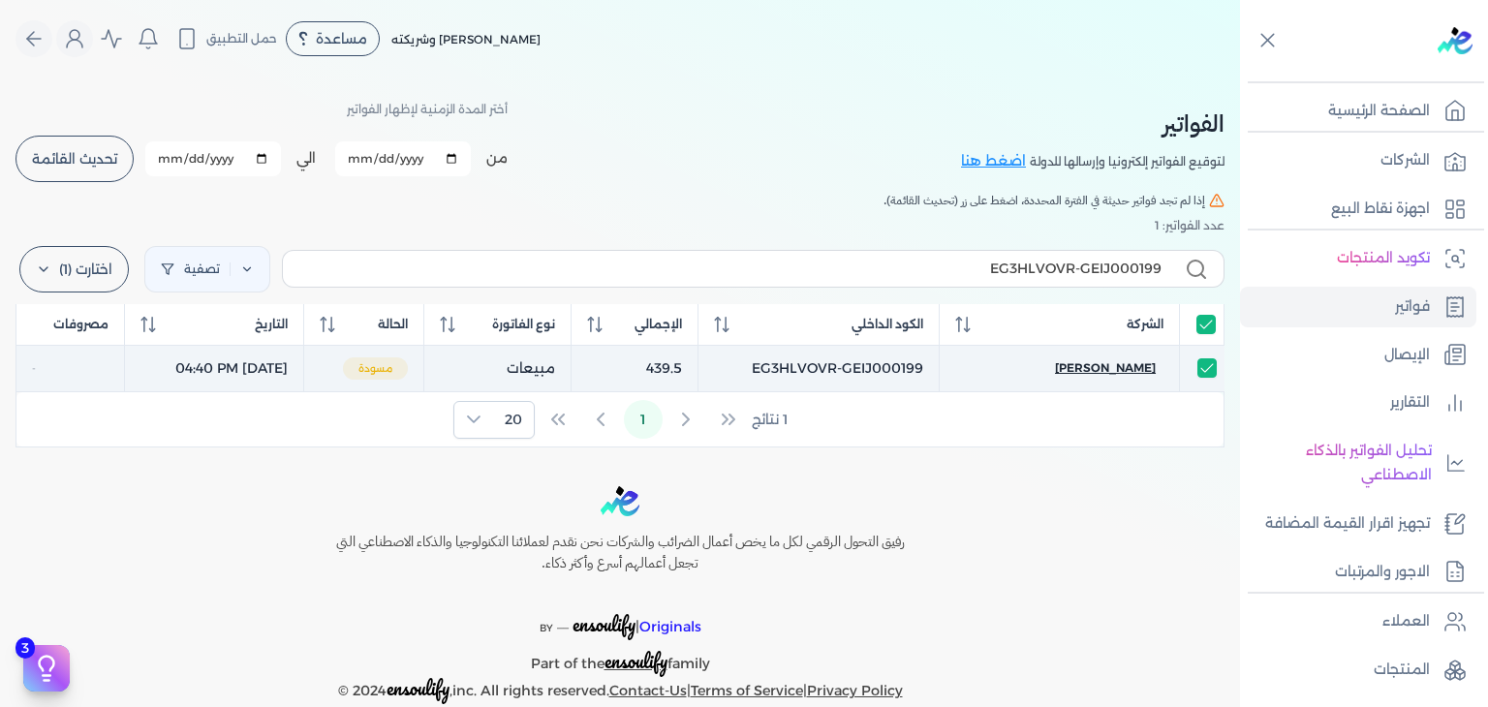
click at [1101, 359] on span "Marfa Alsadig" at bounding box center [1105, 367] width 101 height 17
select select "EGP"
select select "B"
select select "EGS"
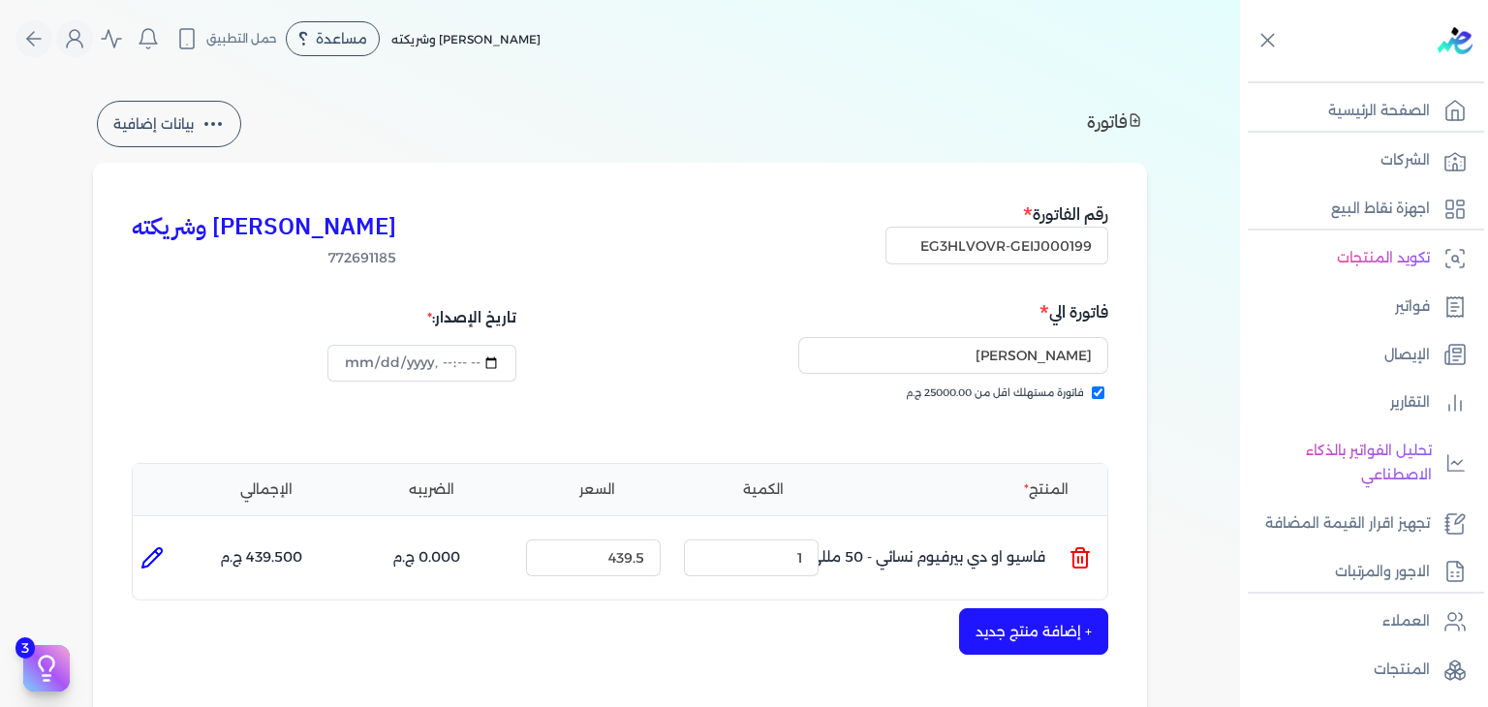
scroll to position [387, 0]
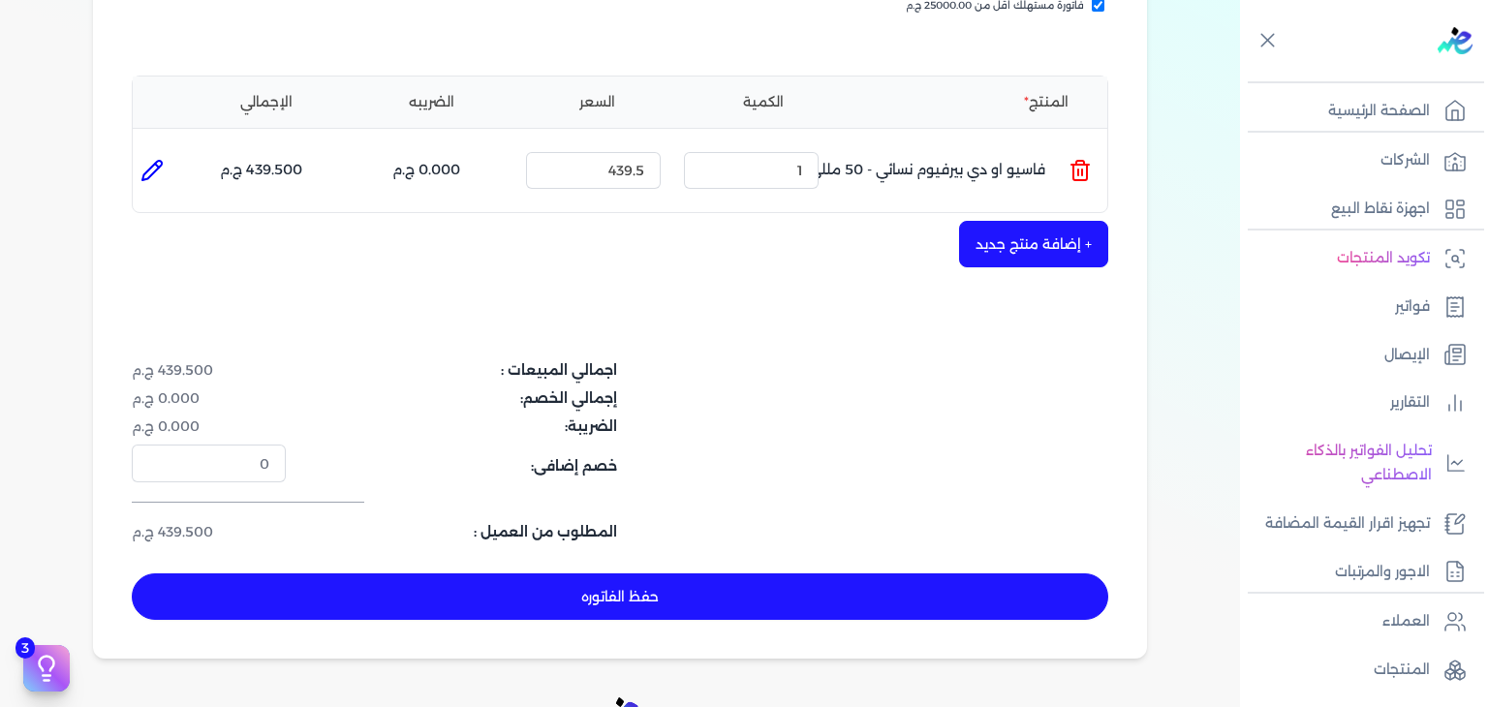
click at [862, 577] on button "حفظ الفاتوره" at bounding box center [620, 596] width 976 height 46
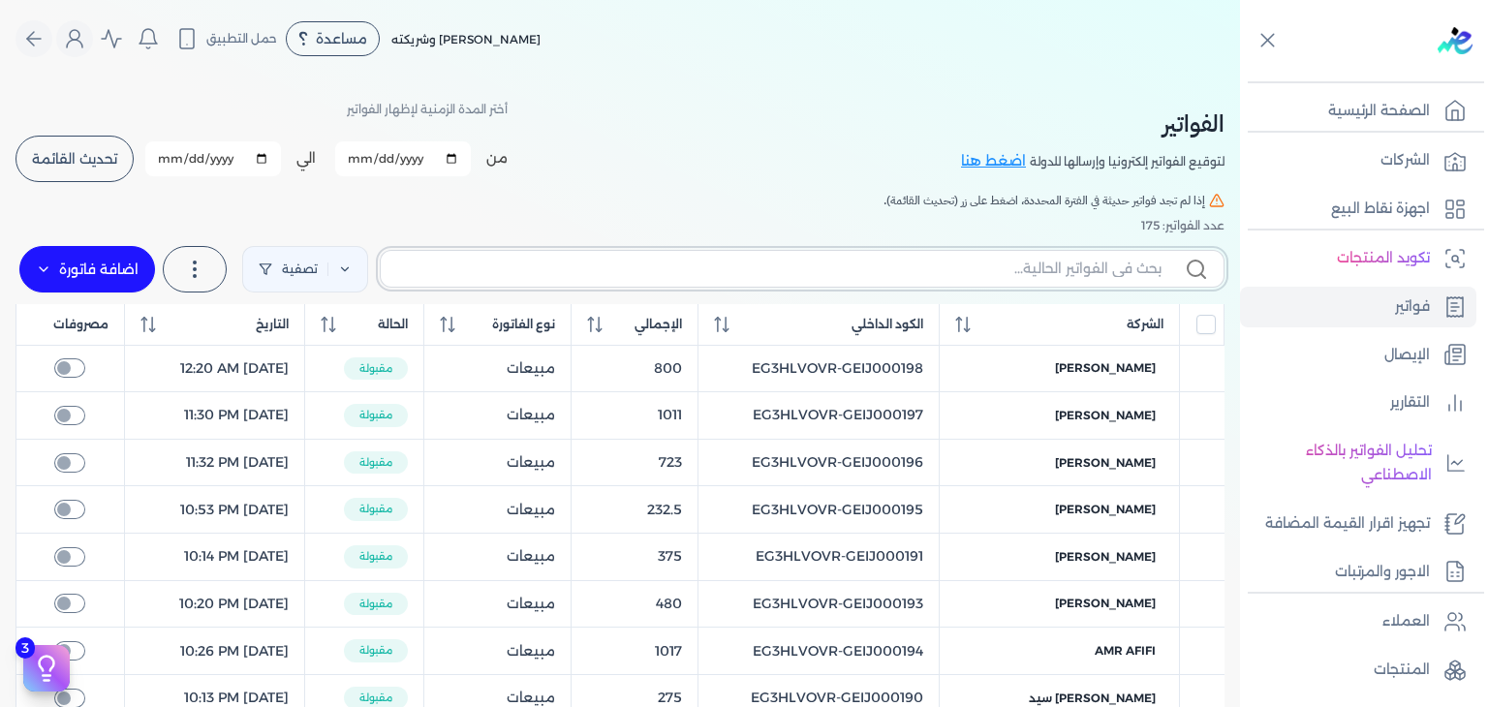
click at [911, 269] on input "text" at bounding box center [778, 269] width 765 height 20
paste input "EG3HLVOVR-GEIJ000200"
type input "EG3HLVOVR-GEIJ000200"
checkbox input "false"
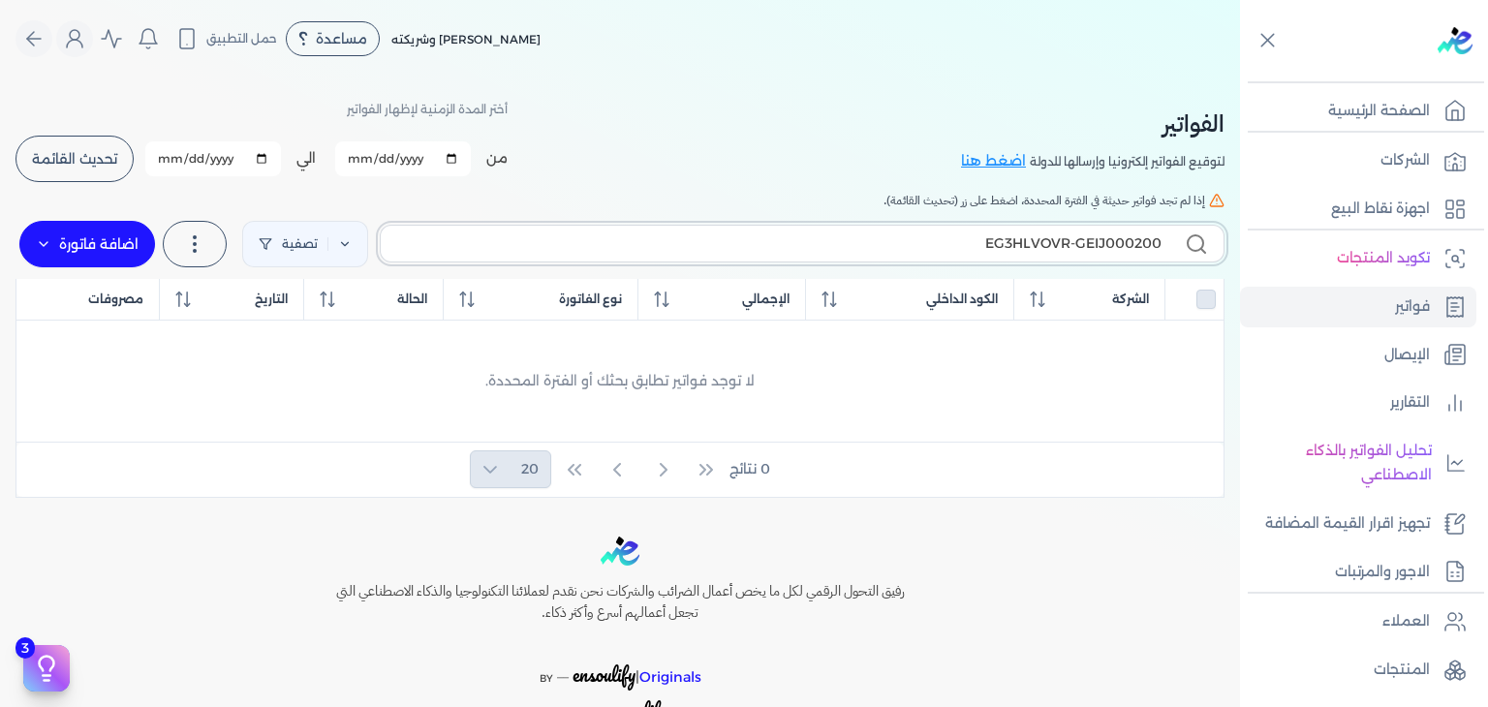
type input "EG3HLVOVR-GEIJ000200"
click at [127, 245] on label "اضافة فاتورة" at bounding box center [87, 244] width 136 height 46
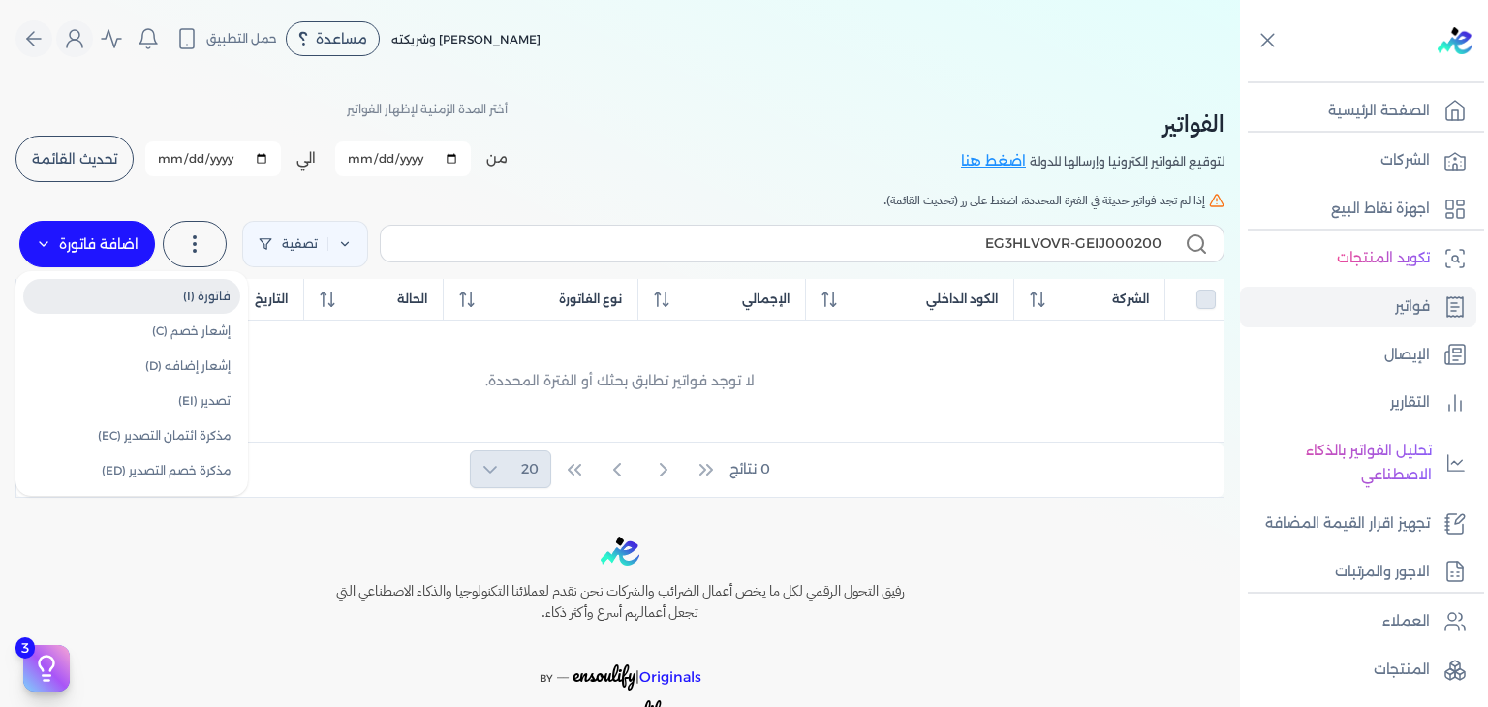
click at [196, 295] on link "فاتورة (I)" at bounding box center [131, 296] width 217 height 35
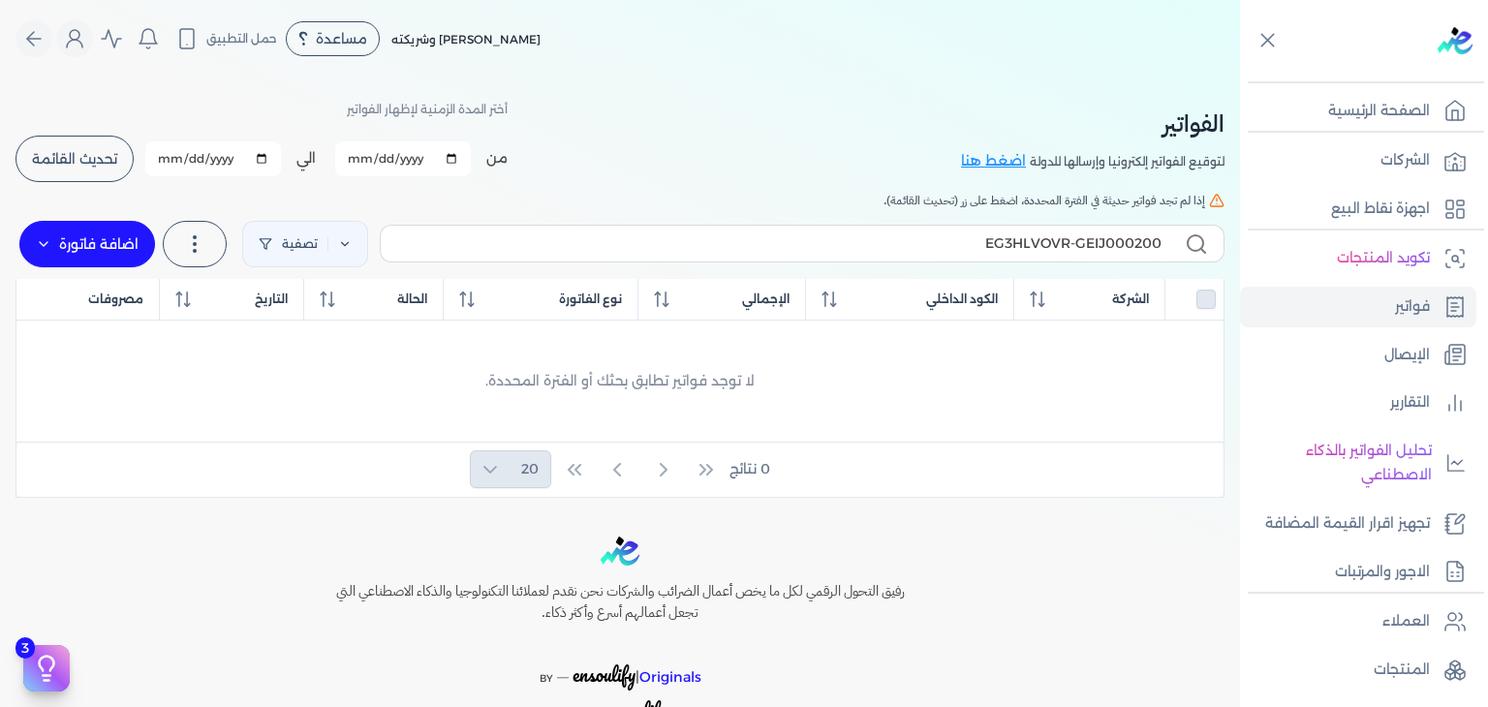
select select "EGP"
select select "B"
select select "EGS"
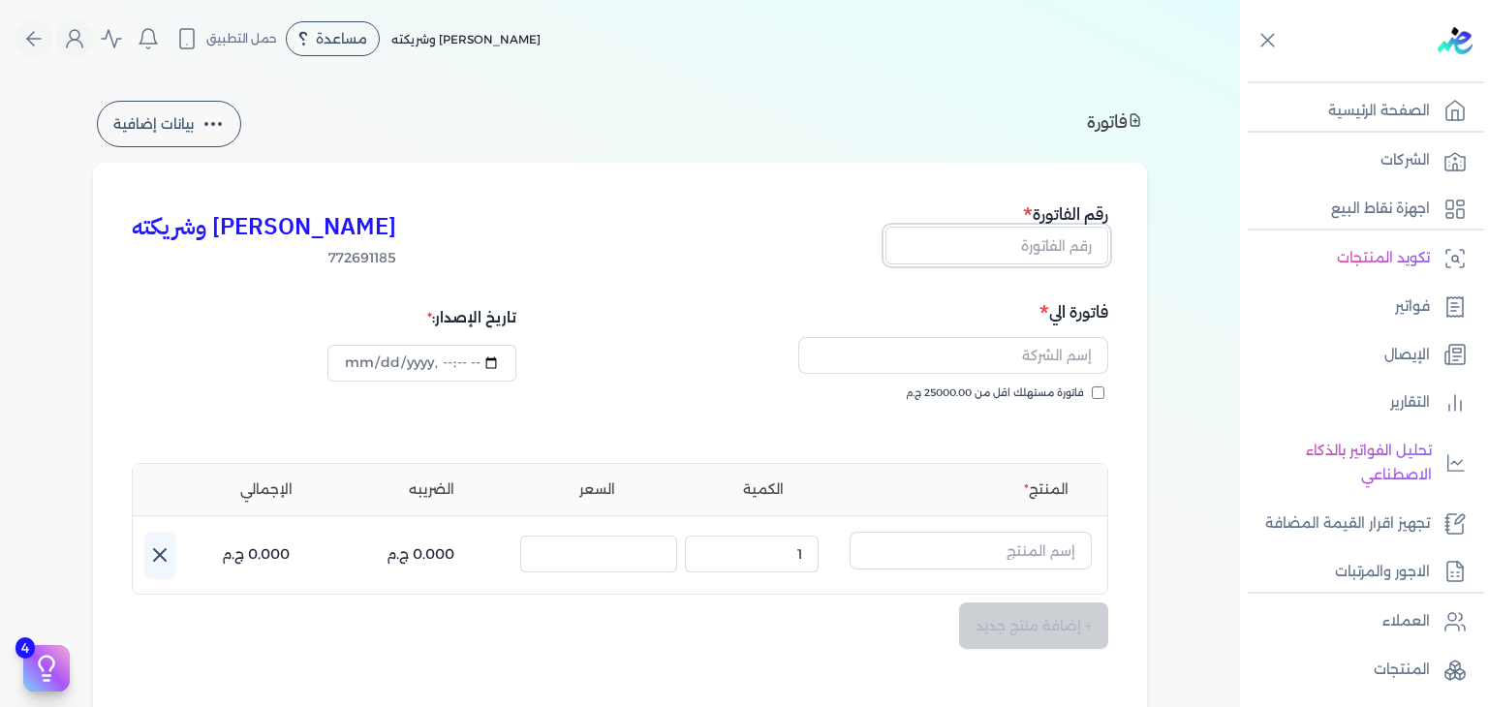
click at [1042, 238] on input "text" at bounding box center [996, 245] width 223 height 37
paste input "EG3HLVOVR-GEIJ000200"
type input "EG3HLVOVR-GEIJ000200"
click at [1101, 389] on input "فاتورة مستهلك اقل من 25000.00 ج.م" at bounding box center [1098, 393] width 13 height 13
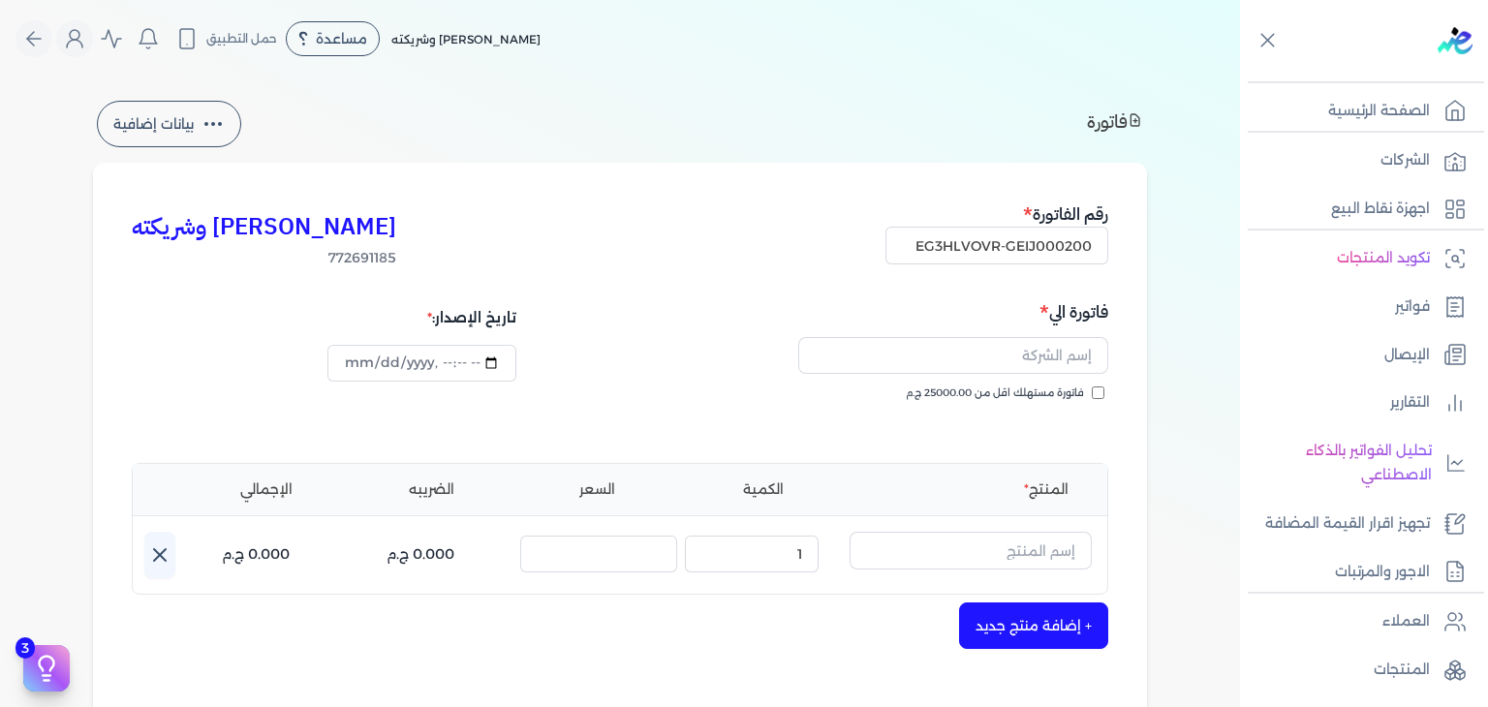
checkbox input "true"
click at [1047, 359] on input "text" at bounding box center [953, 355] width 310 height 37
paste input "Roro Azem"
type input "Roro Azem"
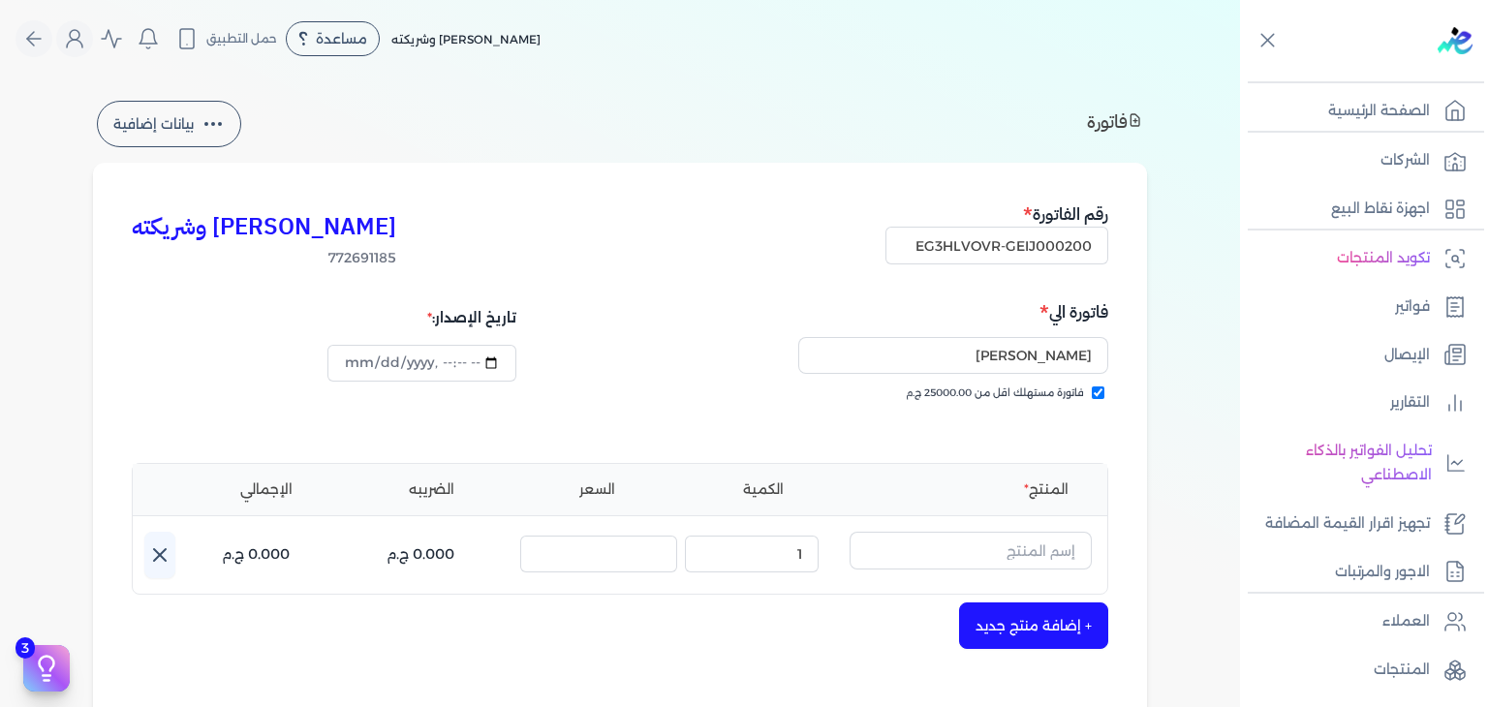
drag, startPoint x: 998, startPoint y: 531, endPoint x: 998, endPoint y: 555, distance: 24.2
click at [998, 533] on div "اسم المنتج :" at bounding box center [971, 555] width 242 height 46
click at [998, 555] on input "text" at bounding box center [971, 550] width 242 height 37
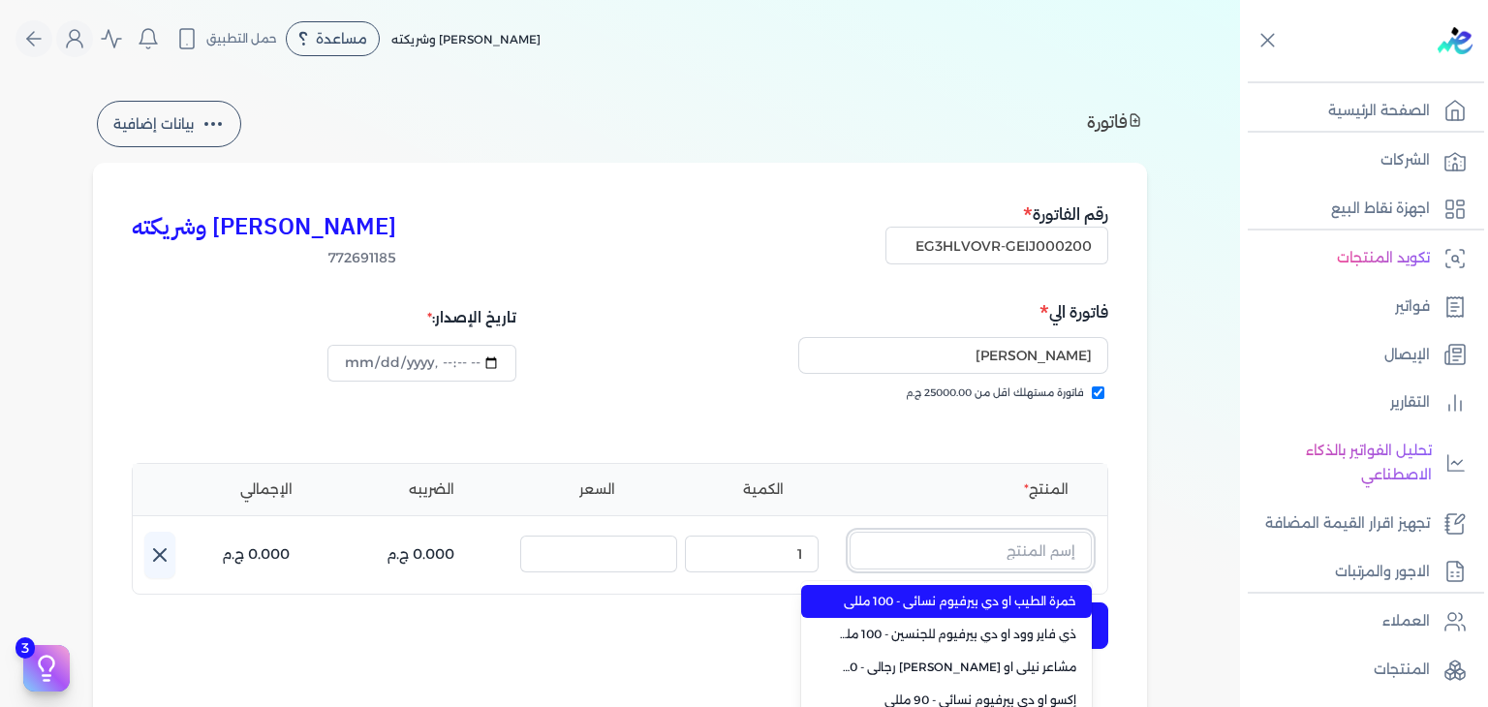
paste input "بلاك أرقم او دي بيرفيوم رجالي - 100 مللي"
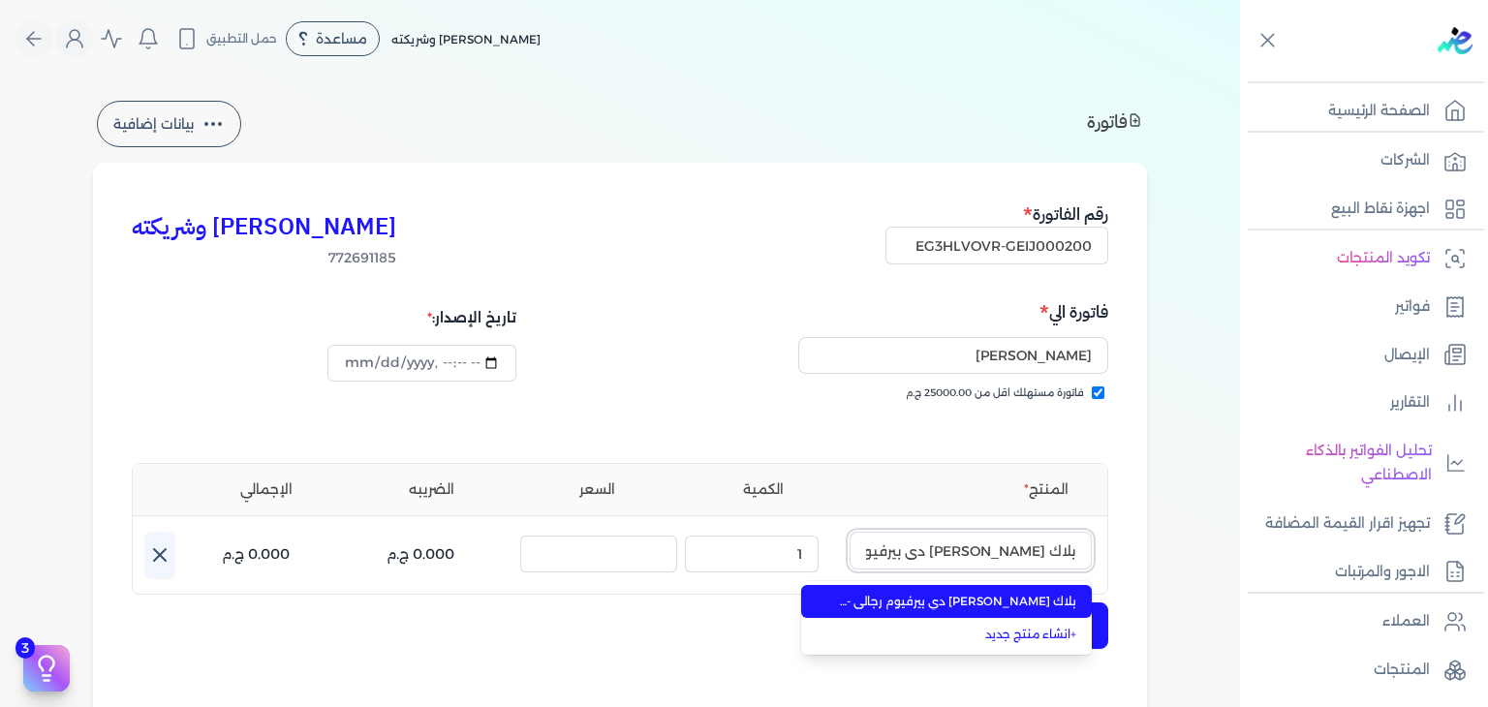
scroll to position [0, -43]
type input "بلاك أرقم او دي بيرفيوم رجالي - 100 مللي"
click at [1007, 600] on span "بلاك أرقم او دي بيرفيوم رجالي - 100 مللي" at bounding box center [958, 601] width 236 height 17
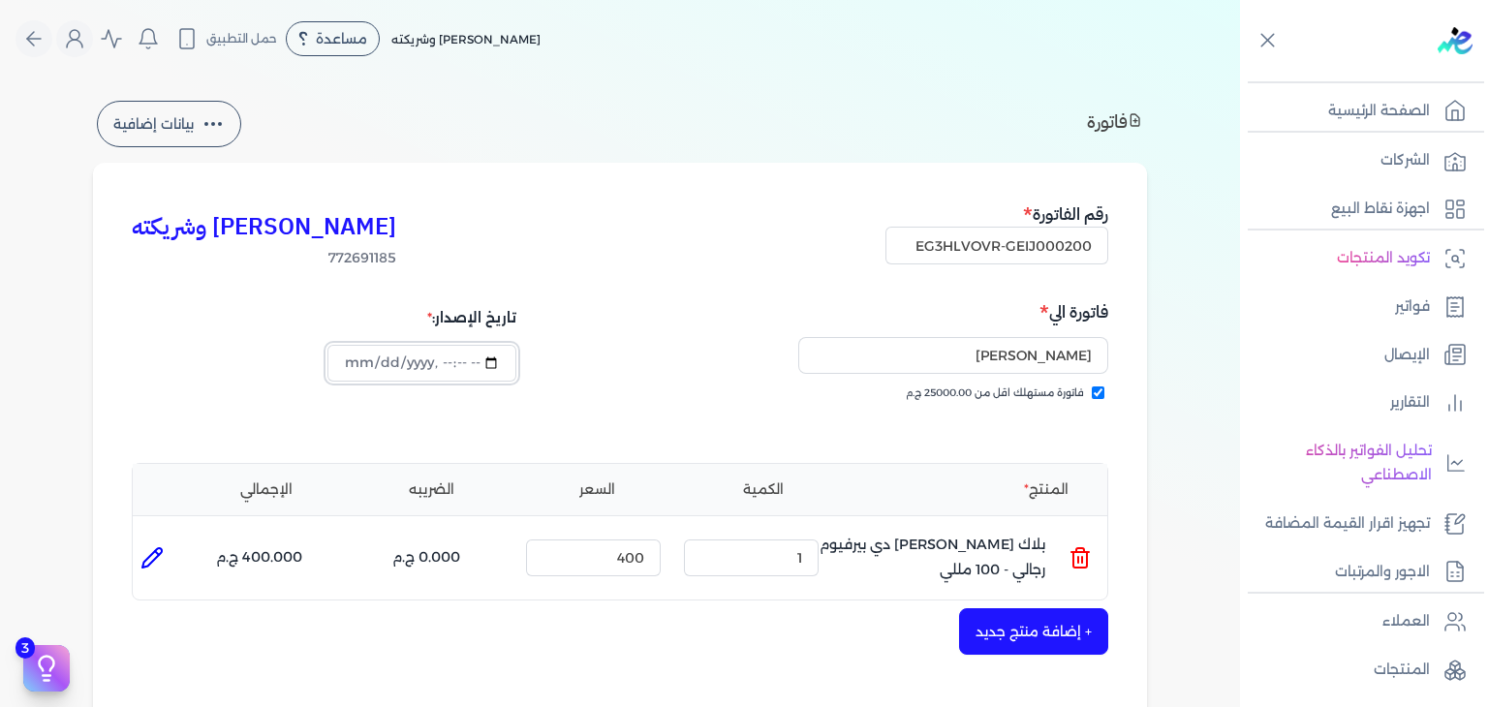
click at [350, 367] on input "datetime-local" at bounding box center [421, 363] width 188 height 37
type input "2025-10-11T16:41:31"
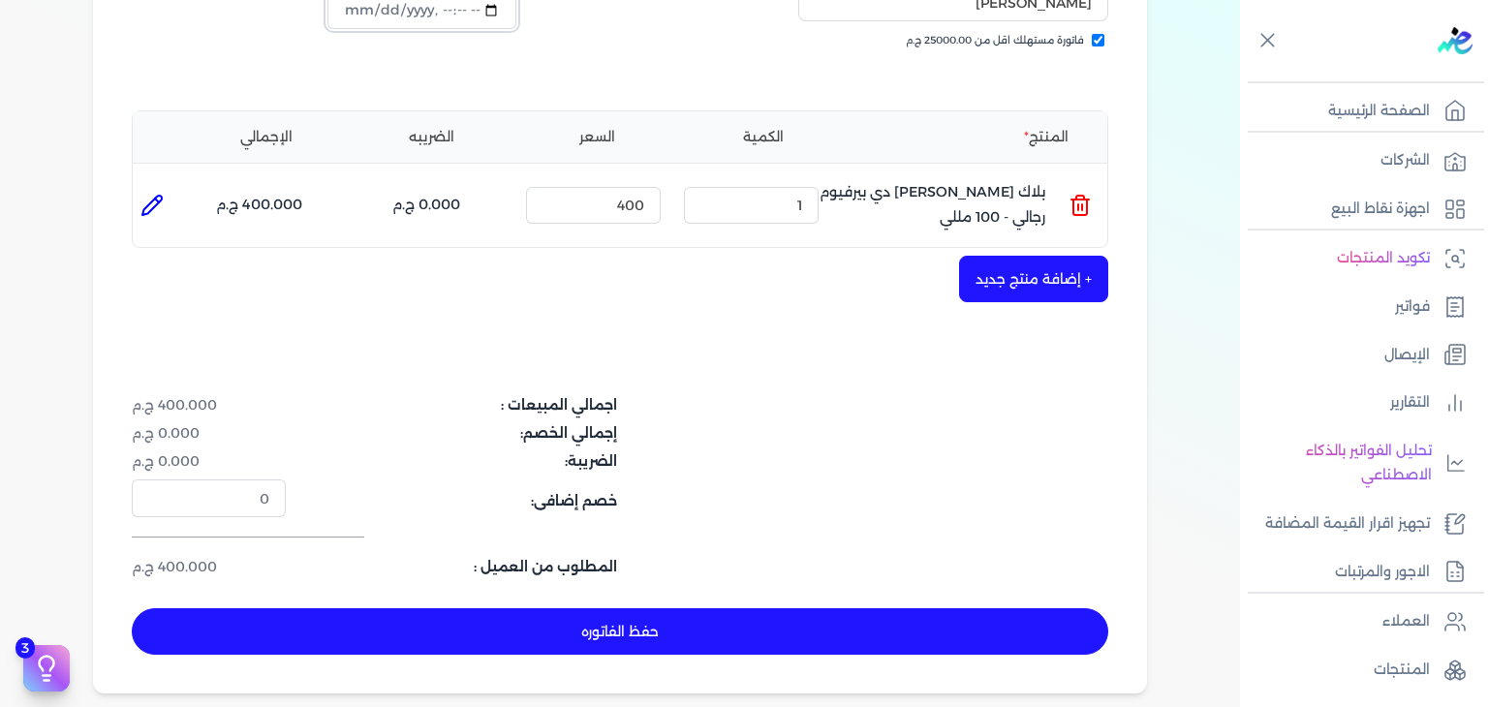
scroll to position [484, 0]
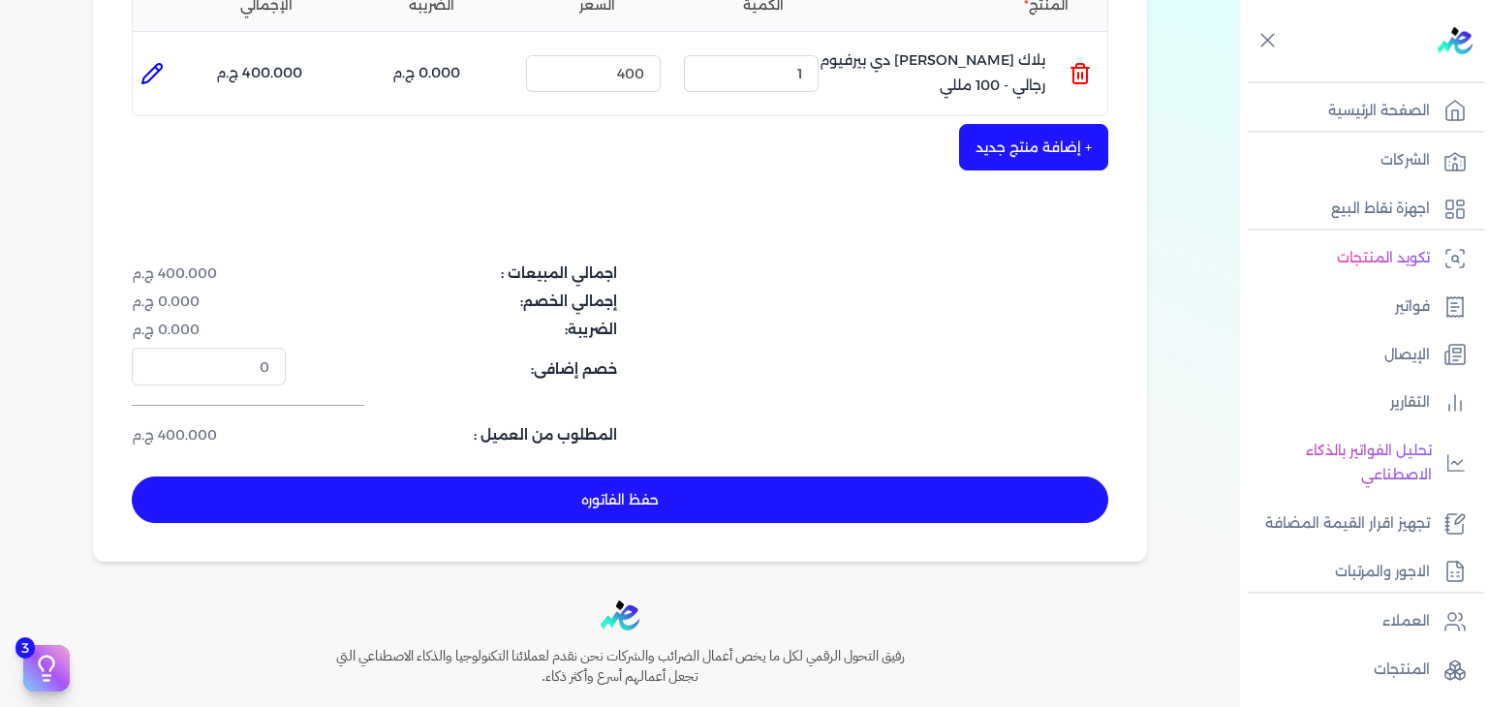
click at [662, 497] on button "حفظ الفاتوره" at bounding box center [620, 500] width 976 height 46
type input "2025-10-12"
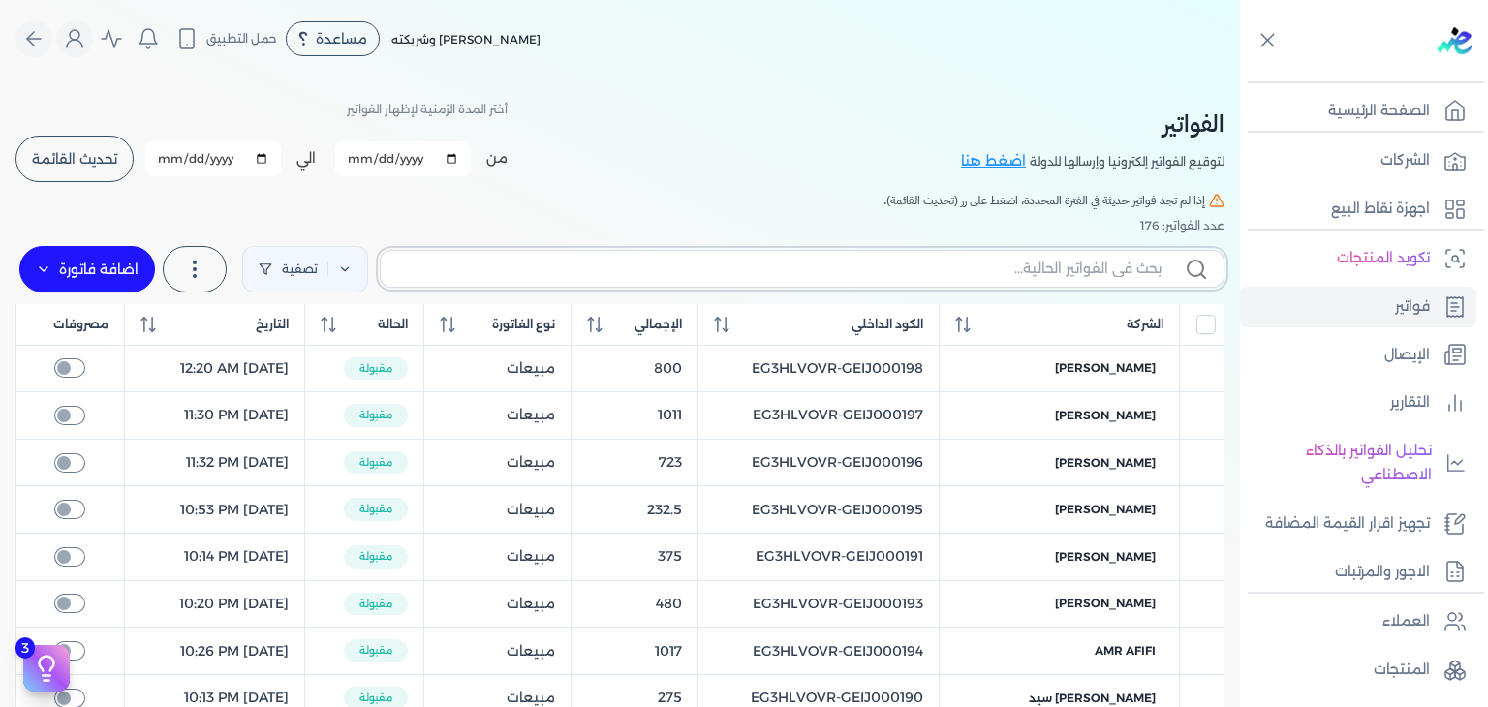
click at [1003, 276] on input "text" at bounding box center [778, 269] width 765 height 20
paste input "EG3HLVOVR-GEIJ000200"
type input "EG3HLVOVR-GEIJ000200"
checkbox input "false"
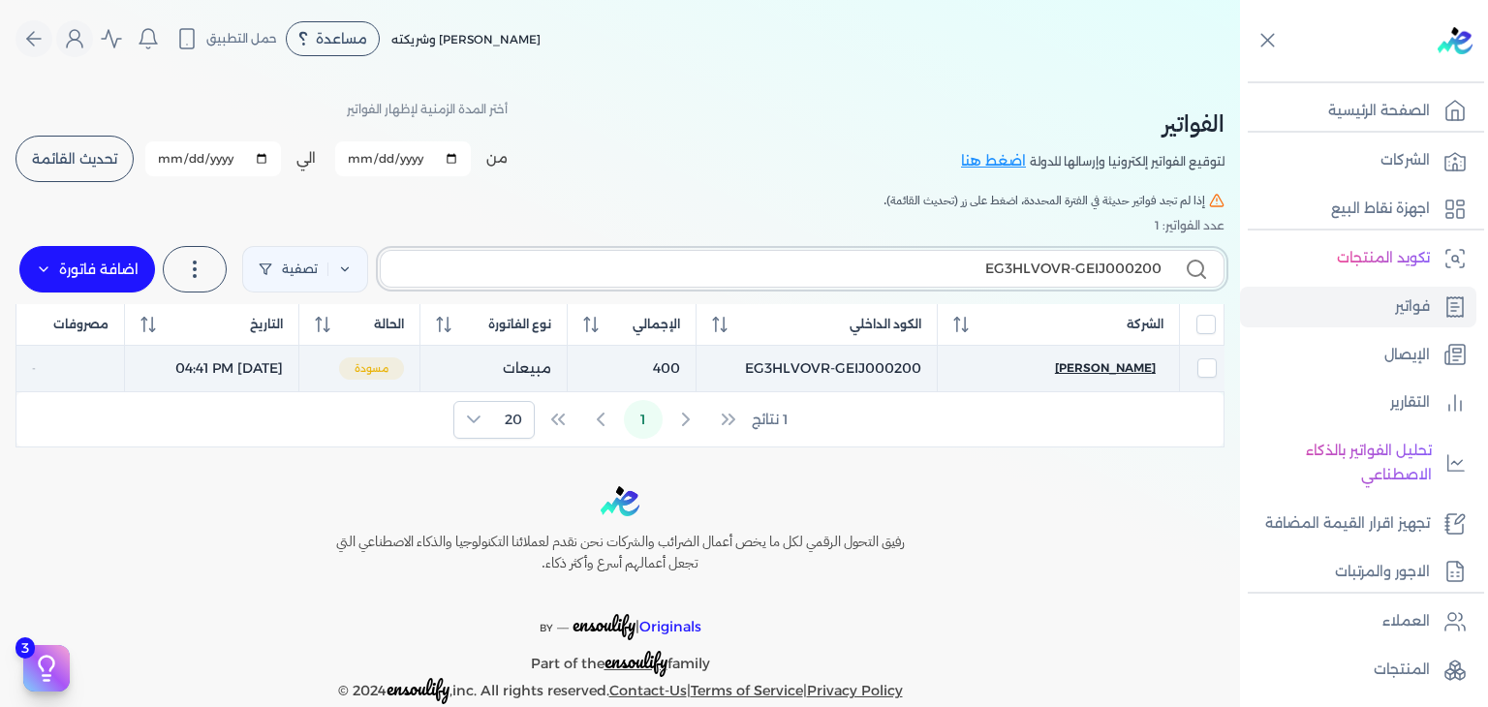
type input "EG3HLVOVR-GEIJ000200"
click at [1124, 361] on span "Roro Azem" at bounding box center [1105, 367] width 101 height 17
select select "EGP"
select select "B"
select select "EGS"
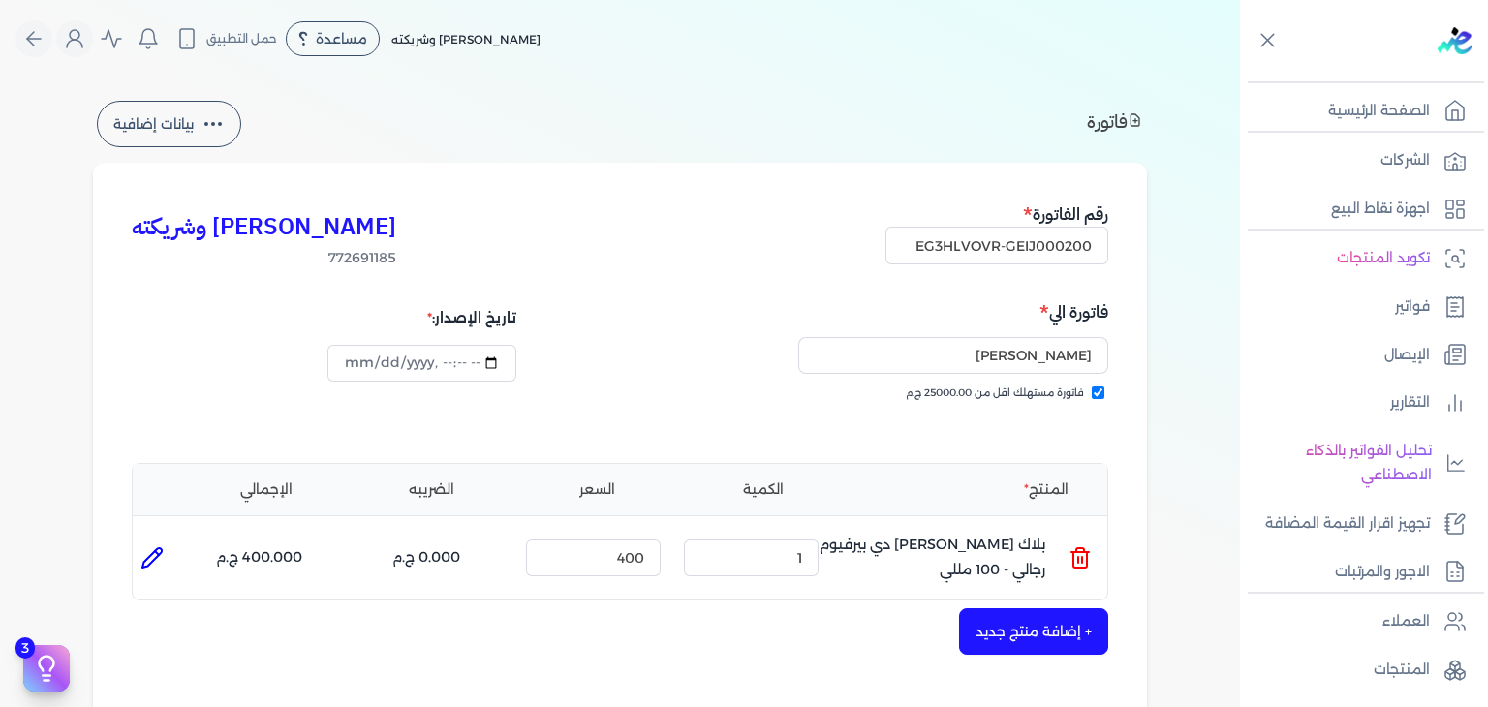
scroll to position [484, 0]
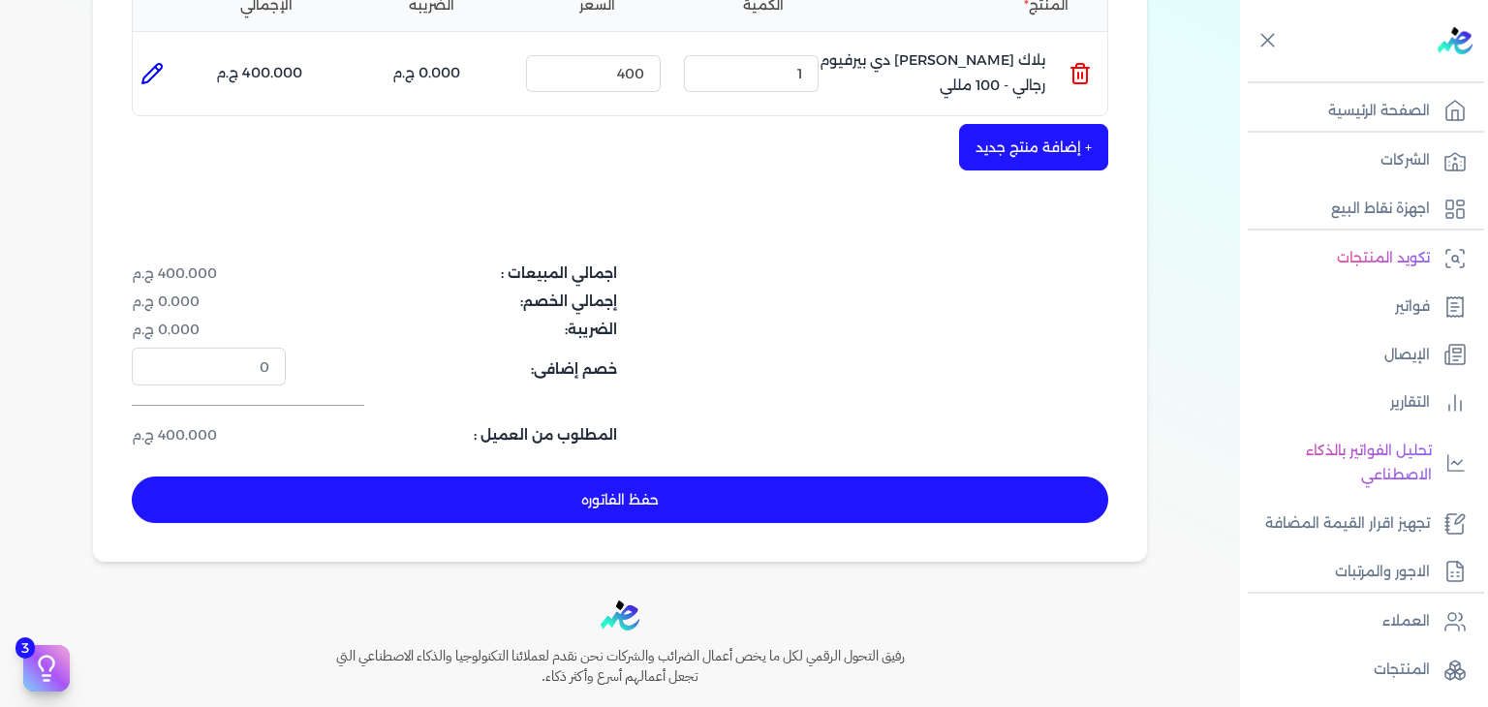
click at [889, 524] on div "كريم محمود ابراهيم الدقلة وشريكته 772691185 رقم الفاتورة EG3HLVOVR-GEIJ000200 ف…" at bounding box center [620, 119] width 1054 height 883
click at [890, 511] on button "حفظ الفاتوره" at bounding box center [620, 500] width 976 height 46
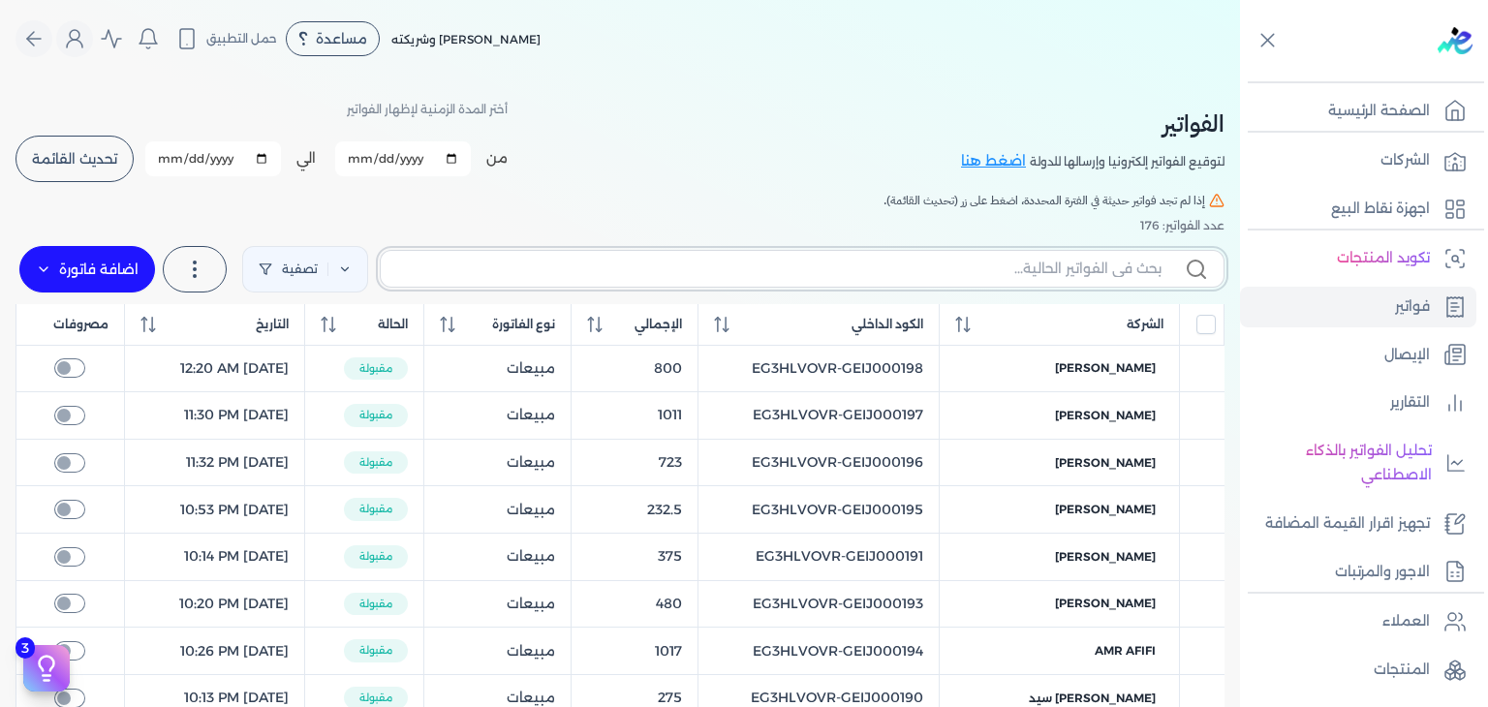
click at [936, 261] on input "text" at bounding box center [778, 269] width 765 height 20
paste input "EG3HLVOVR-GEIJ000201"
type input "EG3HLVOVR-GEIJ000201"
checkbox input "false"
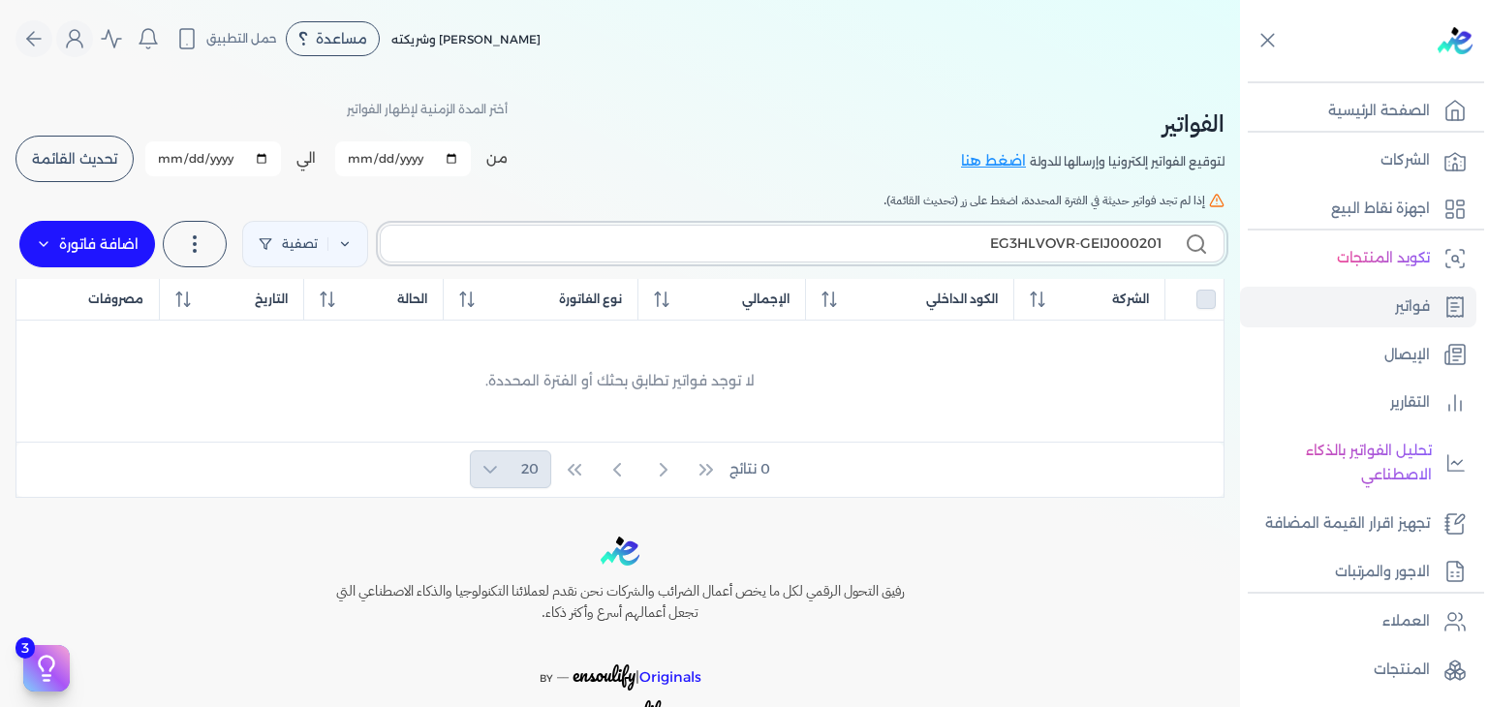
type input "EG3HLVOVR-GEIJ000201"
click at [105, 248] on label "اضافة فاتورة" at bounding box center [87, 244] width 136 height 46
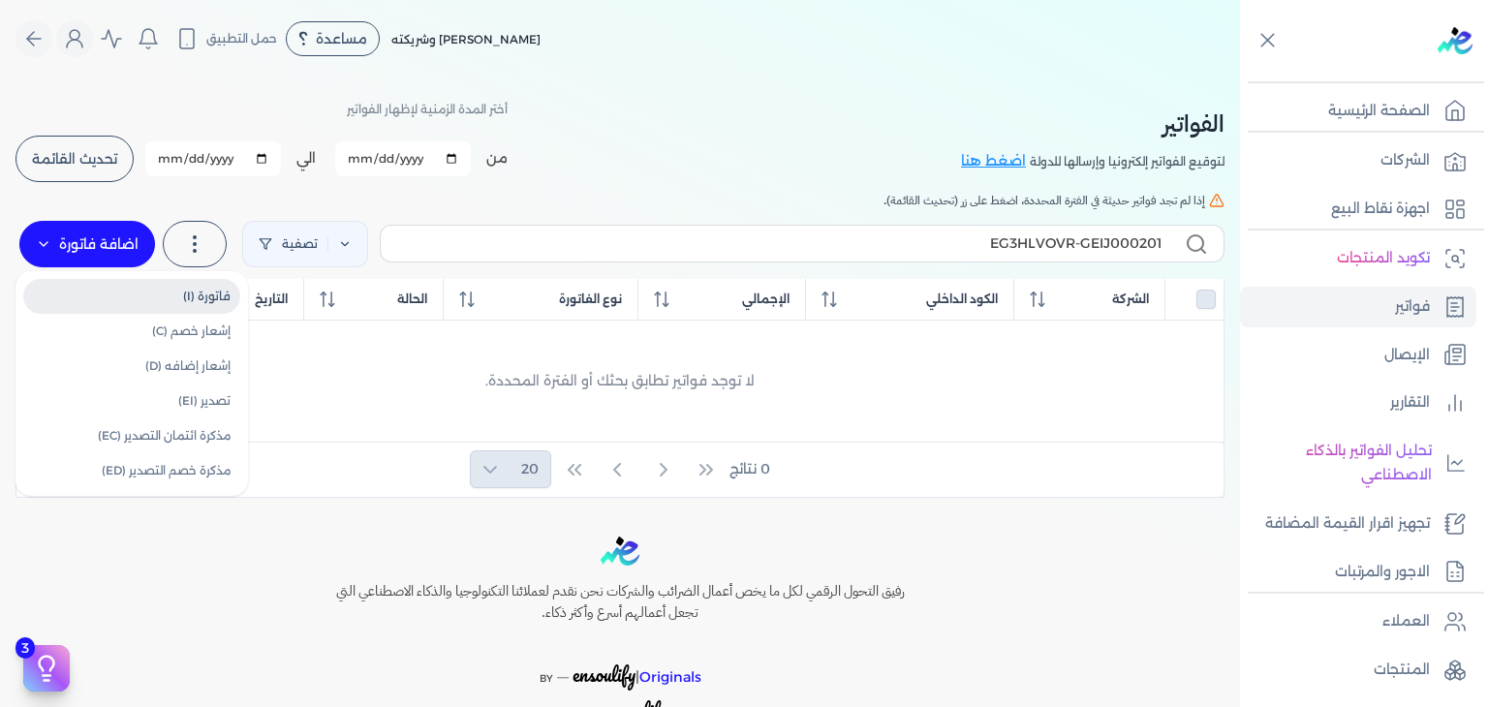
click at [204, 310] on link "فاتورة (I)" at bounding box center [131, 296] width 217 height 35
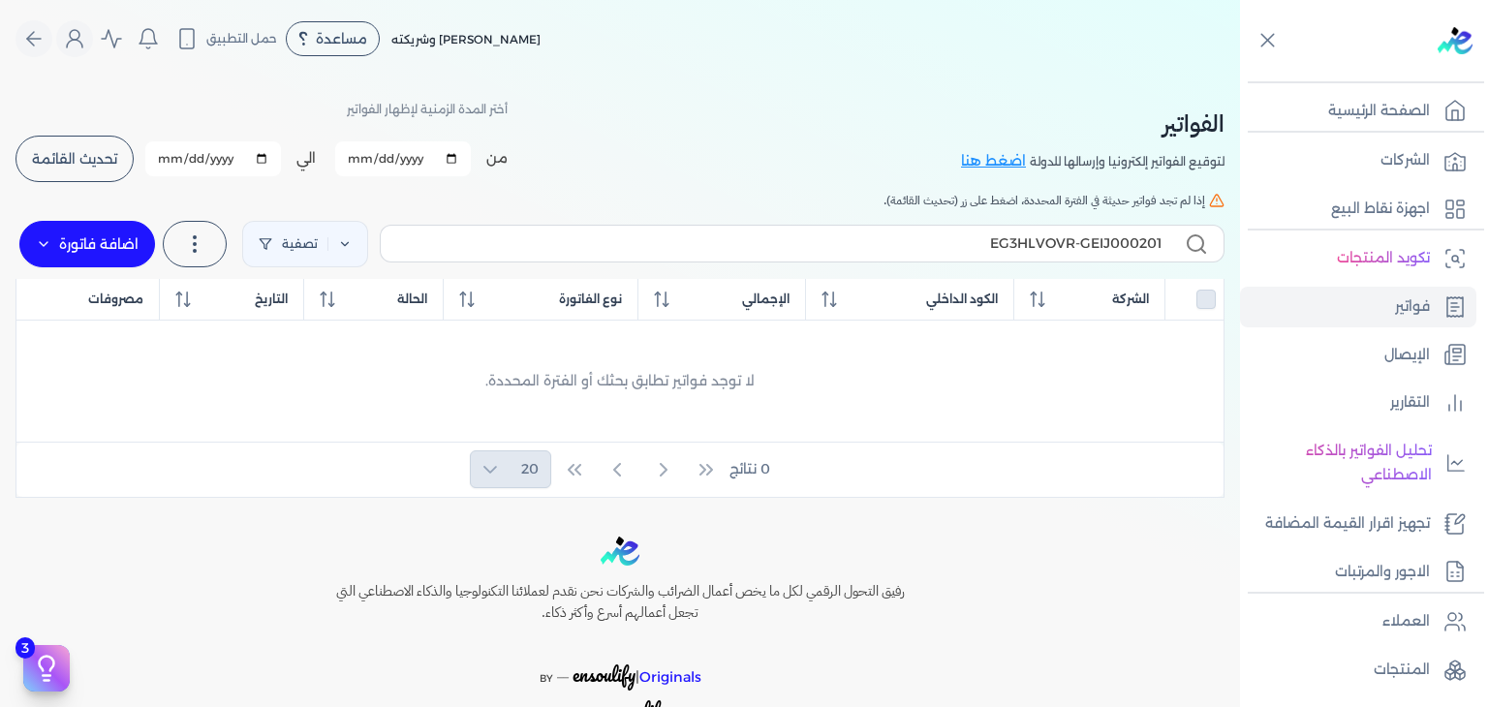
select select "EGP"
select select "B"
select select "EGS"
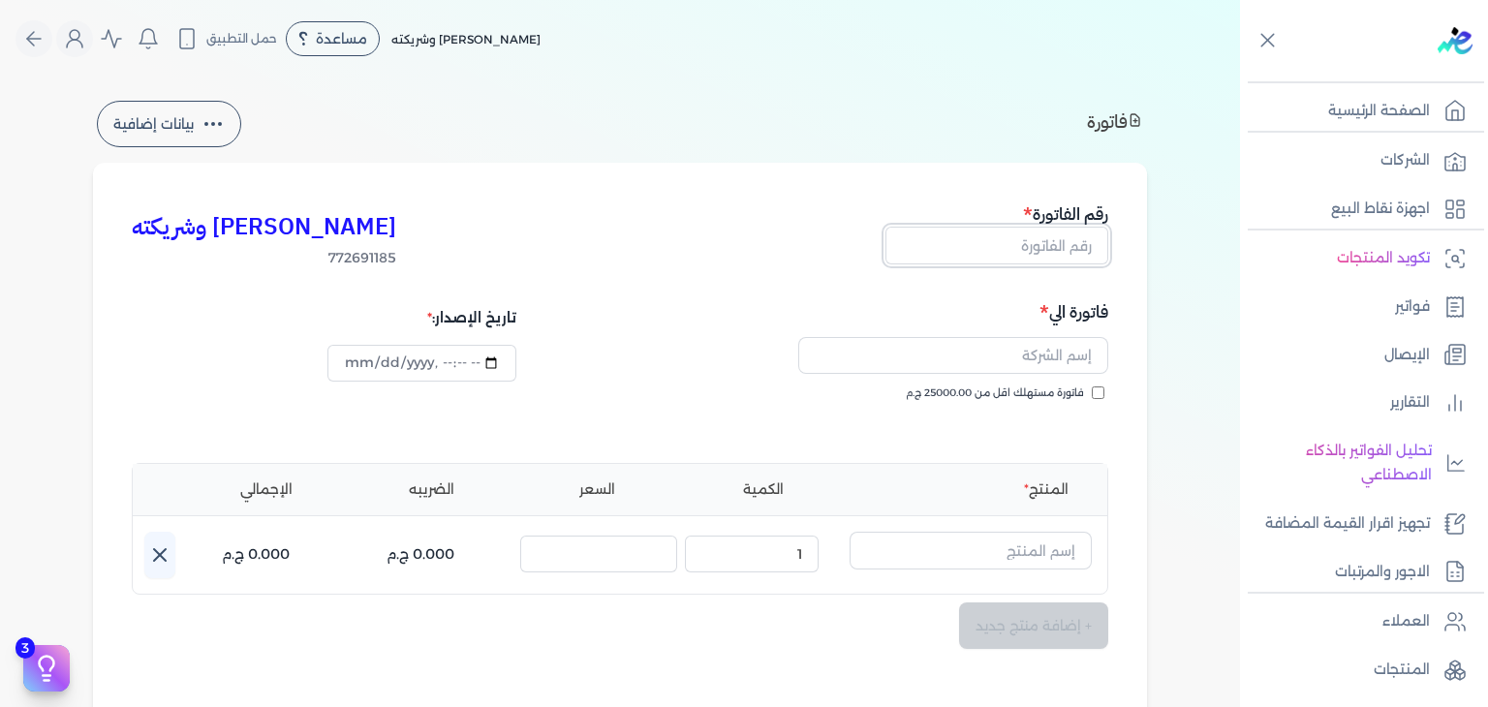
click at [1034, 241] on input "text" at bounding box center [996, 245] width 223 height 37
paste input "EG3HLVOVR-GEIJ000201"
type input "EG3HLVOVR-GEIJ000201"
click at [1099, 387] on input "فاتورة مستهلك اقل من 25000.00 ج.م" at bounding box center [1098, 393] width 13 height 13
checkbox input "true"
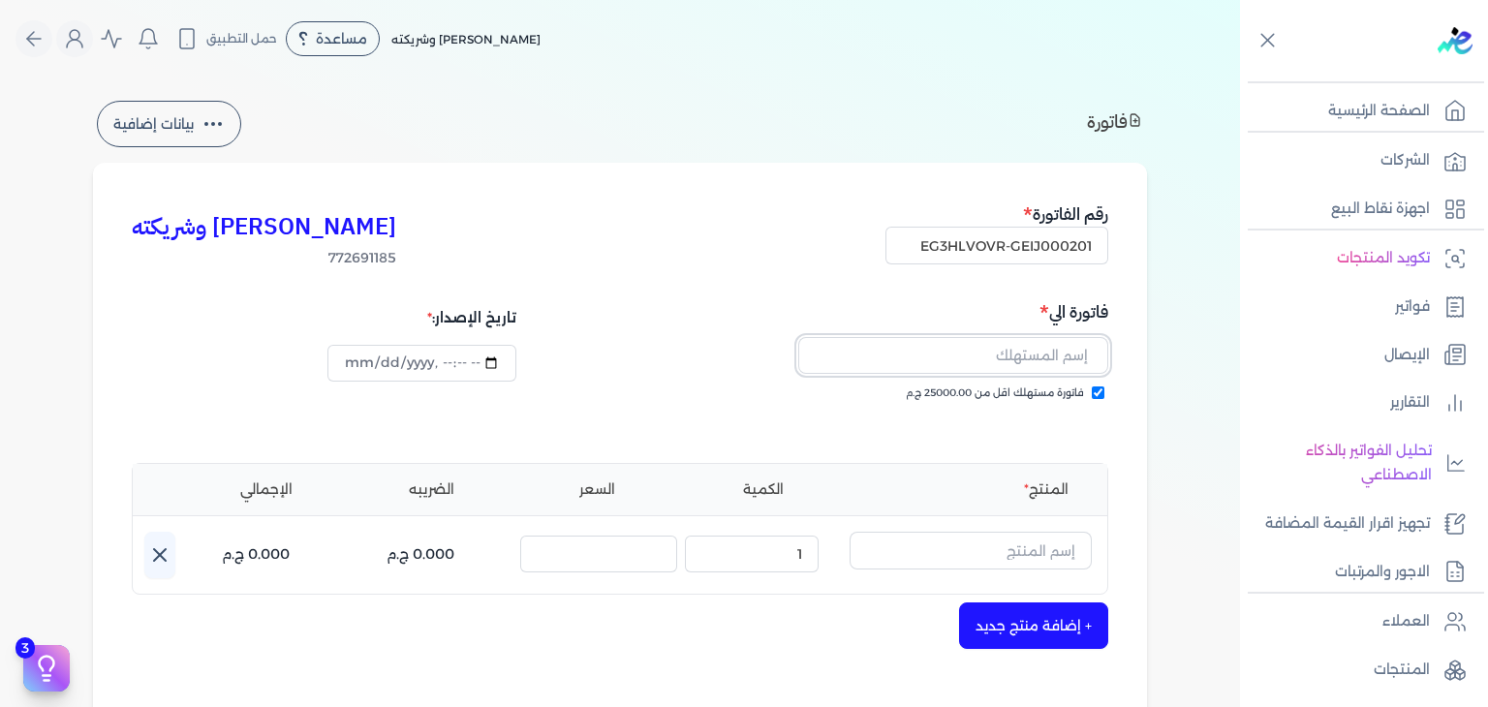
click at [1007, 352] on input "text" at bounding box center [953, 355] width 310 height 37
paste input "farida mostafa"
type input "farida mostafa"
drag, startPoint x: 1059, startPoint y: 546, endPoint x: 1044, endPoint y: 561, distance: 20.5
click at [1059, 546] on input "text" at bounding box center [971, 550] width 242 height 37
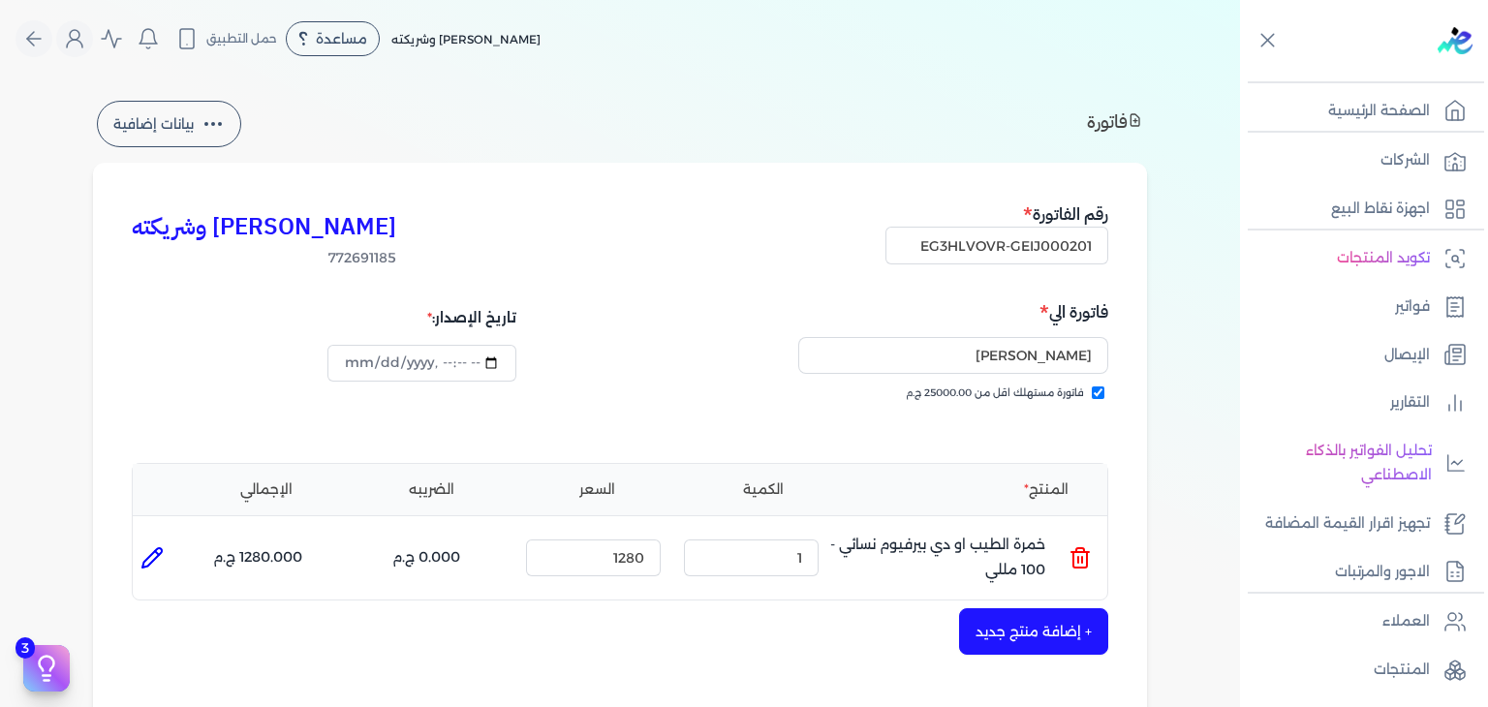
click at [1075, 559] on icon at bounding box center [1079, 557] width 23 height 23
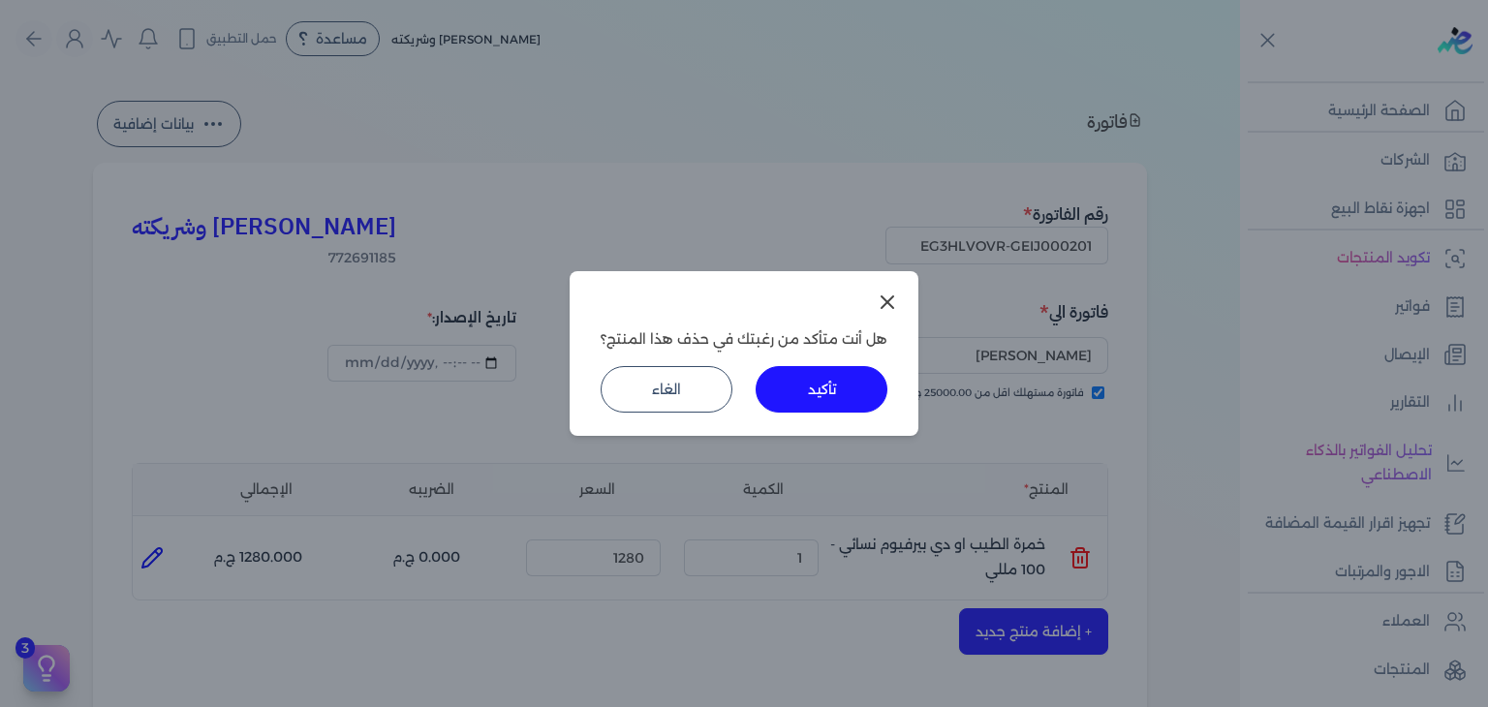
click at [842, 408] on button "تأكيد" at bounding box center [822, 389] width 132 height 46
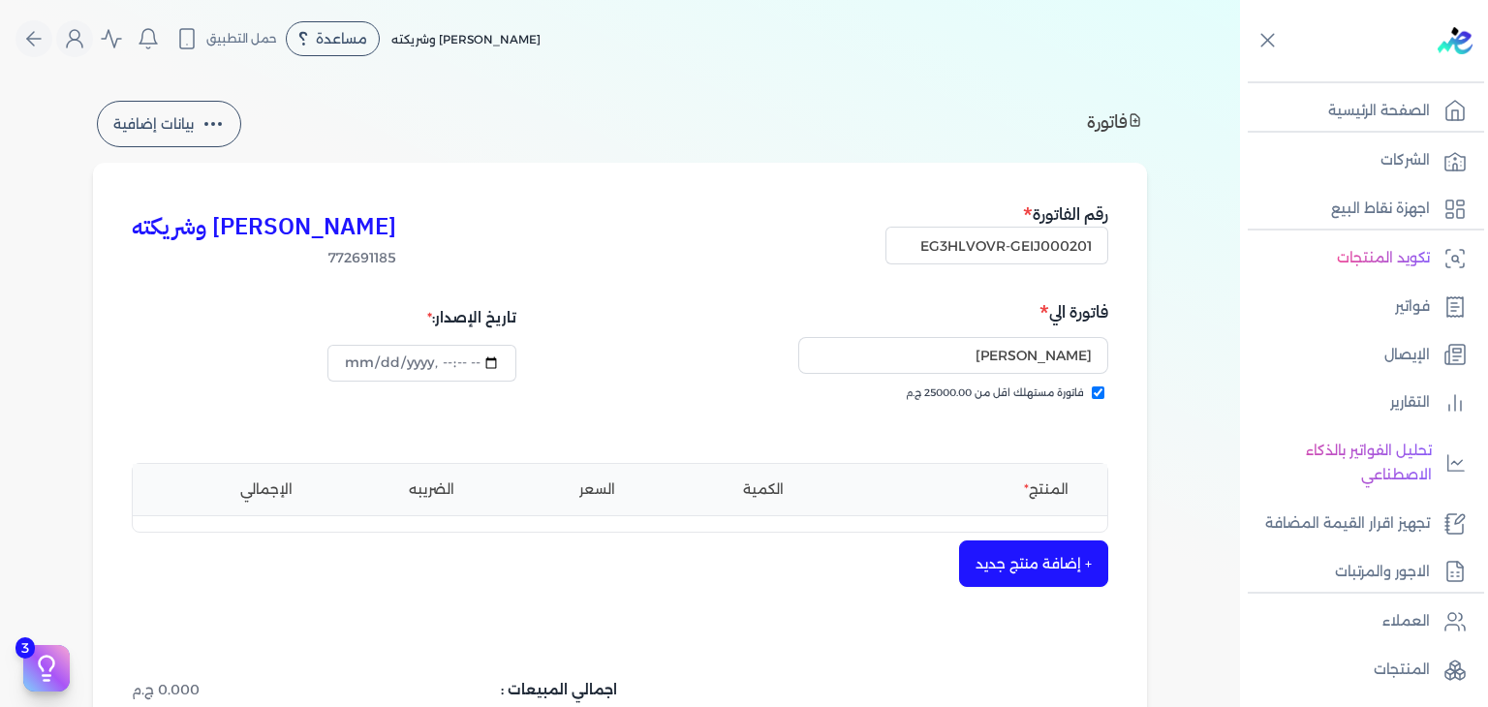
click at [1050, 569] on button "+ إضافة منتج جديد" at bounding box center [1033, 564] width 149 height 46
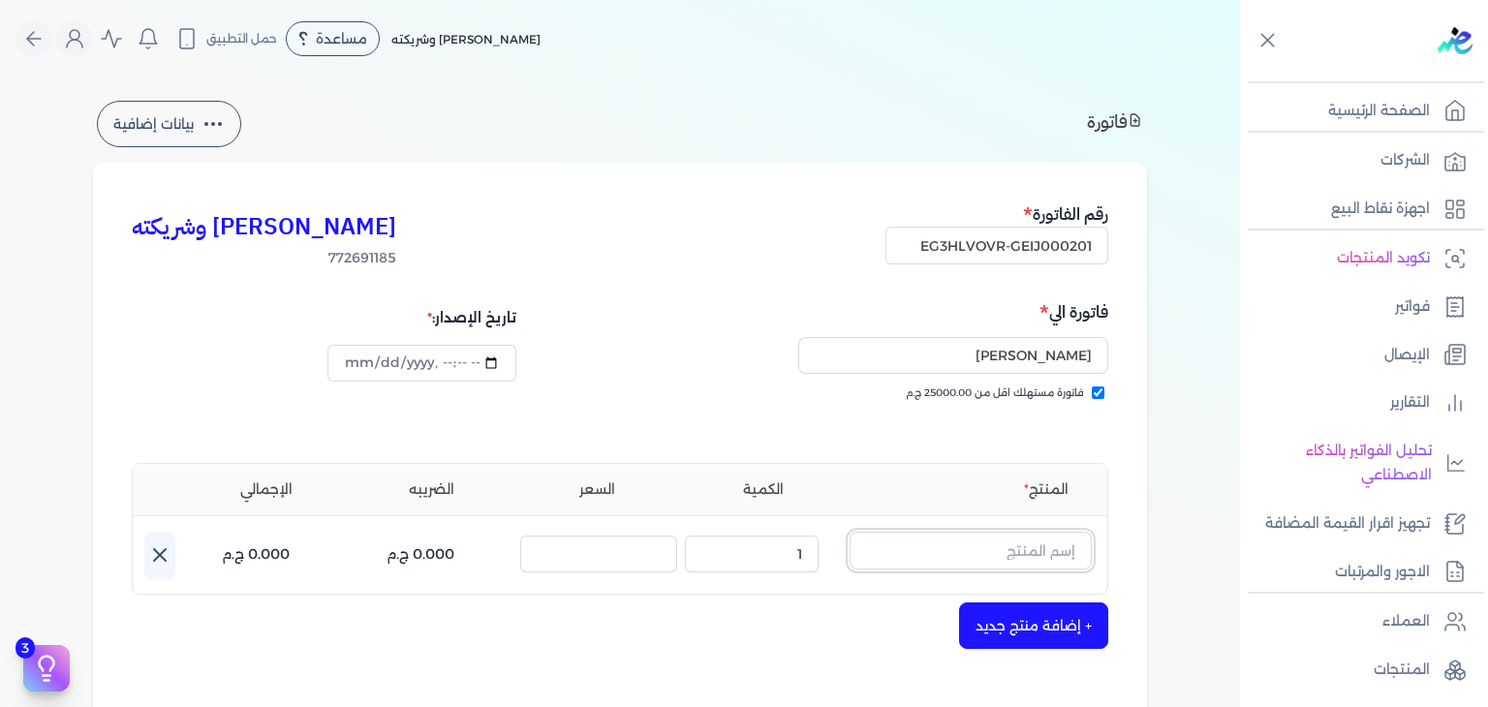
click at [1059, 551] on input "text" at bounding box center [971, 550] width 242 height 37
paste input "خمرة رذاذ عطري منعش نسائي - 250 مللي"
type input "خمرة رذاذ عطري منعش نسائي - 250 مللي"
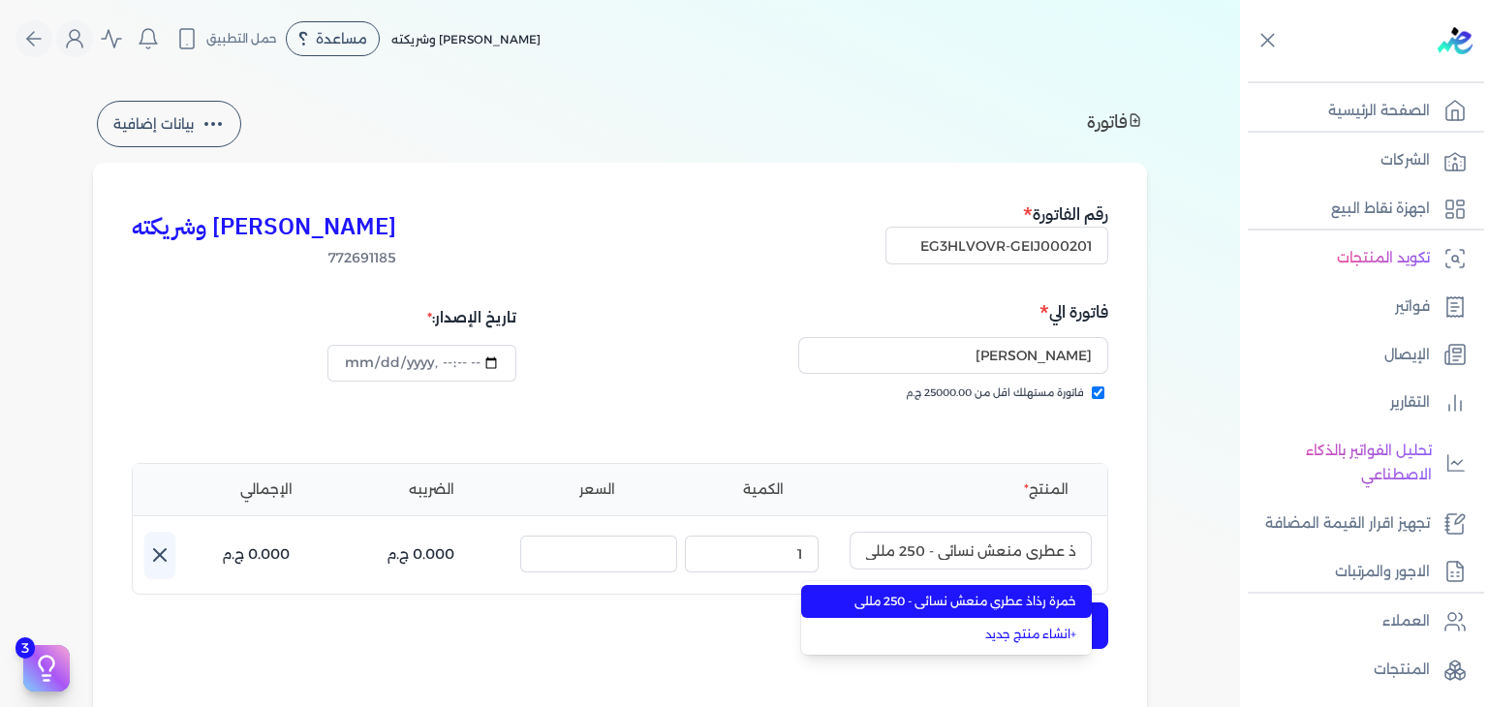
click at [1028, 598] on span "خمرة رذاذ عطري منعش نسائي - 250 مللي" at bounding box center [958, 601] width 236 height 17
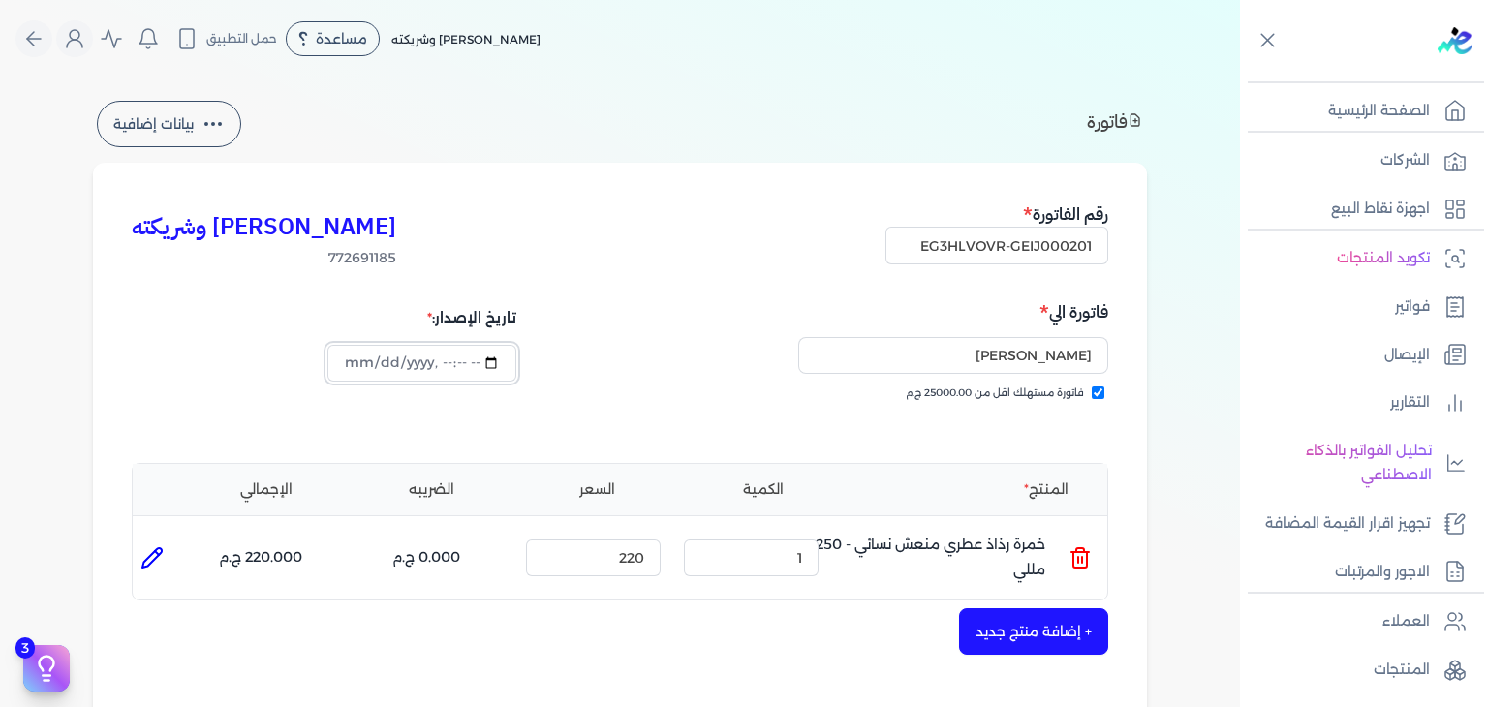
click at [356, 366] on input "datetime-local" at bounding box center [421, 363] width 188 height 37
click at [356, 357] on input "datetime-local" at bounding box center [421, 363] width 188 height 37
type input "2025-10-12T16:42:23"
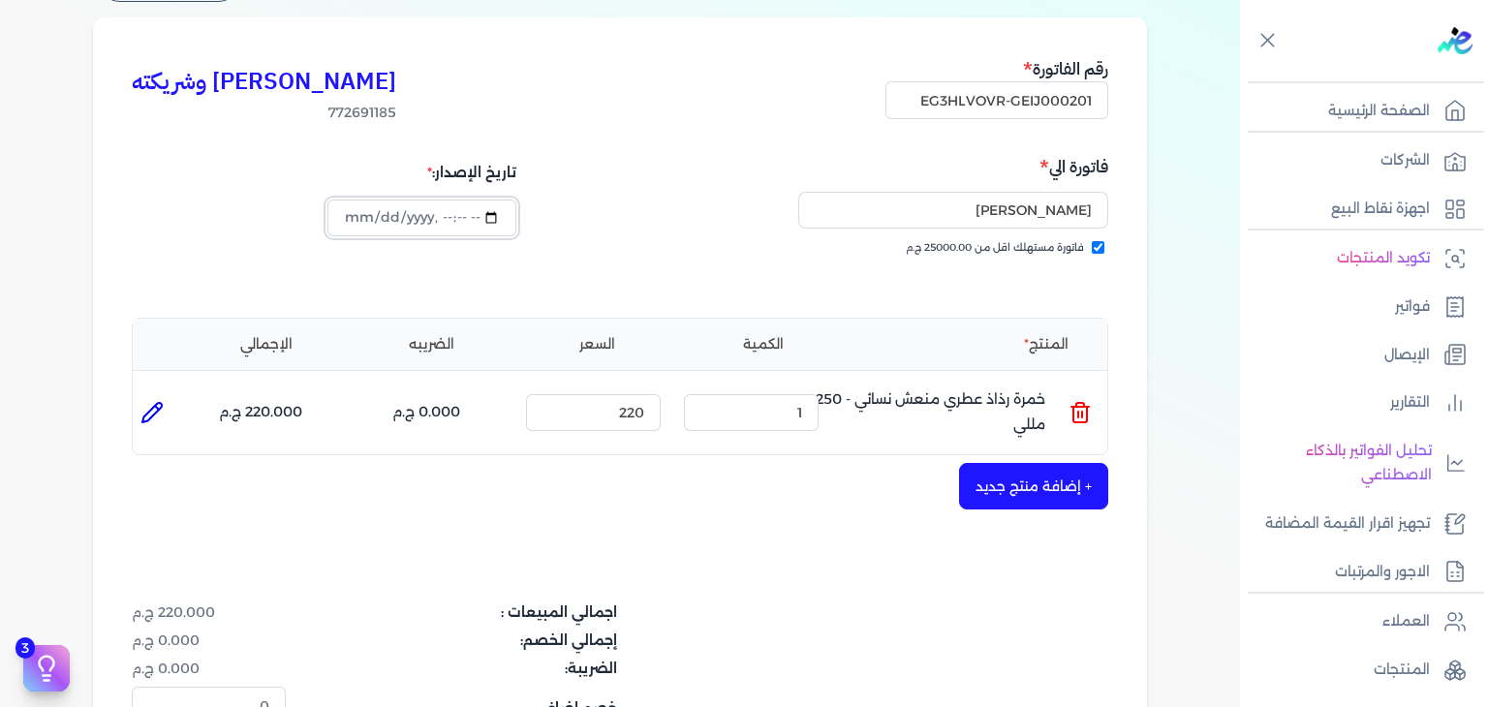
scroll to position [291, 0]
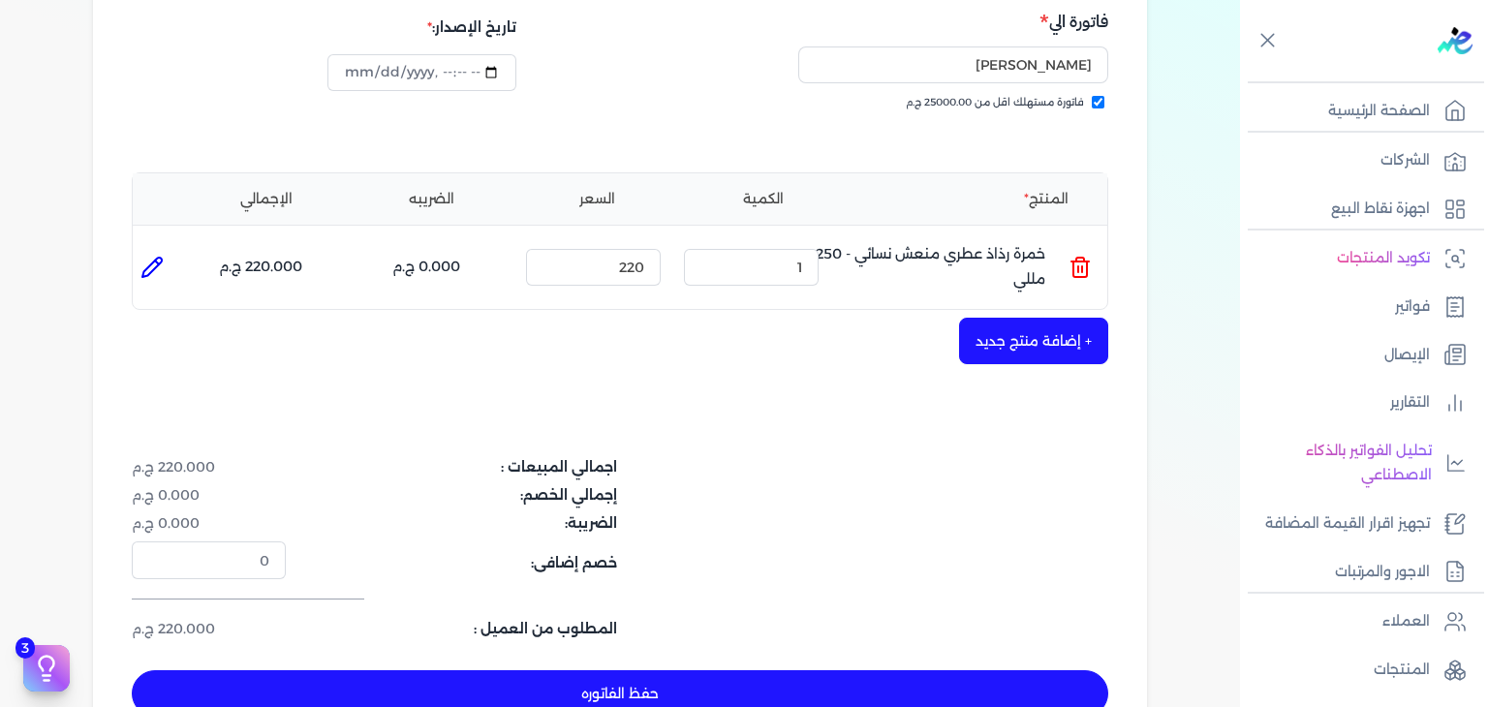
click at [851, 691] on button "حفظ الفاتوره" at bounding box center [620, 693] width 976 height 46
type input "2025-10-12"
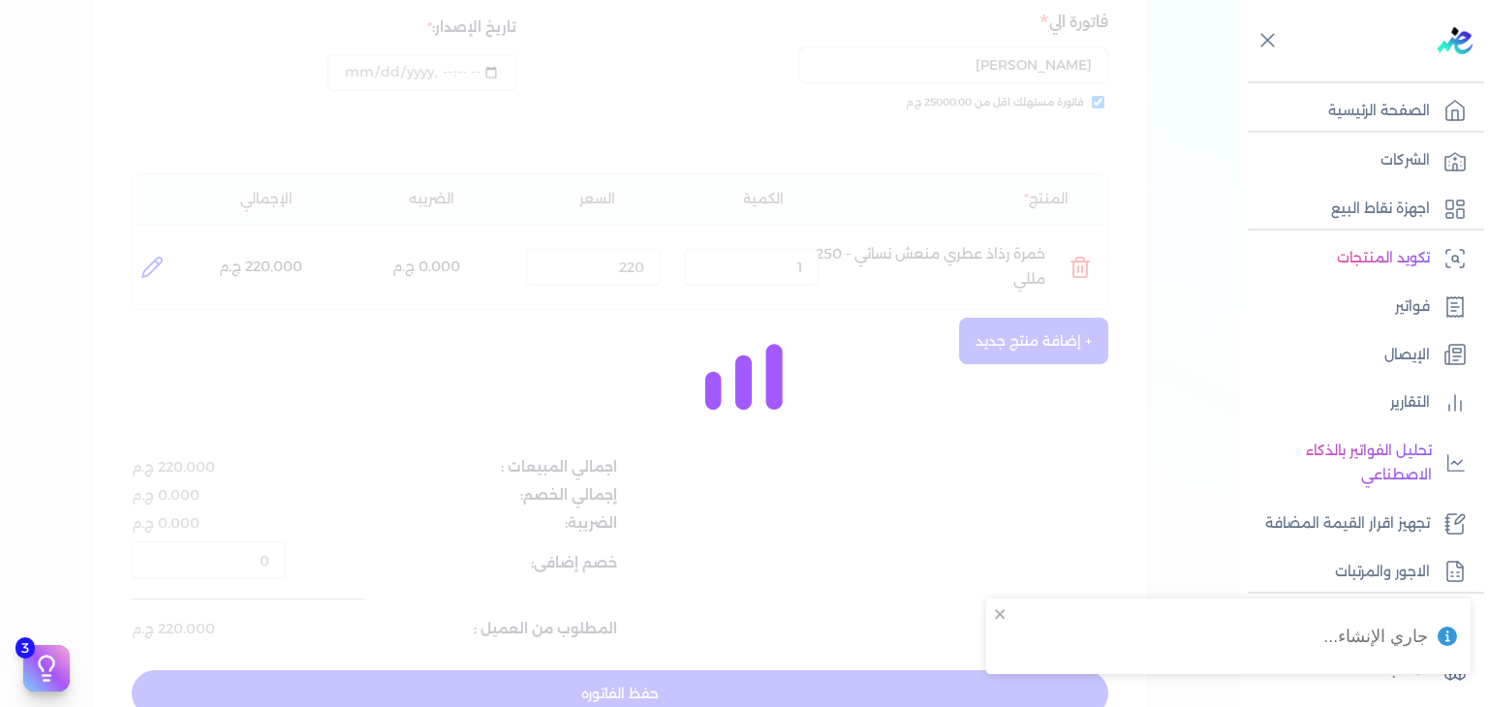
type input "2025-10-12T16:42:53"
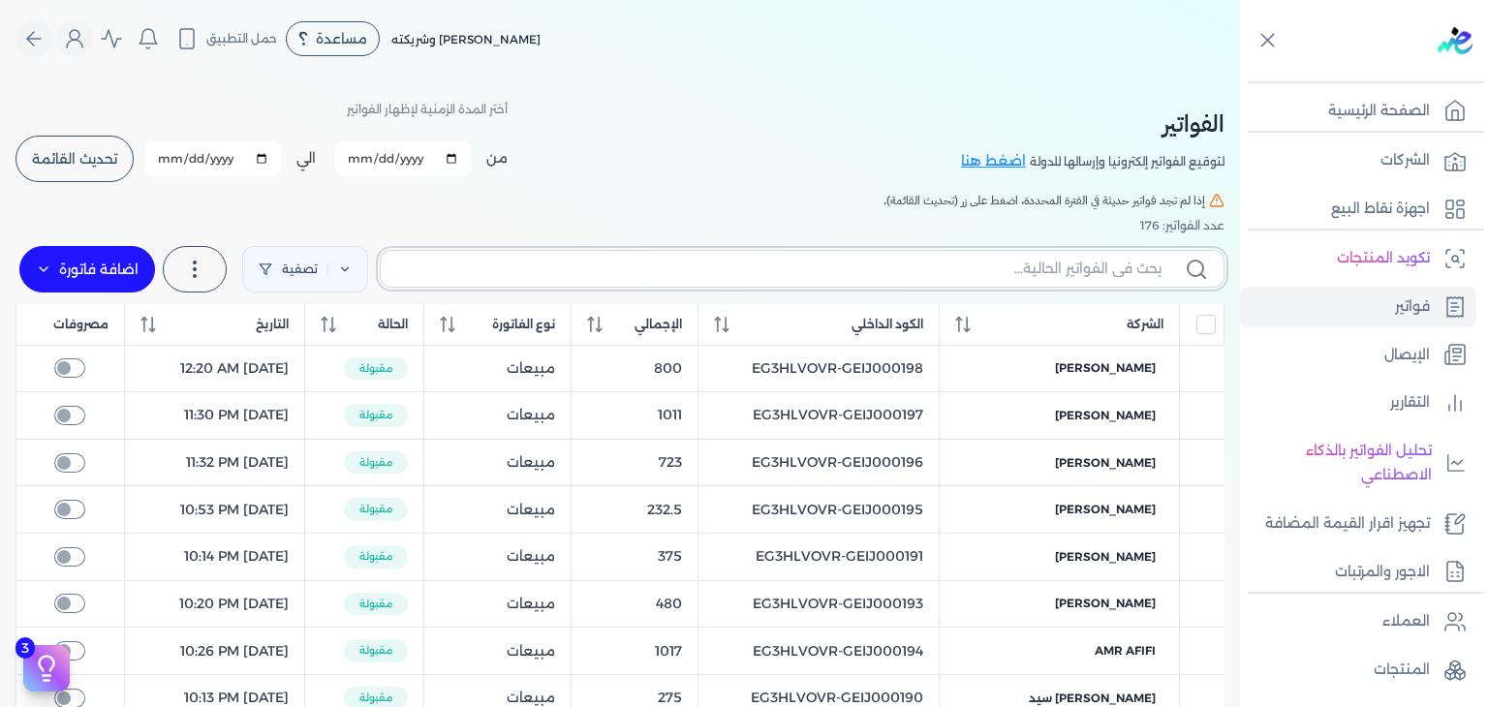
click at [963, 263] on input "text" at bounding box center [778, 269] width 765 height 20
paste input "EG3HLVOVR-GEIJ000201"
type input "EG3HLVOVR-GEIJ000201"
checkbox input "false"
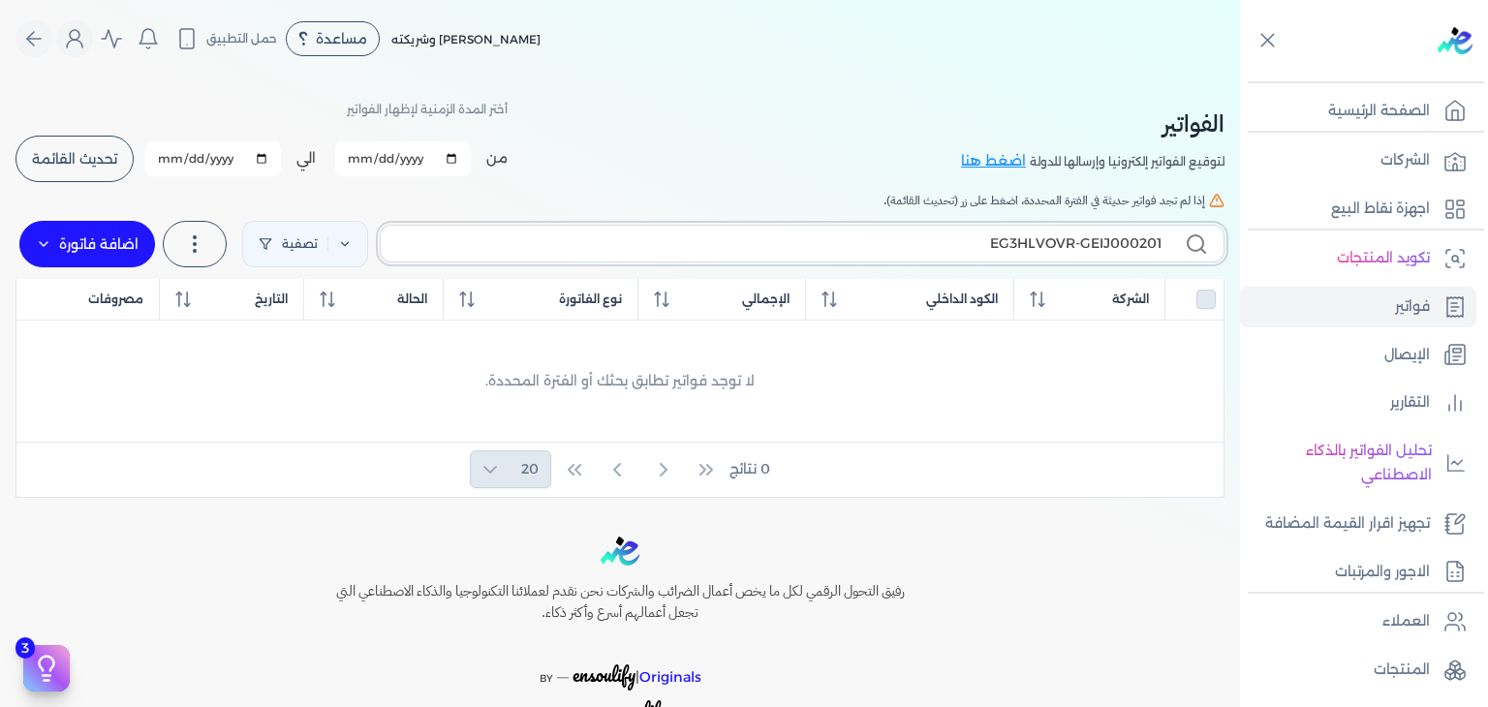
type input "EG3HLVOVR-GEIJ000201"
click at [167, 162] on input "2025-10-11" at bounding box center [213, 158] width 136 height 35
type input "2025-10-12"
click at [66, 166] on span "تحديث القائمة" at bounding box center [74, 159] width 85 height 14
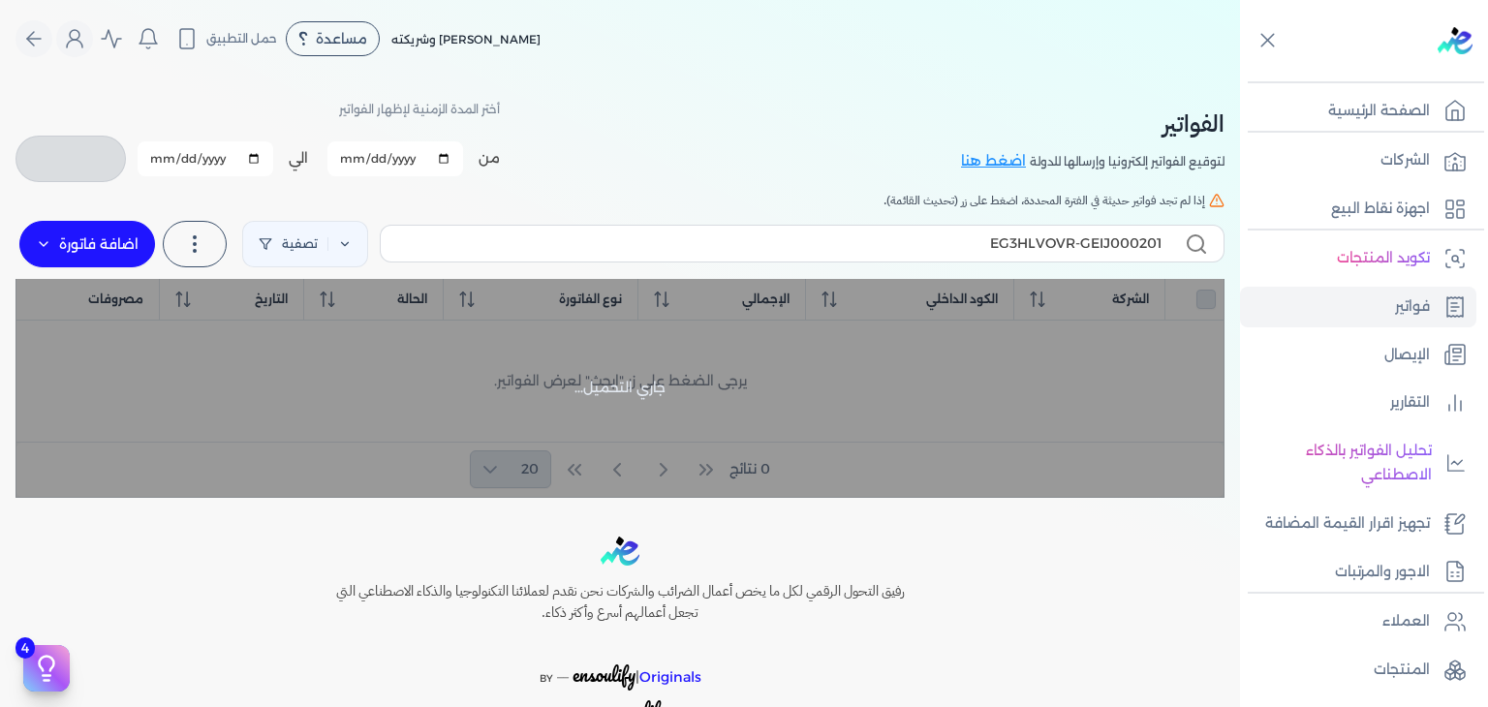
checkbox input "false"
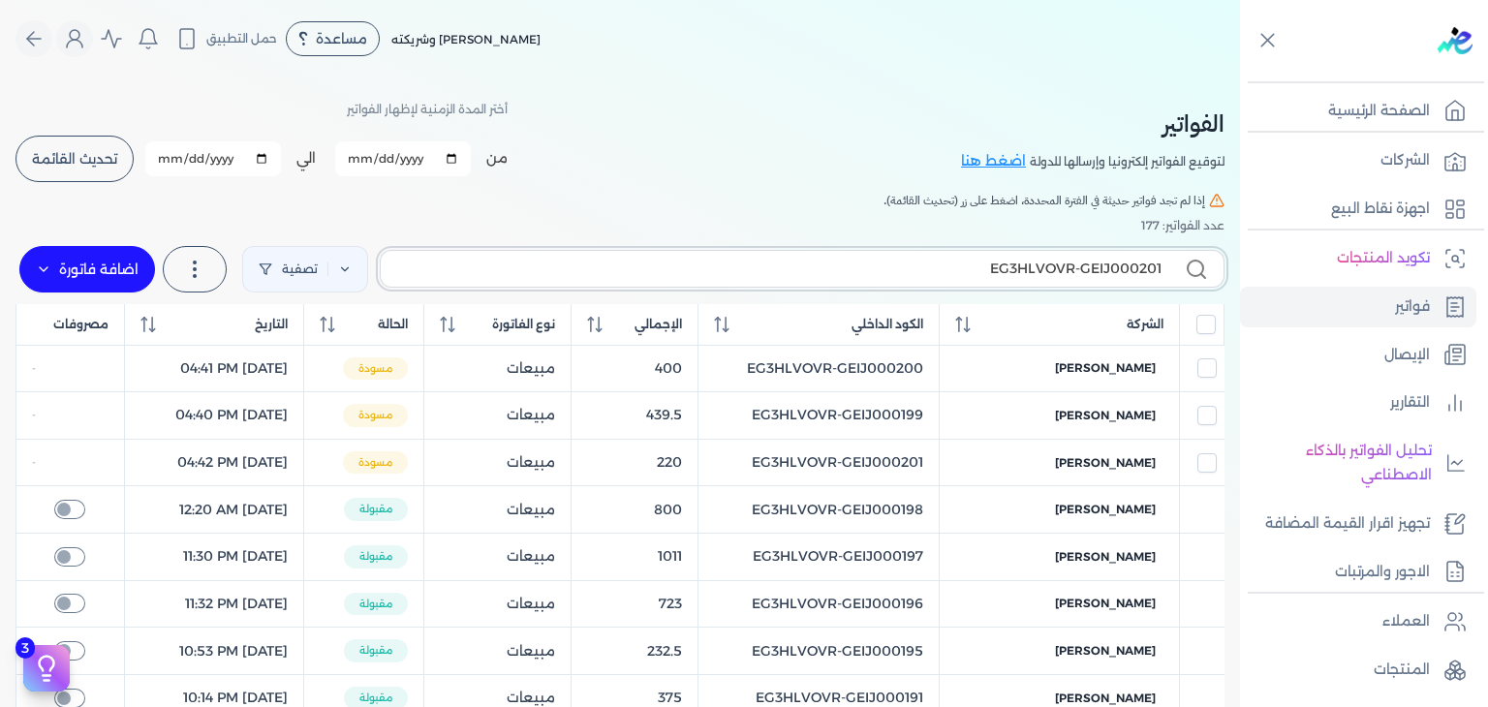
click at [885, 276] on input "EG3HLVOVR-GEIJ000201" at bounding box center [778, 269] width 765 height 20
type input "EG3HLVOVR-GEIJ00020"
checkbox input "false"
type input "EG3HLVOVR-GEIJ000201"
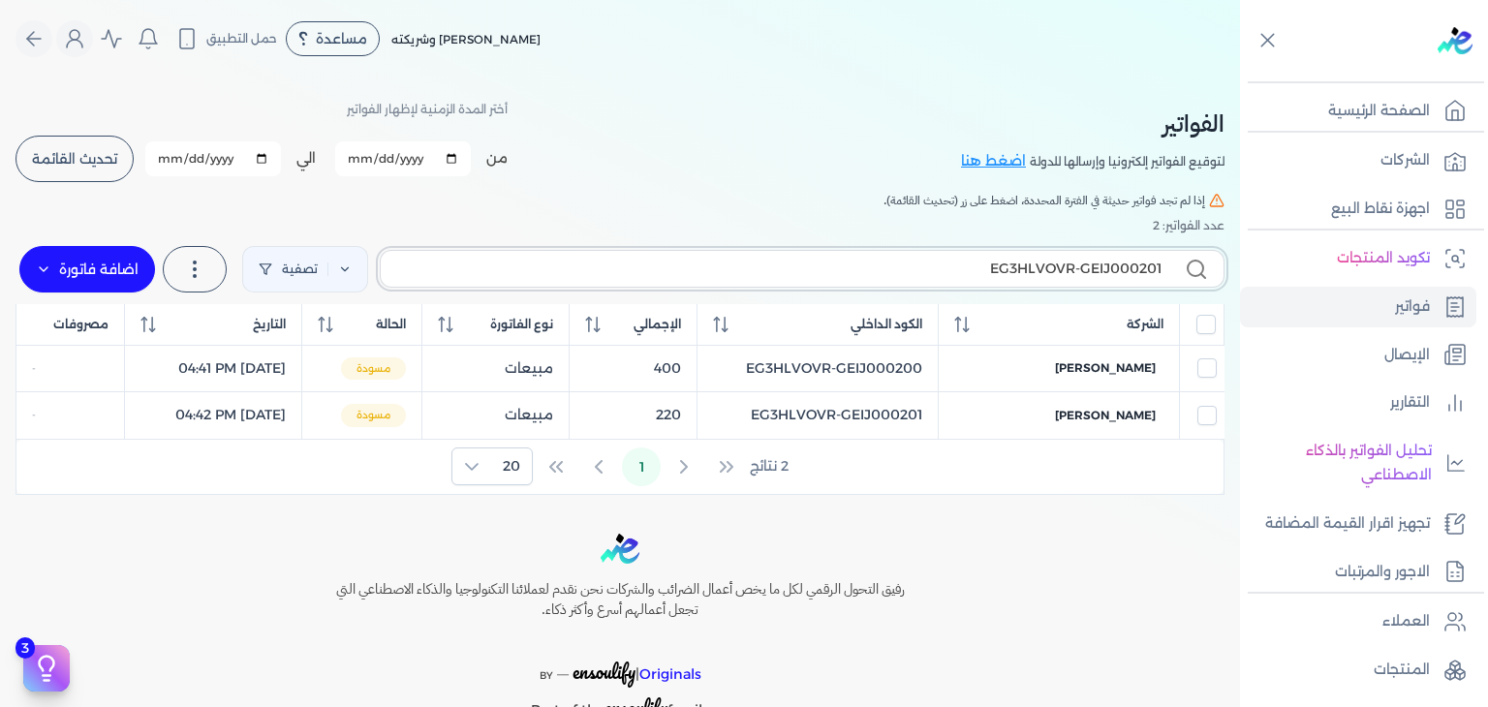
checkbox input "false"
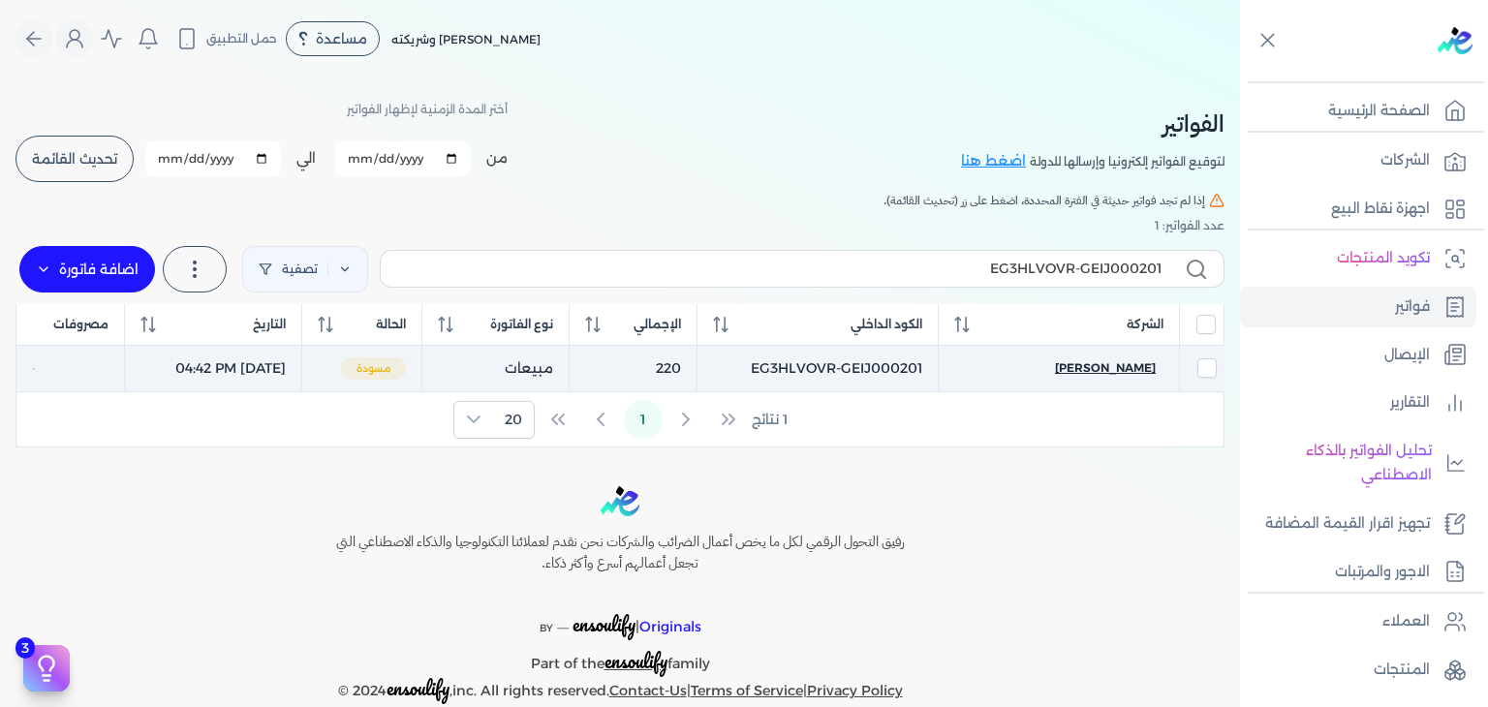
click at [1121, 362] on span "farida mostafa" at bounding box center [1105, 367] width 101 height 17
select select "EGP"
select select "B"
select select "EGS"
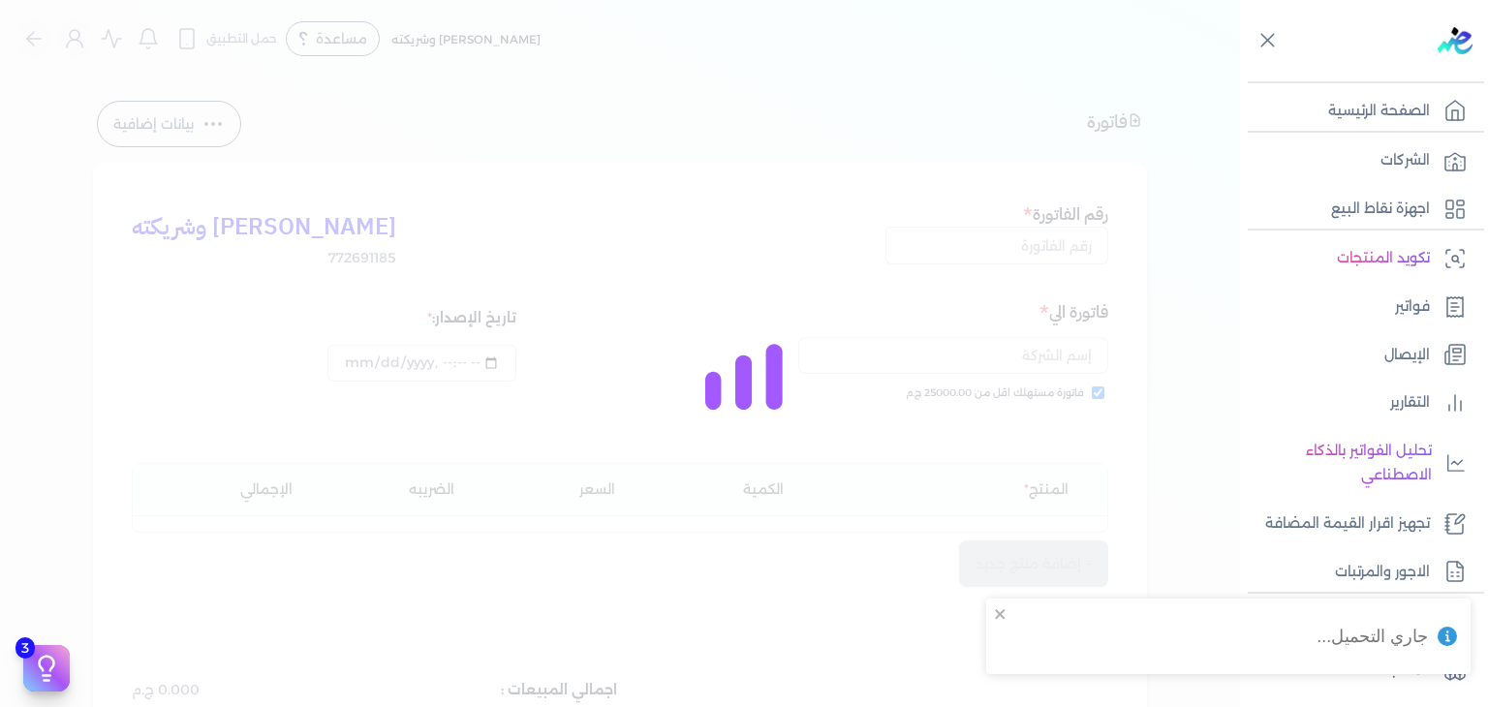
type input "EG3HLVOVR-GEIJ000201"
checkbox input "true"
type input "2025-10-12T16:42:23"
type input "2025-10-12"
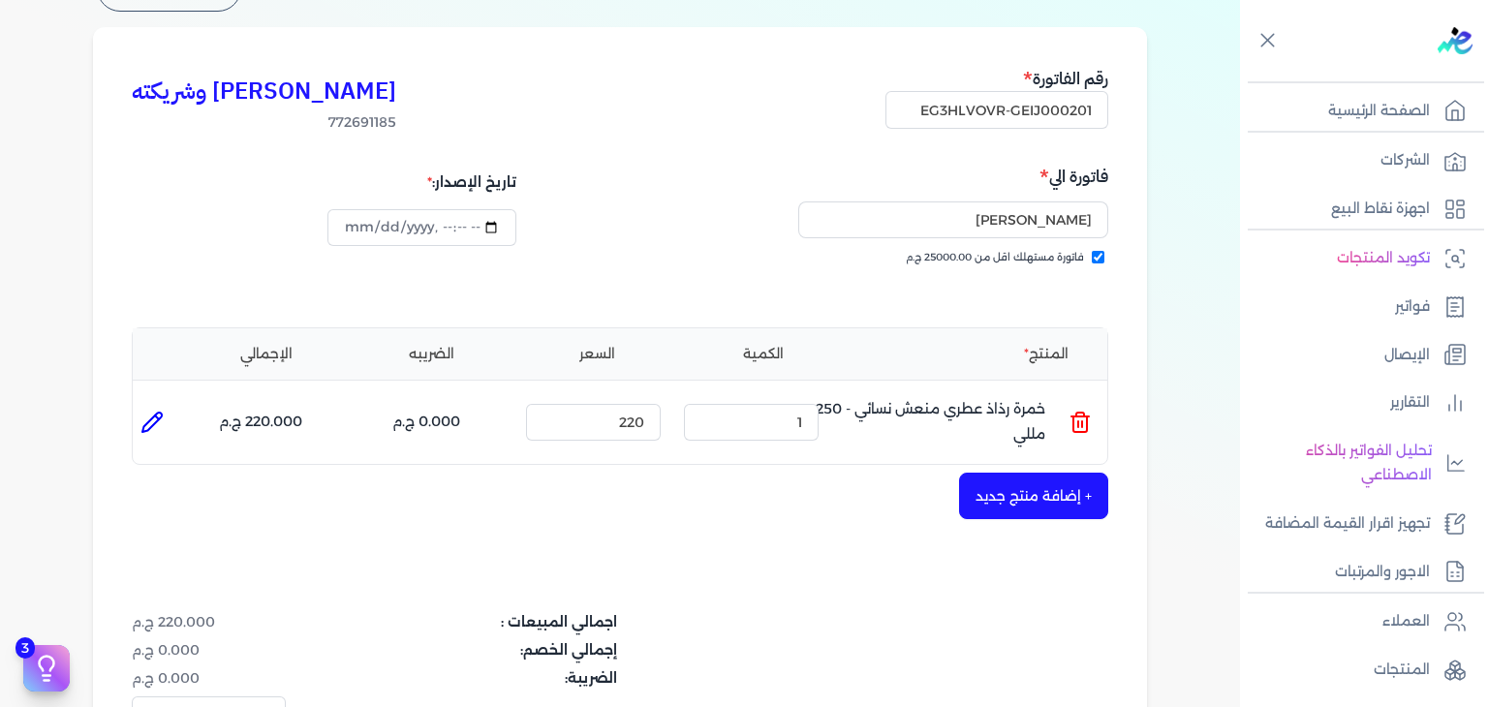
scroll to position [387, 0]
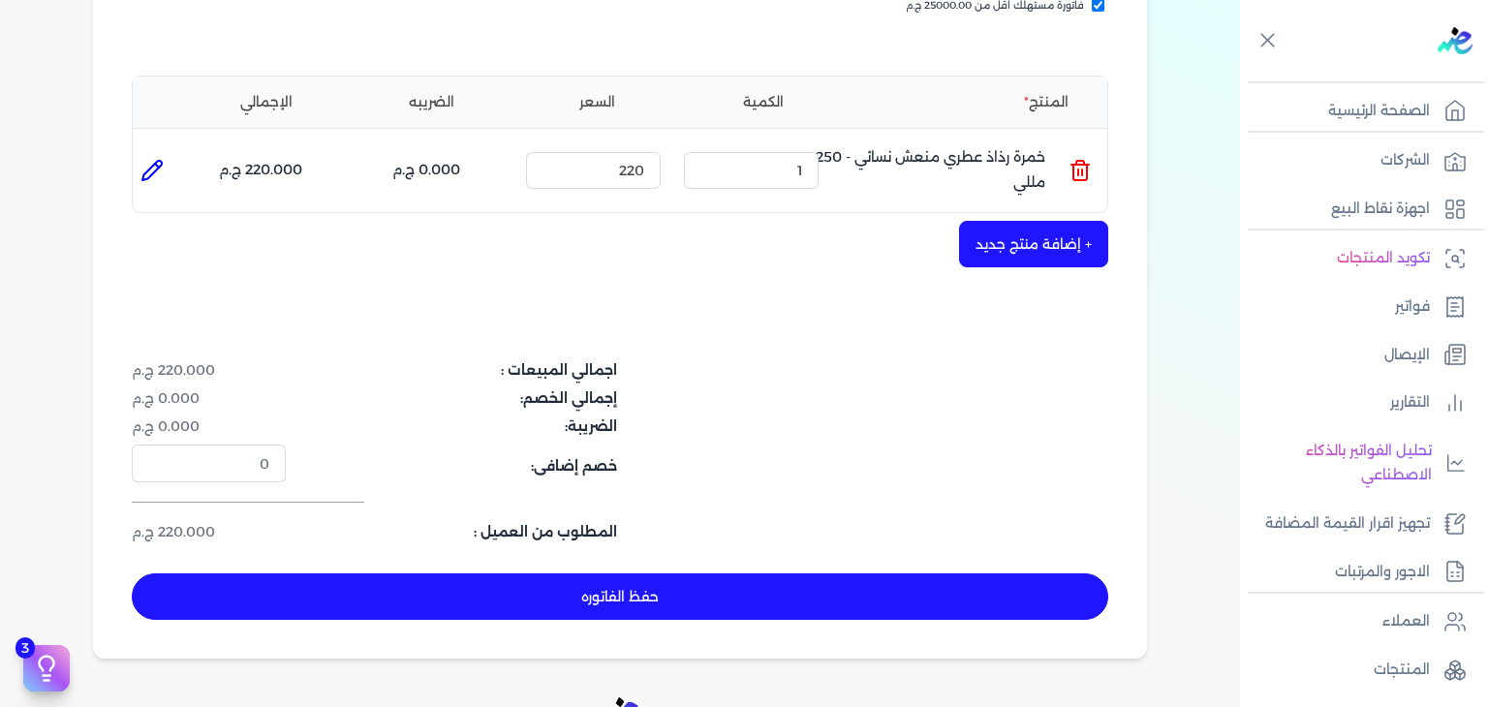
click at [845, 608] on button "حفظ الفاتوره" at bounding box center [620, 596] width 976 height 46
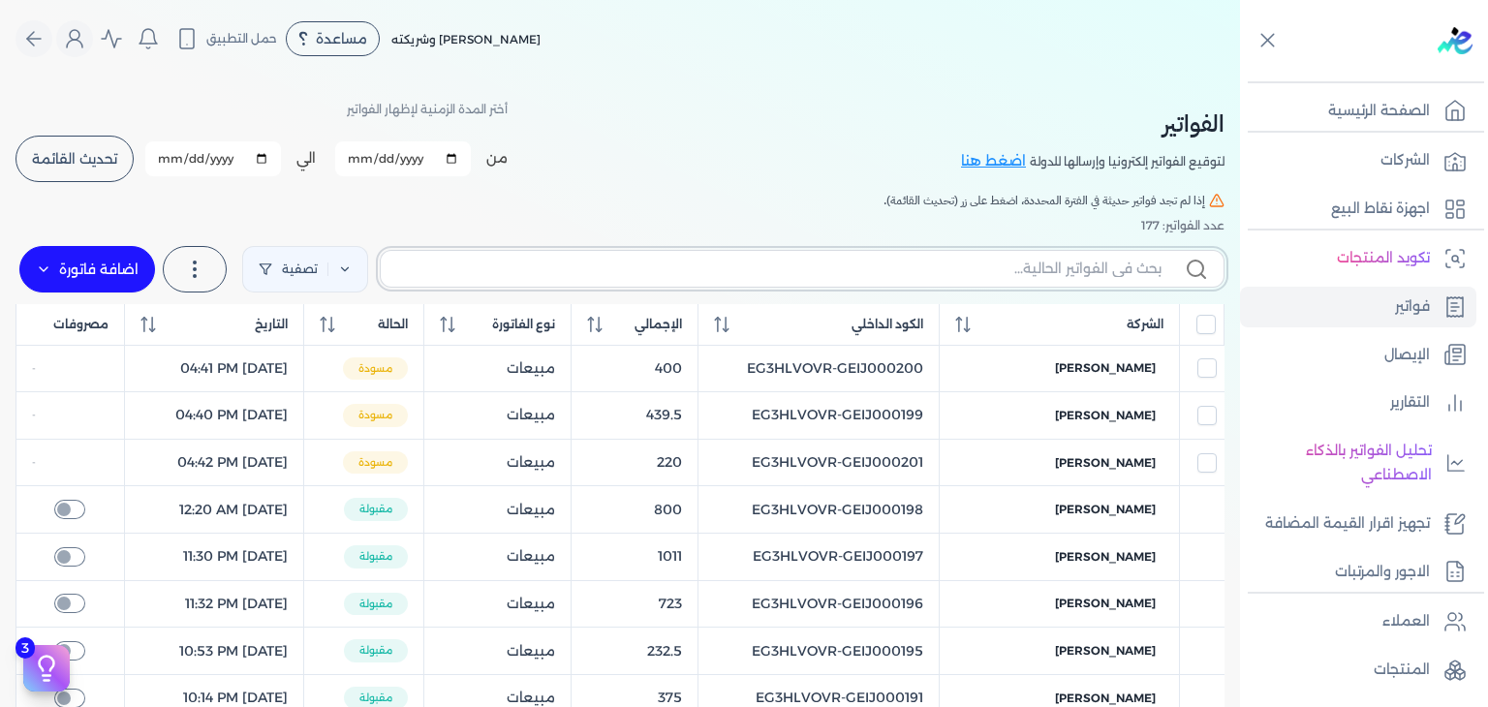
click at [663, 277] on input "text" at bounding box center [778, 269] width 765 height 20
paste input "EG3HLVOVR-GEIJ000202"
type input "EG3HLVOVR-GEIJ000202"
checkbox input "false"
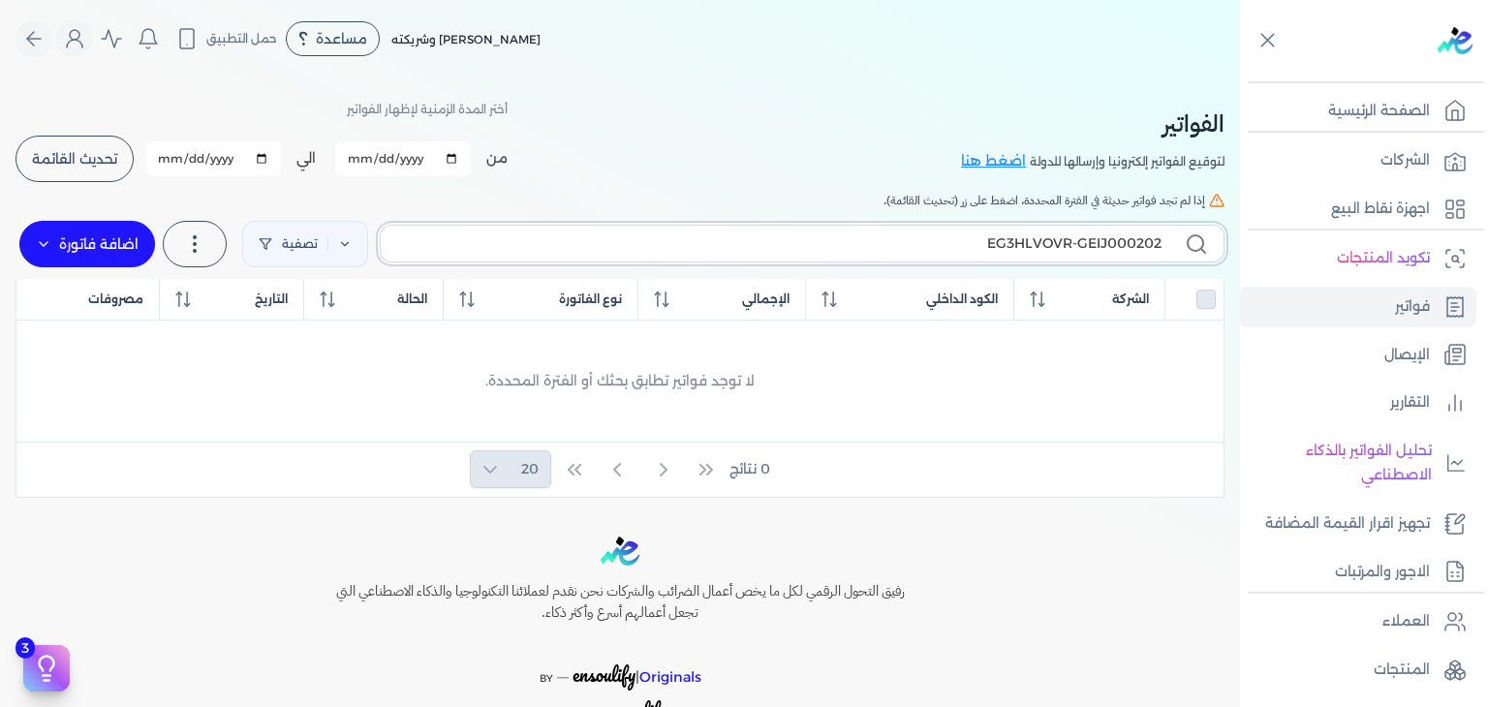
type input "EG3HLVOVR-GEIJ000202"
click at [111, 254] on label "اضافة فاتورة" at bounding box center [87, 244] width 136 height 46
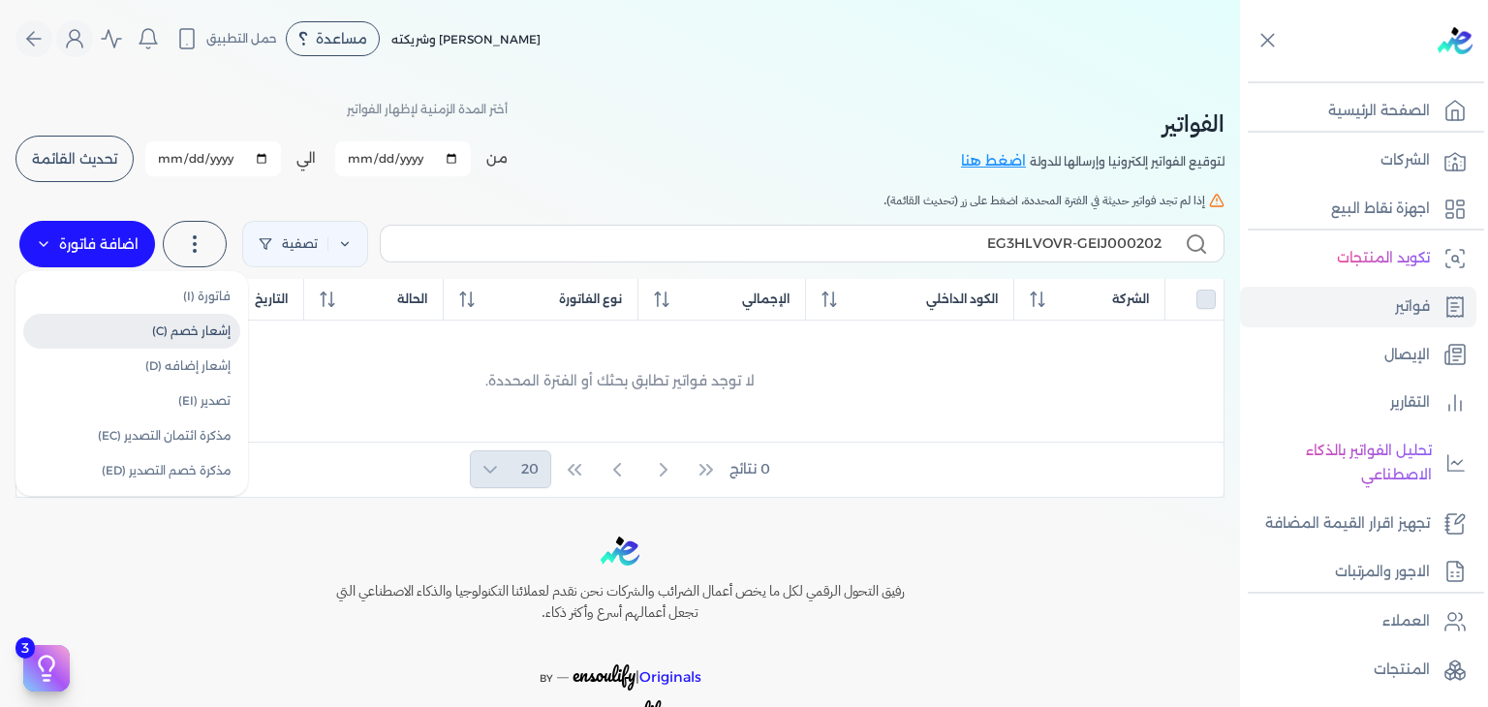
click at [229, 314] on link "إشعار خصم (C)" at bounding box center [131, 331] width 217 height 35
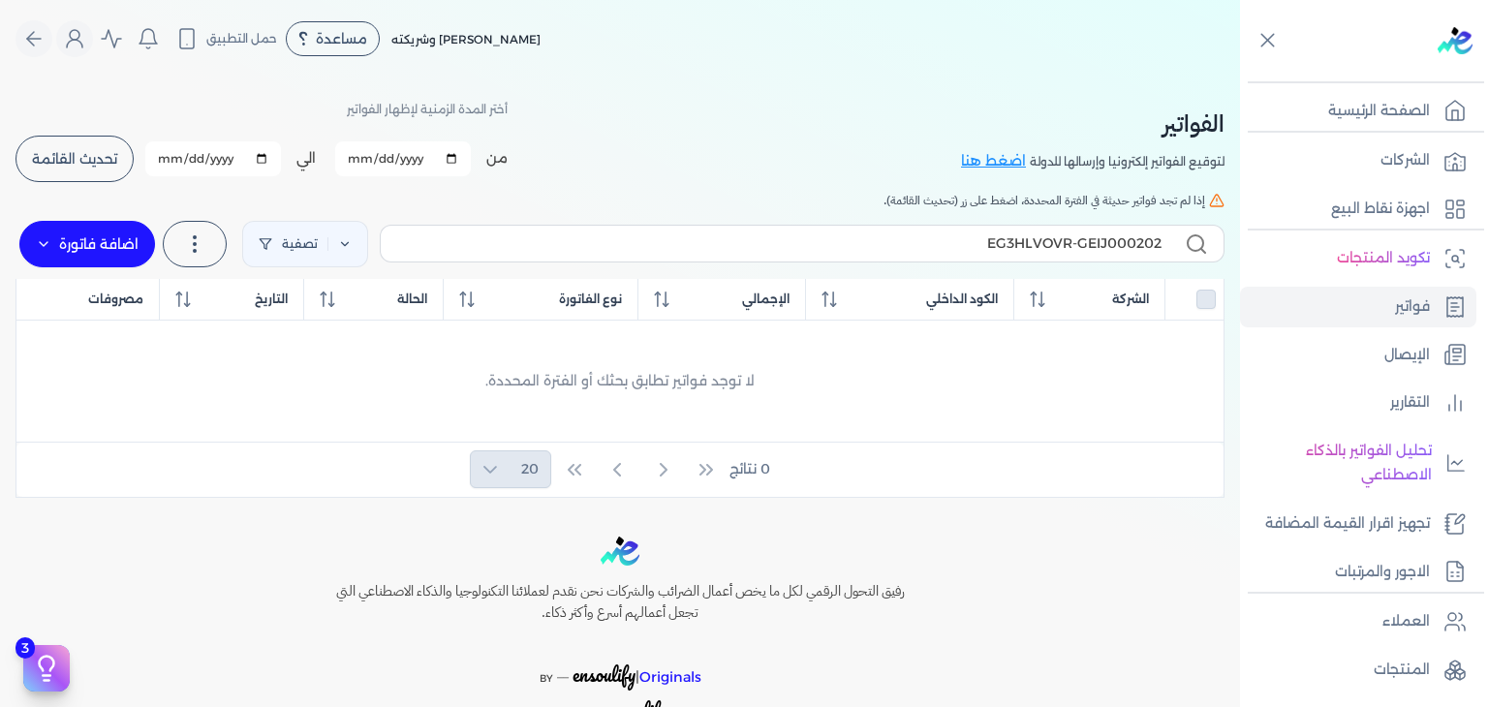
select select "EGP"
select select "B"
select select "EGS"
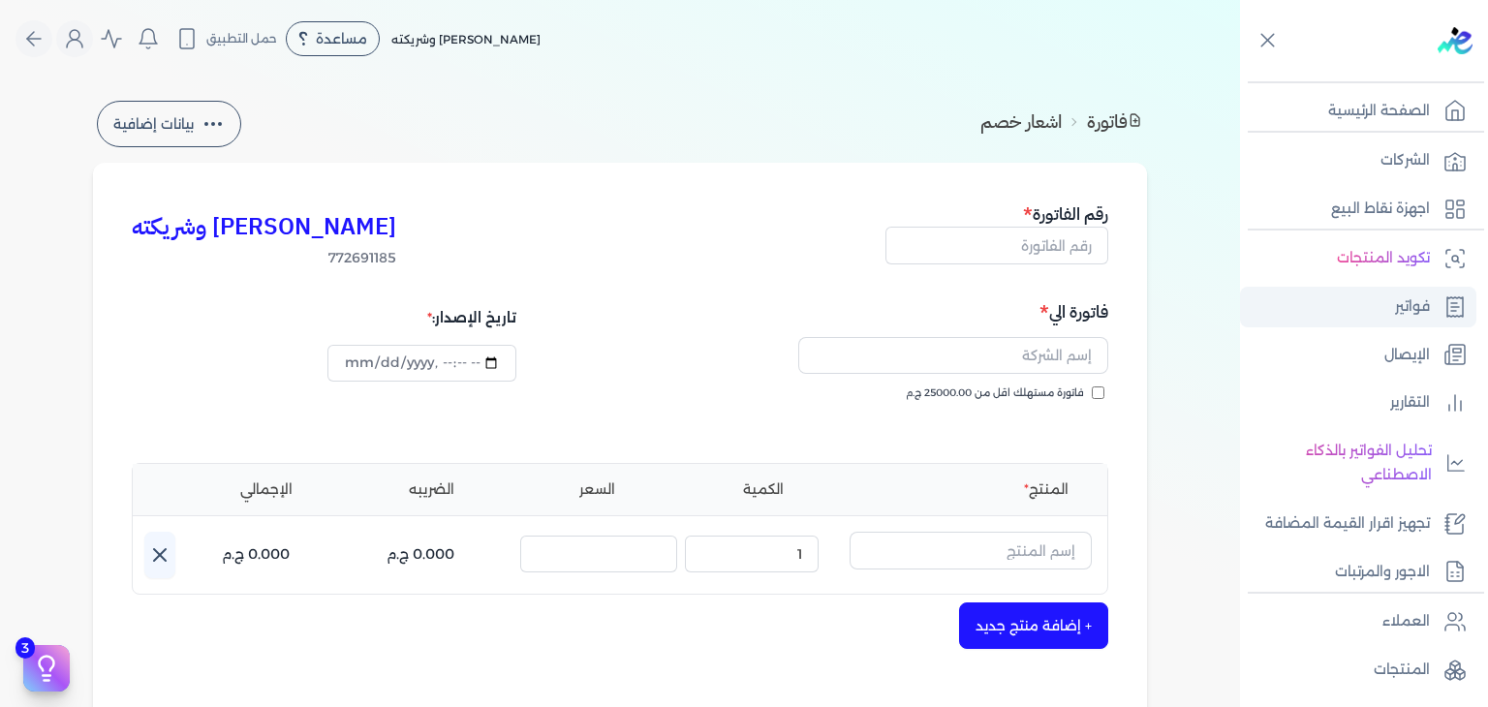
click at [1391, 303] on link "فواتير" at bounding box center [1358, 307] width 236 height 41
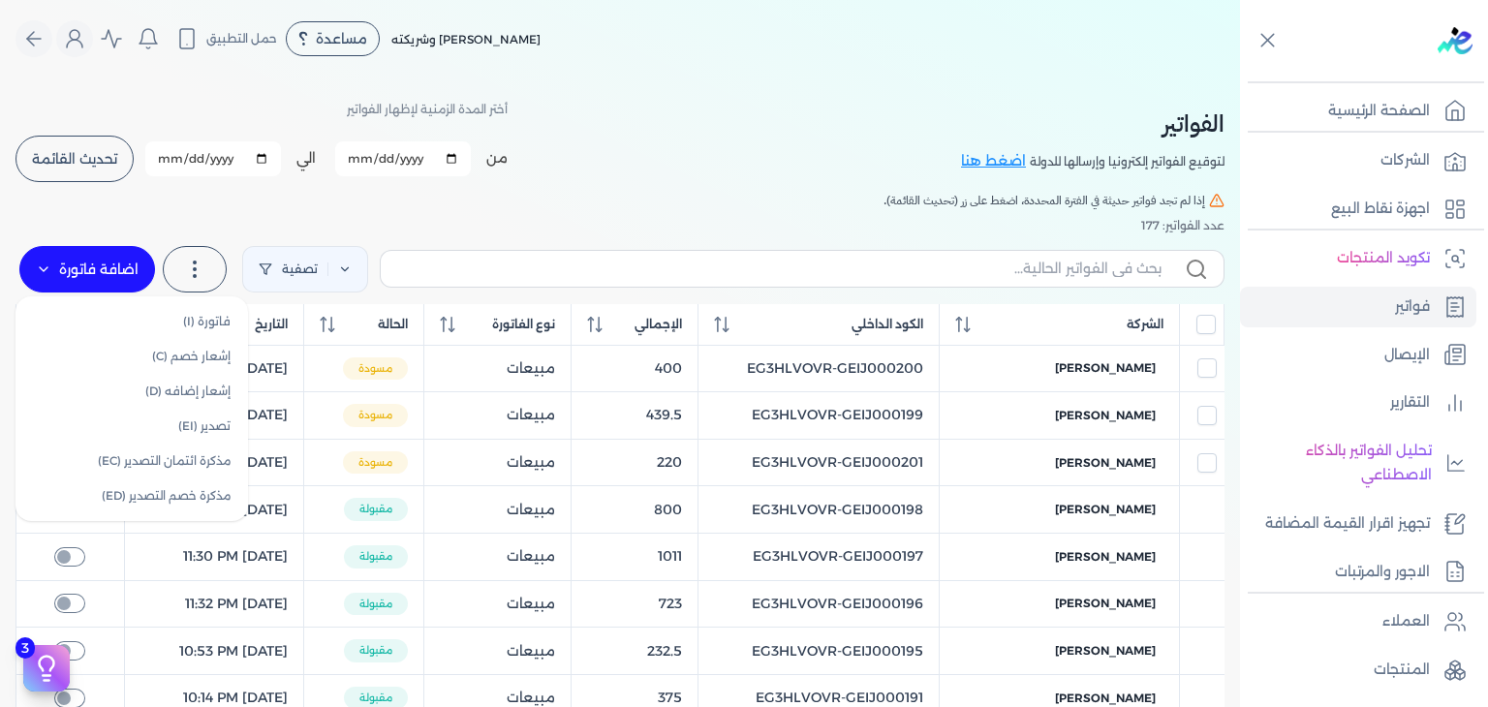
click at [93, 270] on label "اضافة فاتورة" at bounding box center [87, 269] width 136 height 46
click at [99, 308] on link "فاتورة (I)" at bounding box center [131, 321] width 217 height 35
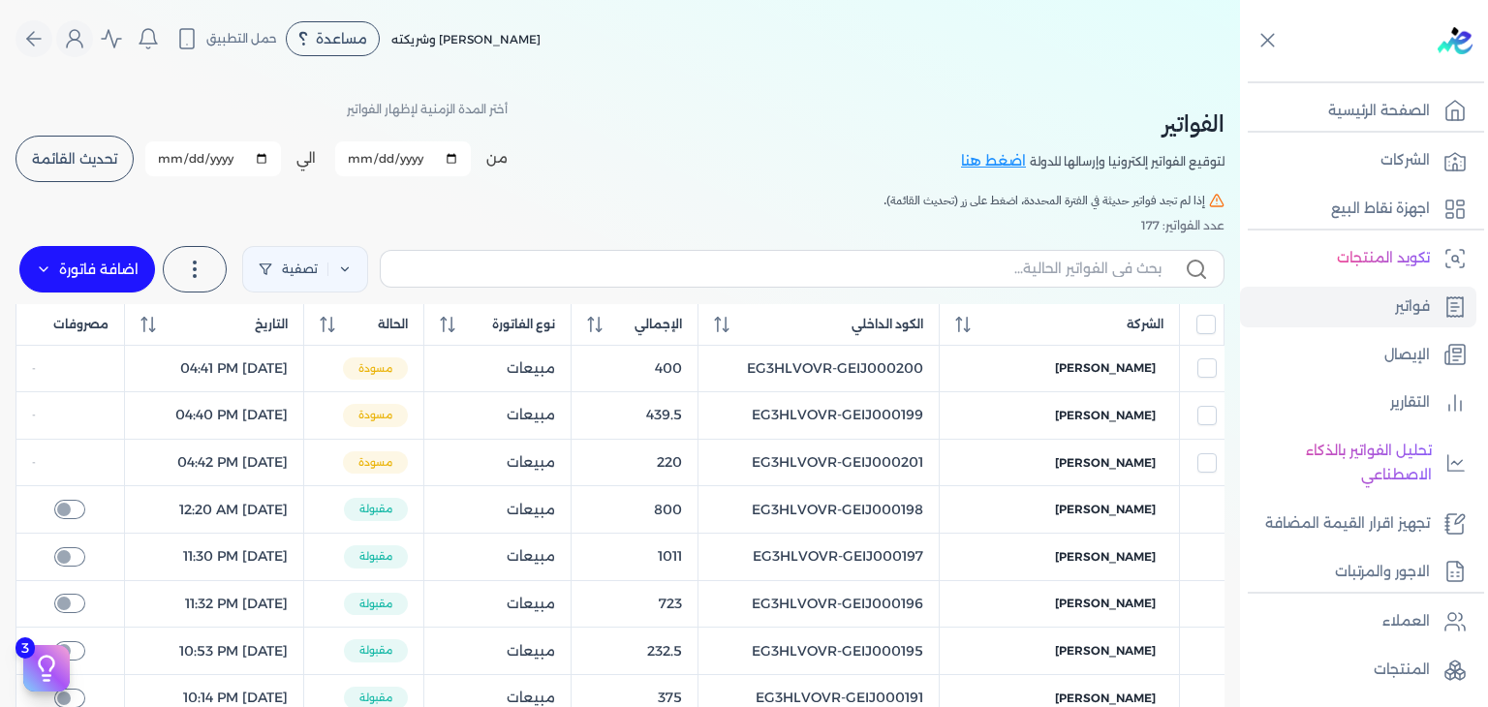
select select "EGP"
select select "B"
select select "EGS"
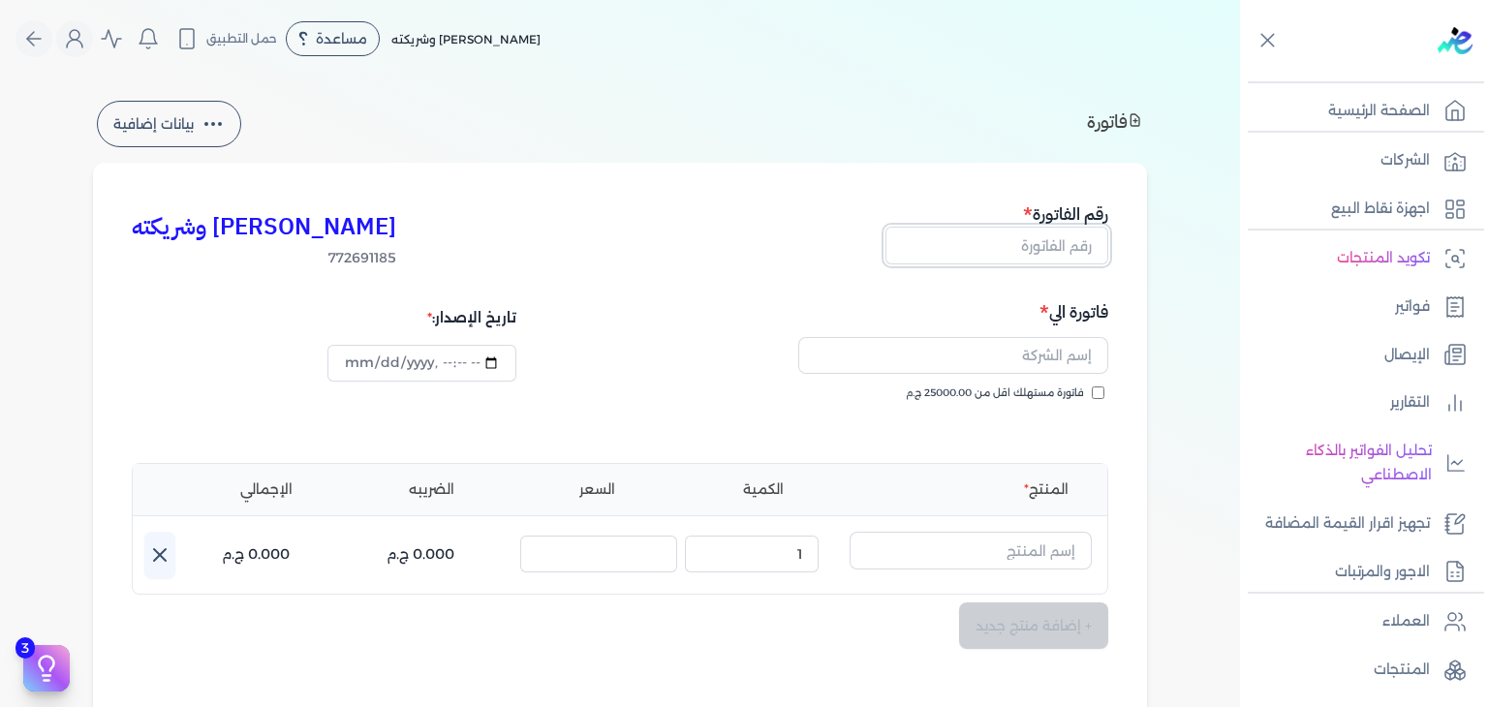
click at [1028, 241] on input "text" at bounding box center [996, 245] width 223 height 37
paste input "EG3HLVOVR-GEIJ000202"
type input "EG3HLVOVR-GEIJ000202"
click at [1100, 394] on input "فاتورة مستهلك اقل من 25000.00 ج.م" at bounding box center [1098, 393] width 13 height 13
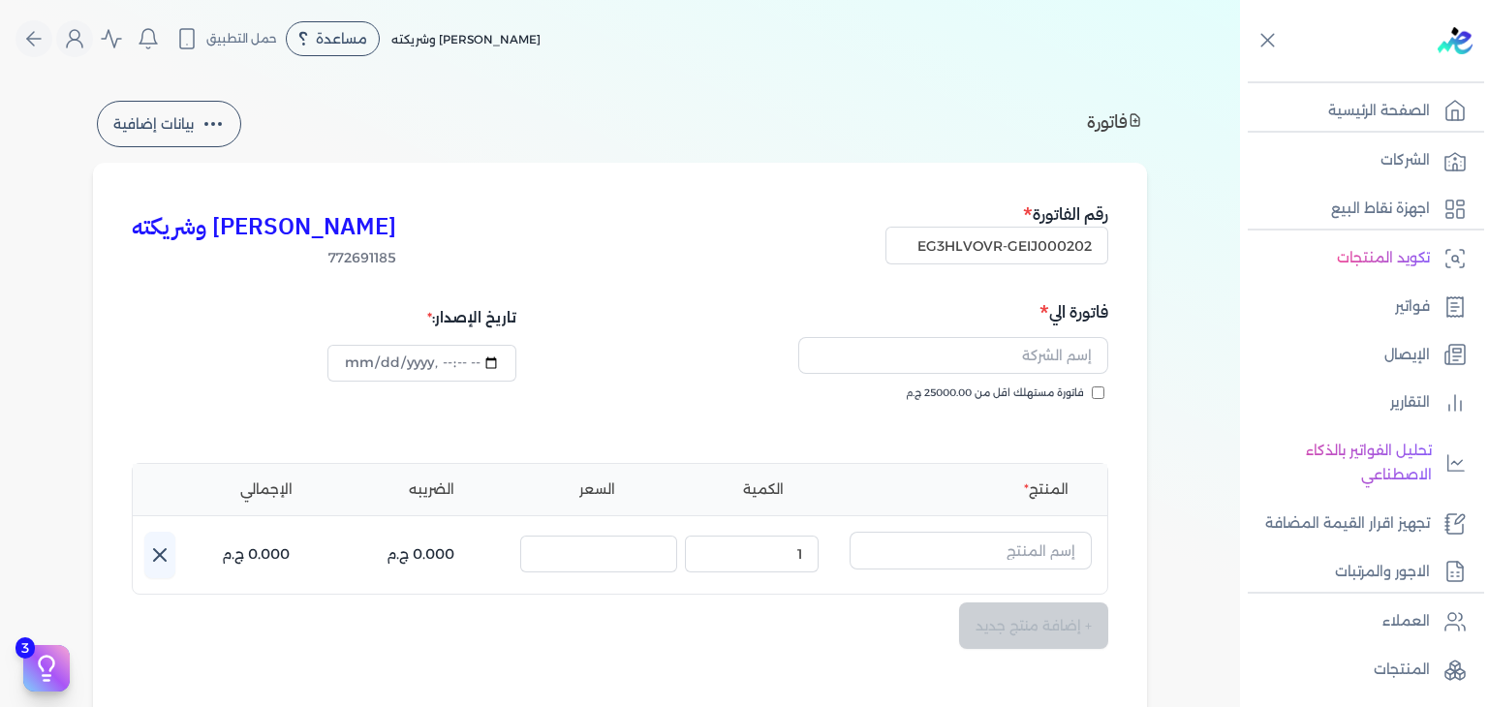
checkbox input "true"
click at [1062, 361] on input "text" at bounding box center [953, 355] width 310 height 37
paste input "mohamed nagdy"
type input "mohamed nagdy"
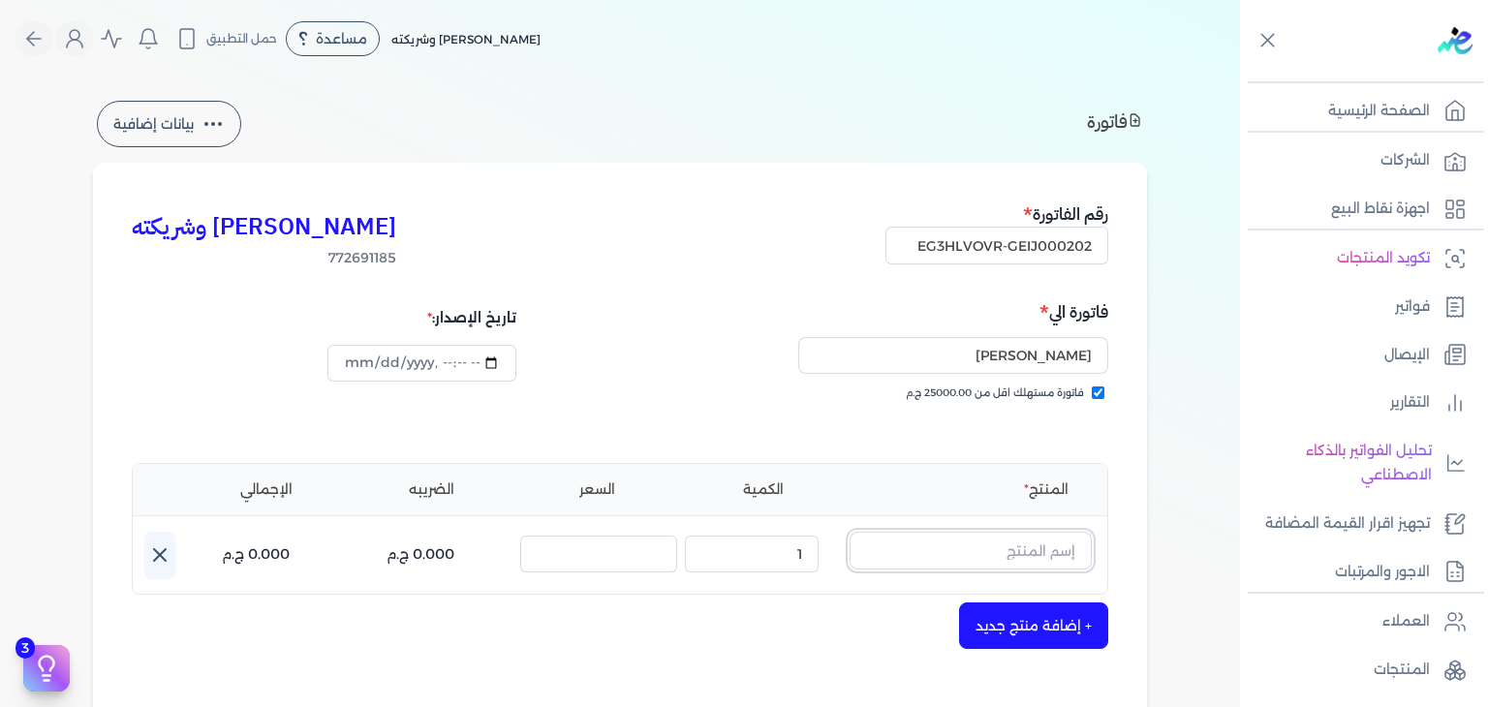
click at [984, 559] on input "text" at bounding box center [971, 550] width 242 height 37
paste input "شنسي دي بلو او دي بيرفيوم رجالي - 100 مللي"
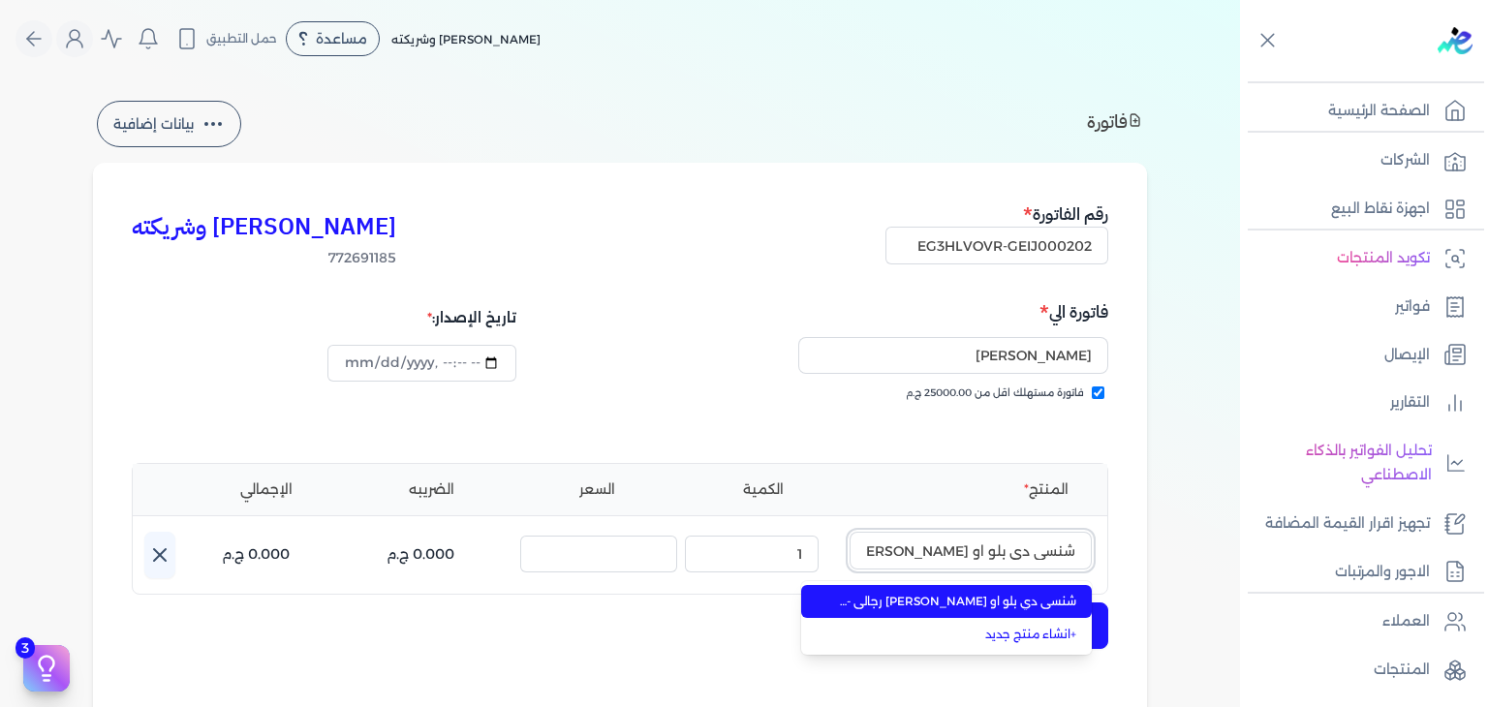
scroll to position [0, -73]
type input "شنسي دي بلو او دي بيرفيوم رجالي - 100 مللي"
click at [980, 605] on span "شنسي دي بلو او دي بيرفيوم رجالي - 100 مللي" at bounding box center [958, 601] width 236 height 17
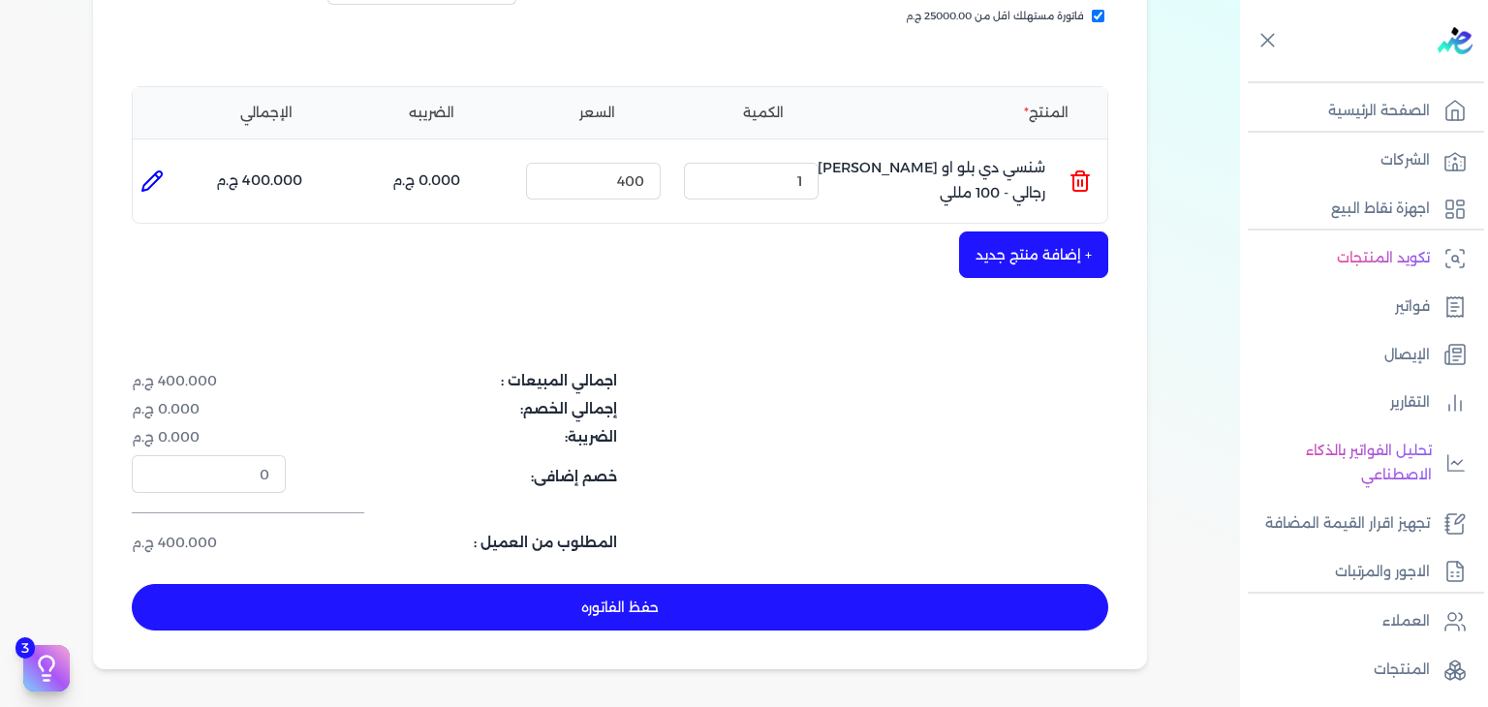
scroll to position [484, 0]
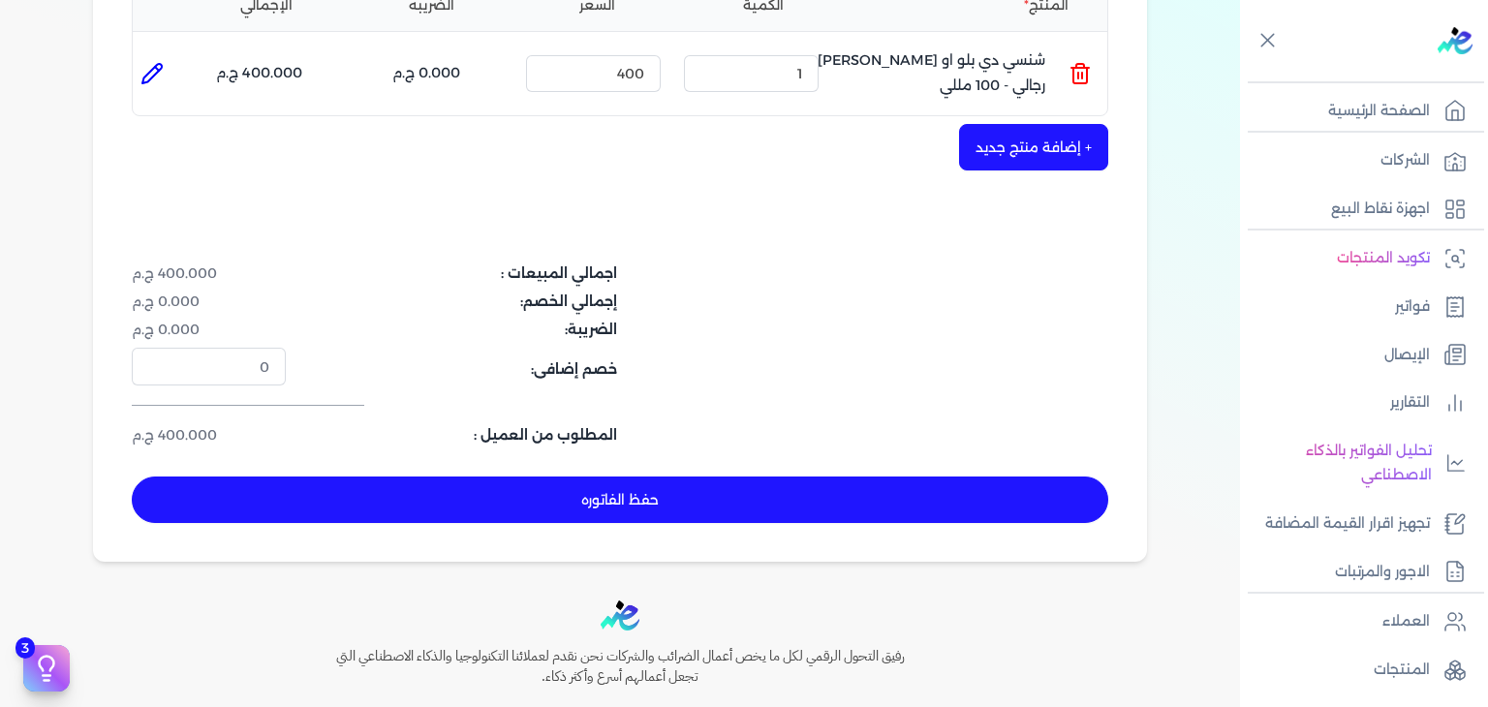
click at [906, 505] on button "حفظ الفاتوره" at bounding box center [620, 500] width 976 height 46
type input "2025-10-12"
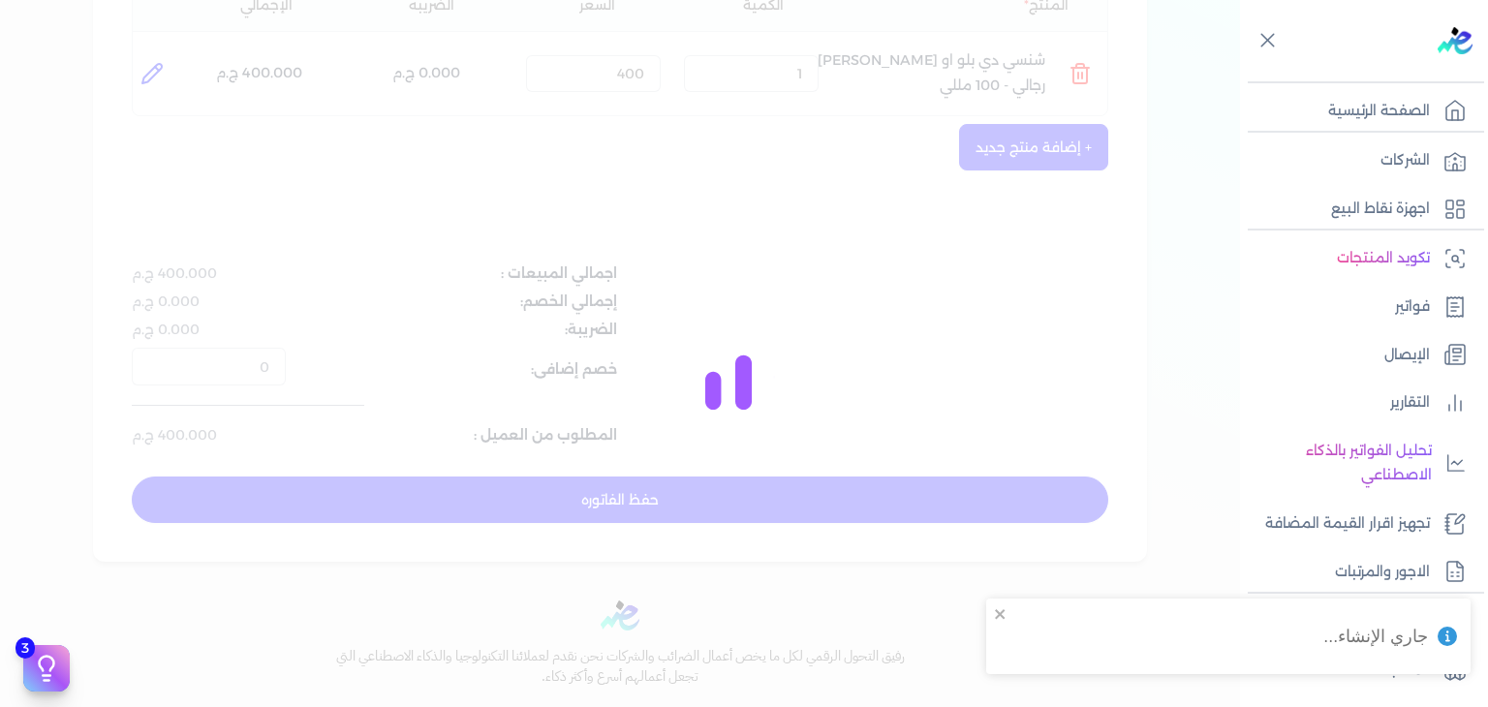
type input "2025-10-12T16:44:14"
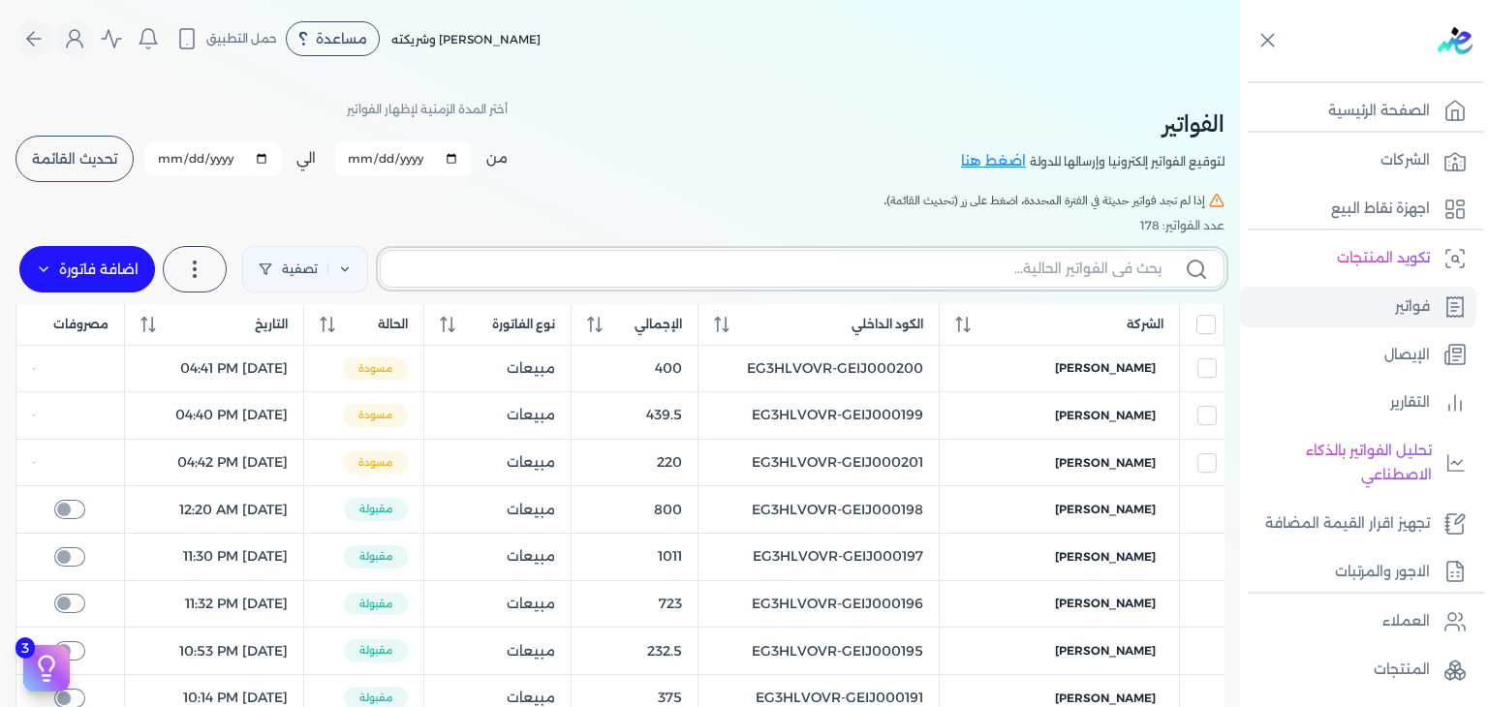
click at [1059, 271] on input "text" at bounding box center [778, 269] width 765 height 20
paste input "EG3HLVOVR-GEIJ000202"
type input "EG3HLVOVR-GEIJ000202"
checkbox input "false"
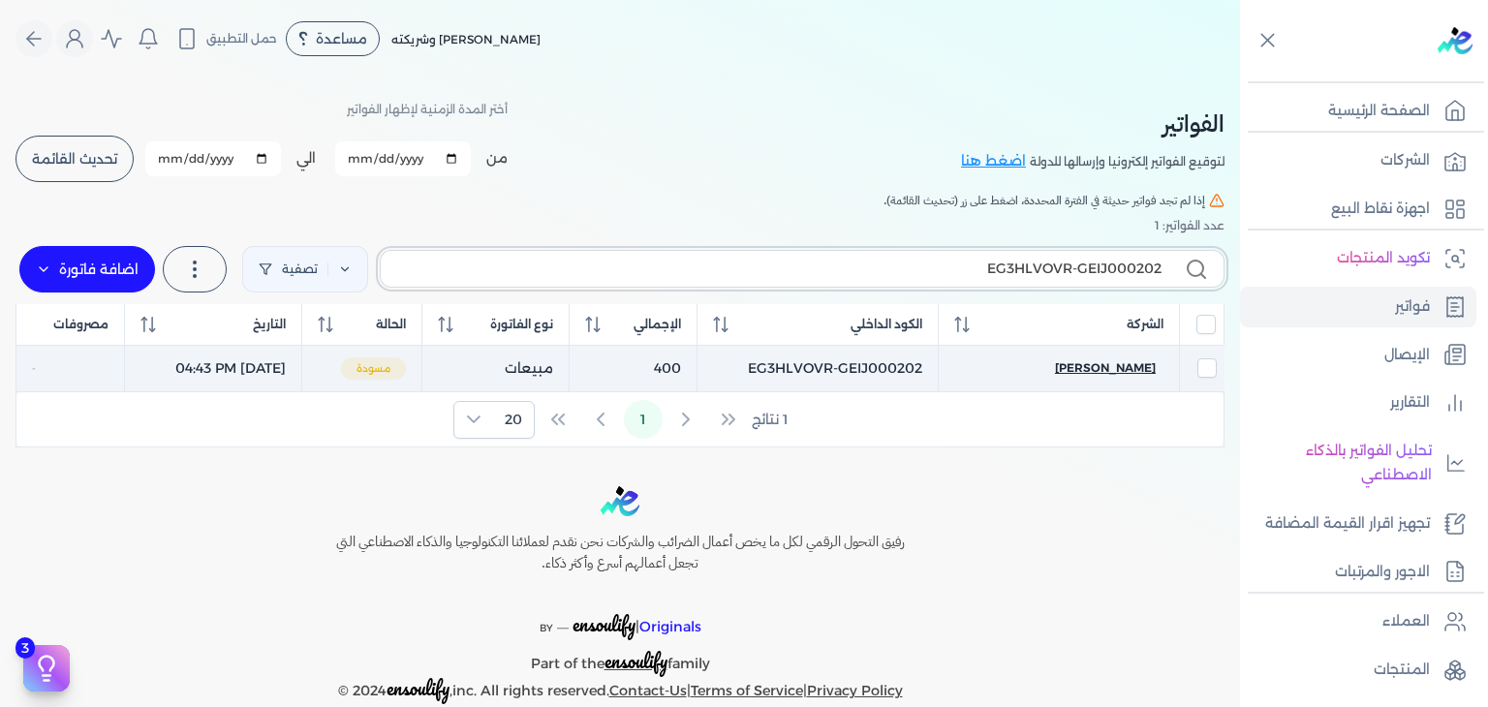
type input "EG3HLVOVR-GEIJ000202"
click at [1117, 369] on span "mohamed nagdy" at bounding box center [1105, 367] width 101 height 17
select select "EGP"
select select "B"
select select "EGS"
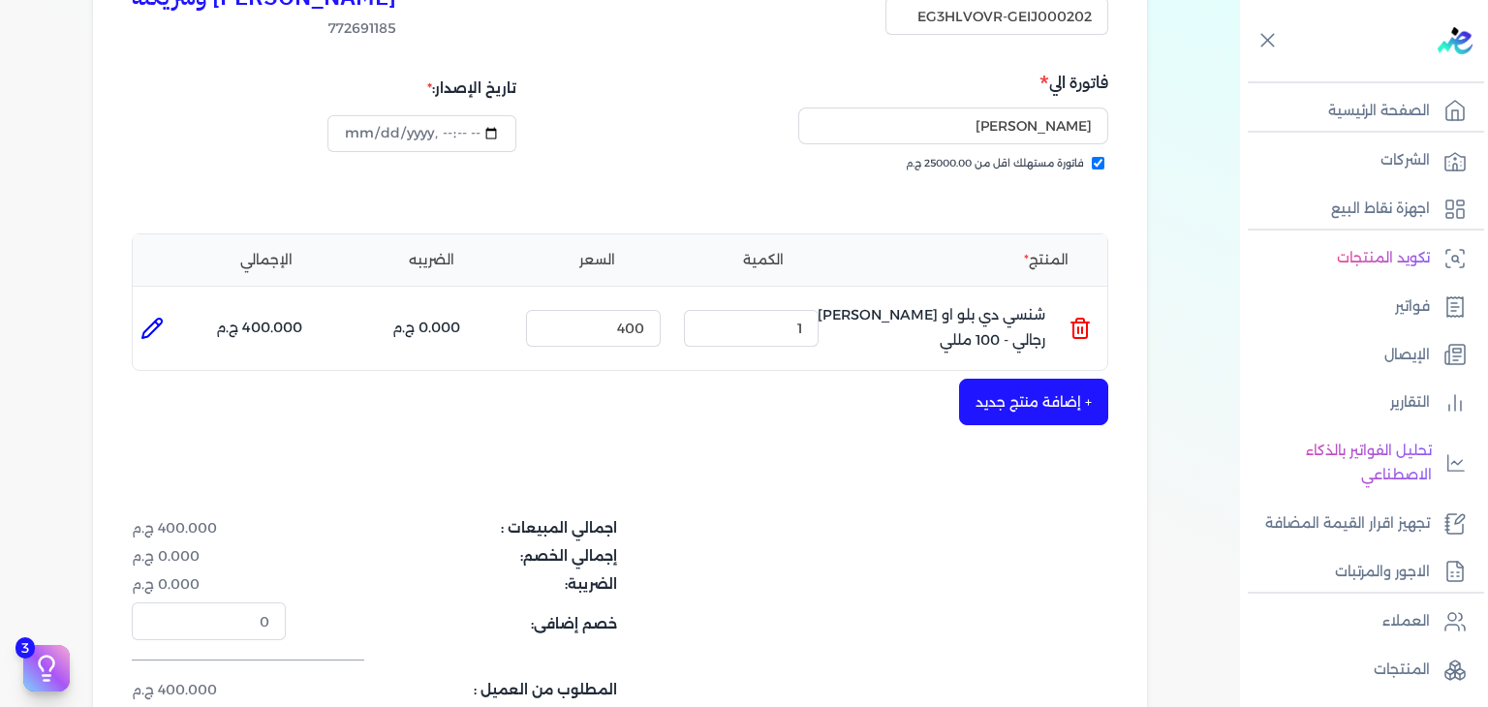
scroll to position [484, 0]
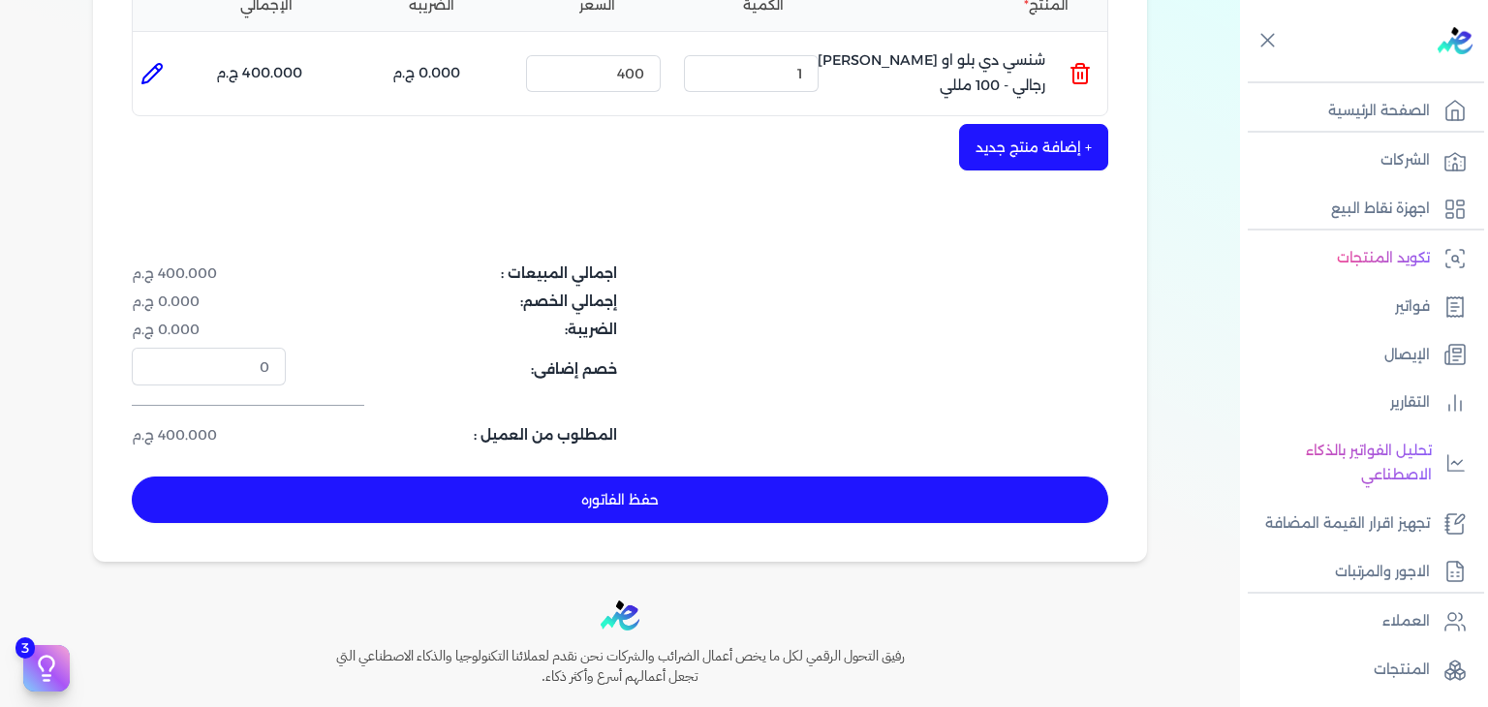
click at [861, 504] on button "حفظ الفاتوره" at bounding box center [620, 500] width 976 height 46
